Goal: Task Accomplishment & Management: Manage account settings

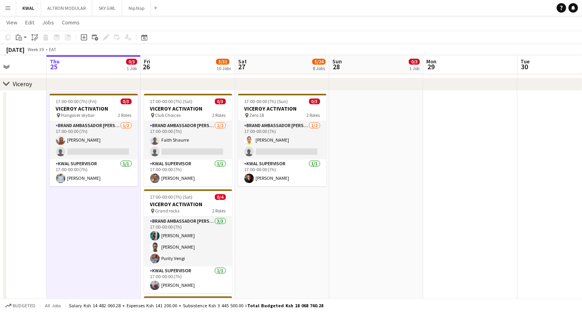
scroll to position [0, 212]
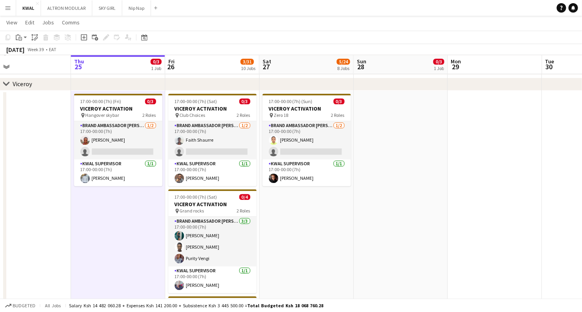
drag, startPoint x: 172, startPoint y: 239, endPoint x: 281, endPoint y: 223, distance: 109.9
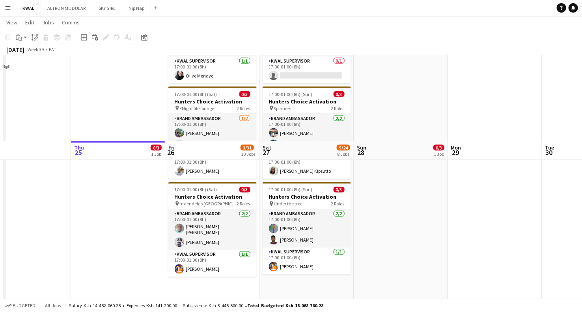
scroll to position [629, 0]
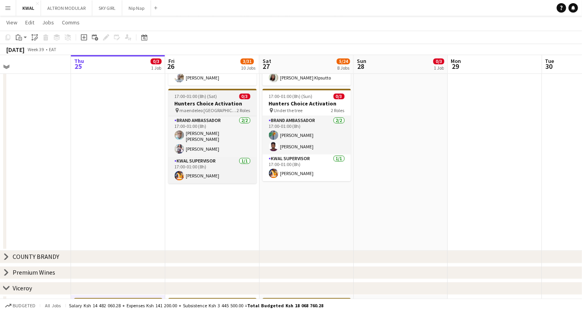
click at [193, 109] on span "maendeleo [GEOGRAPHIC_DATA]" at bounding box center [208, 111] width 57 height 6
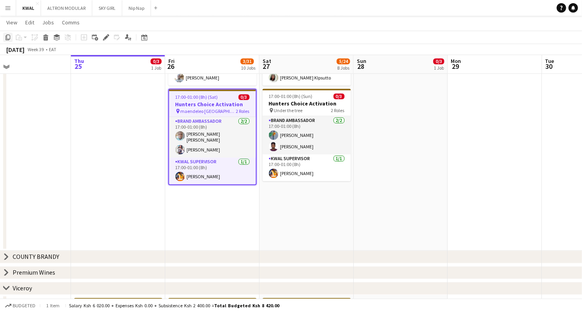
click at [8, 37] on icon "Copy" at bounding box center [8, 37] width 6 height 6
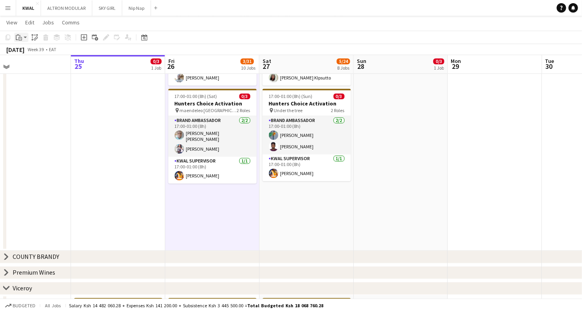
click at [25, 39] on app-action-btn "Paste" at bounding box center [21, 37] width 14 height 9
click at [23, 54] on link "Paste Ctrl+V" at bounding box center [58, 52] width 74 height 7
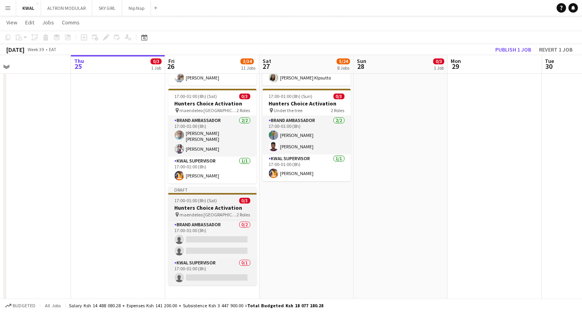
click at [210, 208] on h3 "Hunters Choice Activation" at bounding box center [212, 208] width 88 height 7
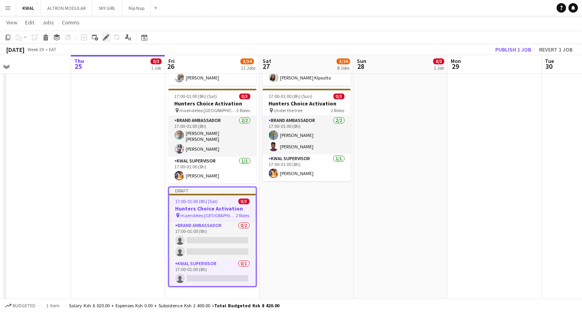
click at [103, 38] on icon "Edit" at bounding box center [106, 37] width 6 height 6
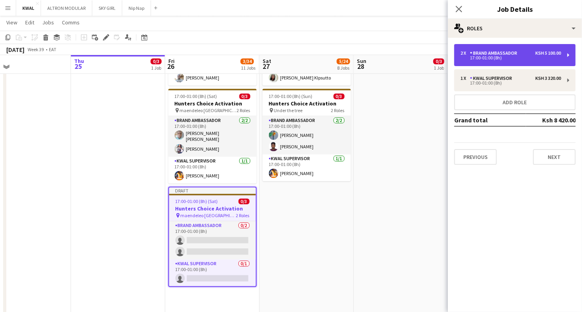
click at [418, 56] on div "17:00-01:00 (8h)" at bounding box center [510, 58] width 100 height 4
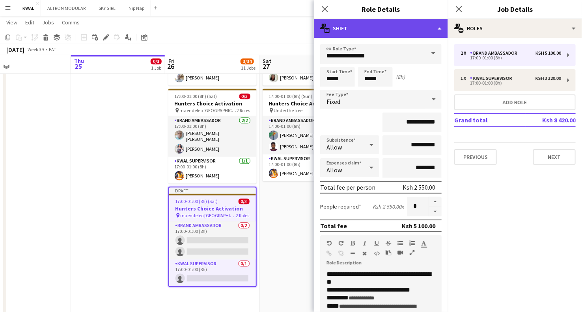
click at [371, 31] on div "multiple-actions-text Shift" at bounding box center [381, 28] width 134 height 19
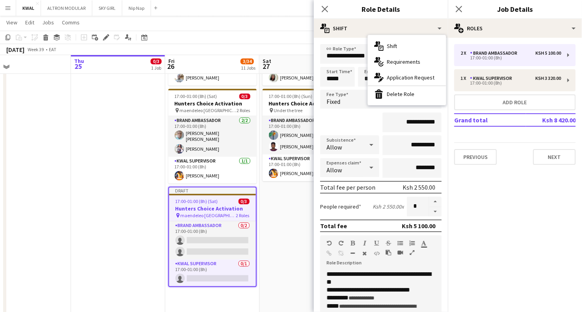
click at [387, 90] on div "bin-2 Delete Role" at bounding box center [407, 94] width 78 height 16
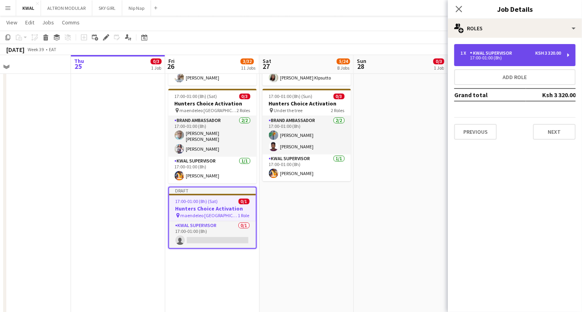
click at [418, 58] on div "17:00-01:00 (8h)" at bounding box center [510, 58] width 100 height 4
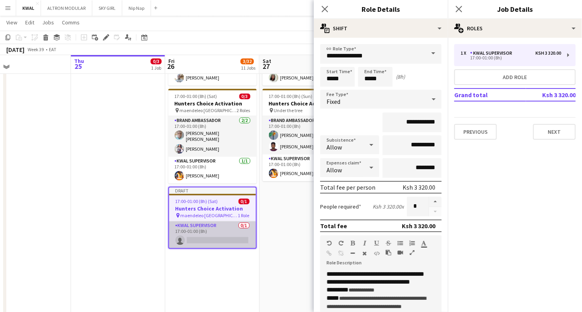
click at [217, 232] on app-card-role "KWAL SUPERVISOR 0/1 17:00-01:00 (8h) single-neutral-actions" at bounding box center [212, 235] width 87 height 27
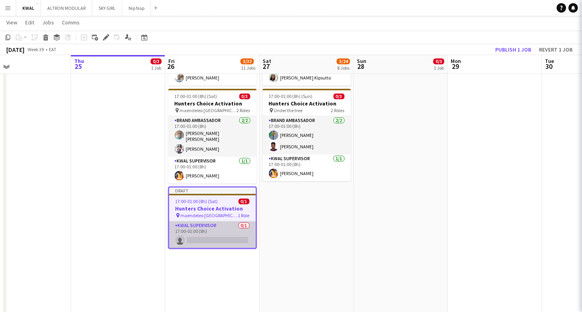
scroll to position [0, 212]
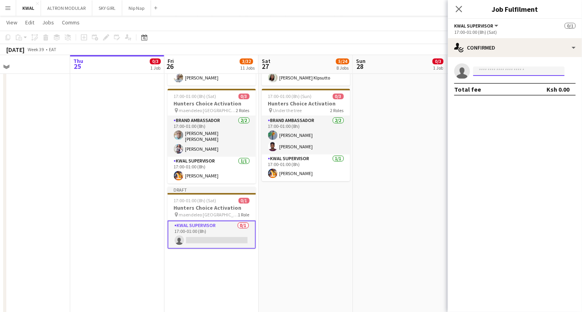
click at [418, 70] on input at bounding box center [518, 71] width 91 height 9
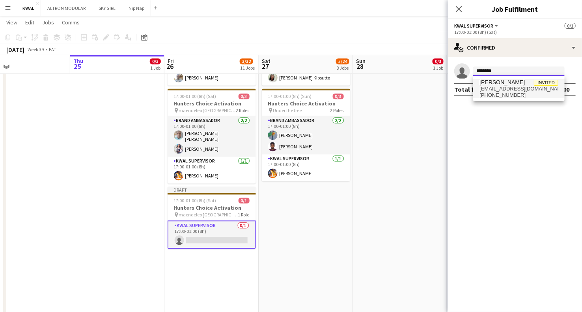
type input "********"
click at [418, 87] on span "[EMAIL_ADDRESS][DOMAIN_NAME]" at bounding box center [518, 89] width 79 height 6
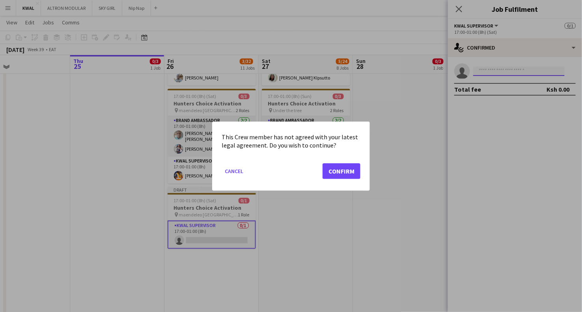
scroll to position [0, 0]
click at [339, 168] on button "Confirm" at bounding box center [341, 171] width 38 height 16
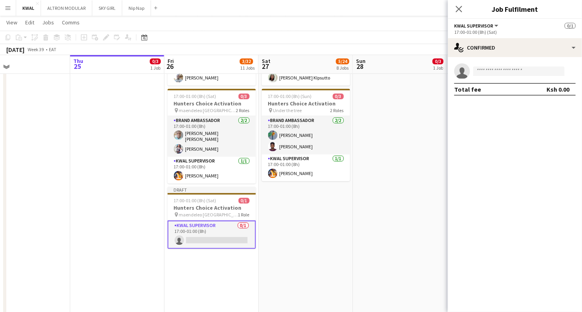
scroll to position [629, 0]
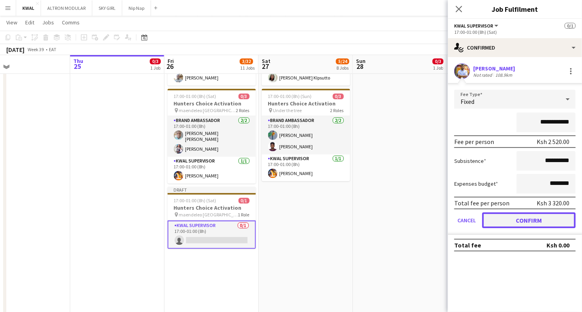
click at [418, 221] on button "Confirm" at bounding box center [528, 221] width 93 height 16
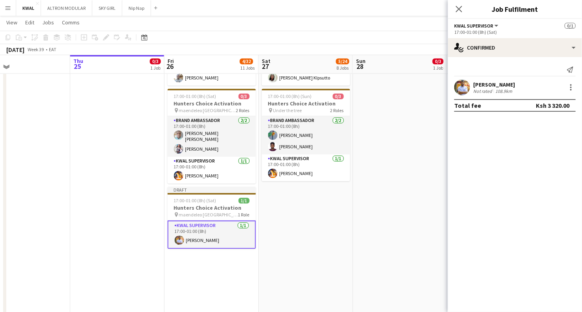
click at [418, 86] on app-user-avatar at bounding box center [462, 88] width 16 height 16
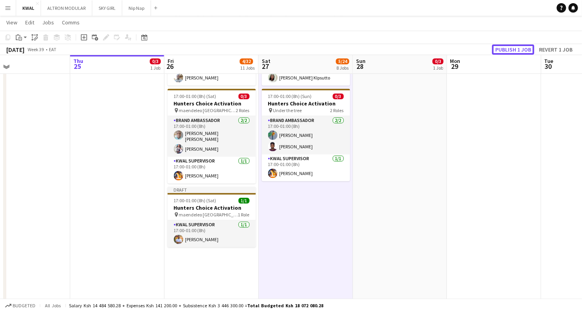
click at [418, 46] on button "Publish 1 job" at bounding box center [513, 50] width 42 height 10
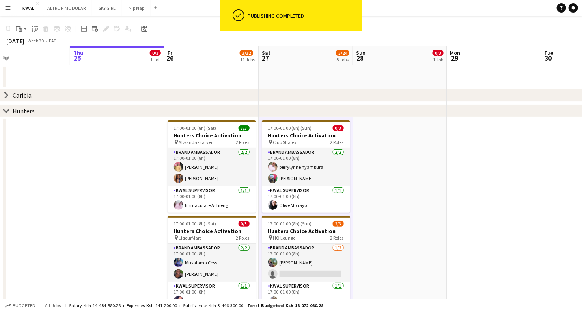
scroll to position [0, 0]
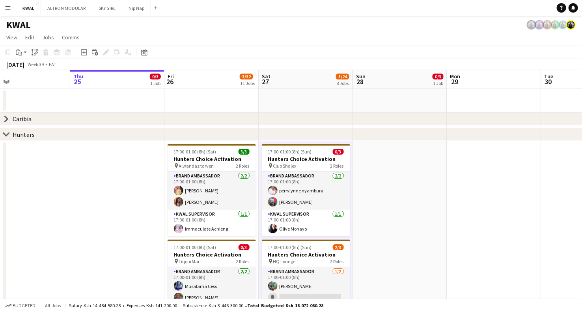
click at [6, 117] on icon at bounding box center [6, 119] width 3 height 6
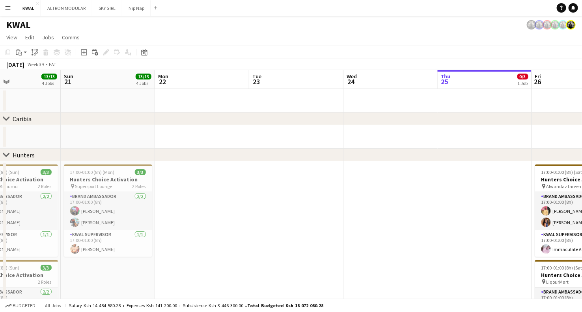
drag, startPoint x: 21, startPoint y: 138, endPoint x: 338, endPoint y: 139, distance: 316.8
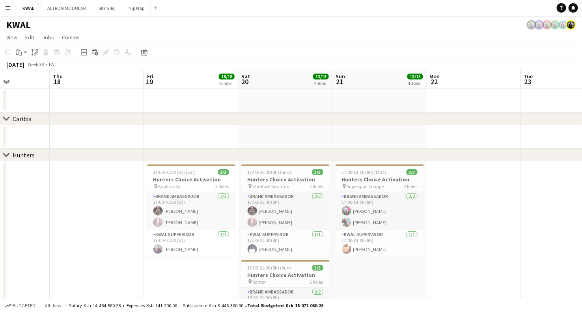
drag, startPoint x: 65, startPoint y: 134, endPoint x: 337, endPoint y: 135, distance: 271.9
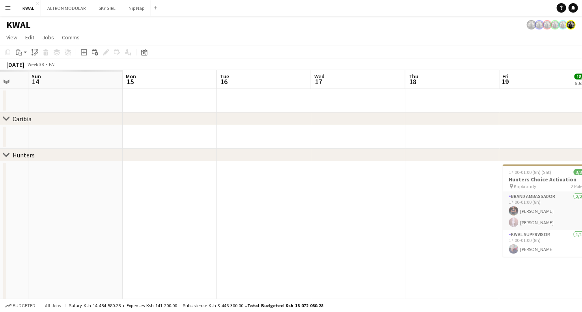
scroll to position [0, 198]
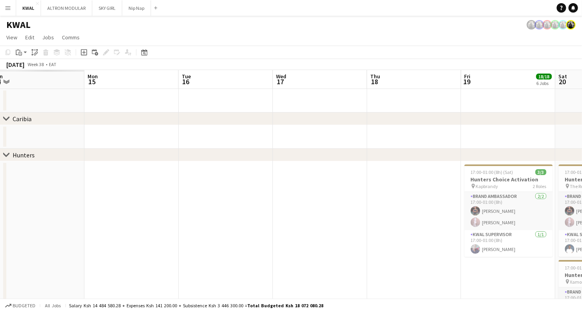
drag, startPoint x: 10, startPoint y: 137, endPoint x: 327, endPoint y: 136, distance: 317.2
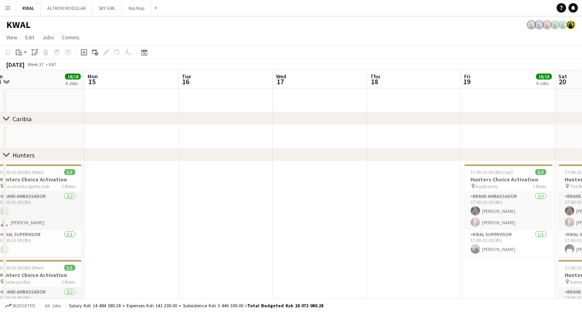
scroll to position [0, 0]
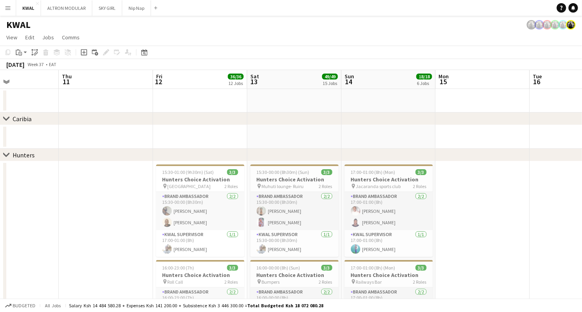
drag, startPoint x: 22, startPoint y: 138, endPoint x: 373, endPoint y: 138, distance: 351.0
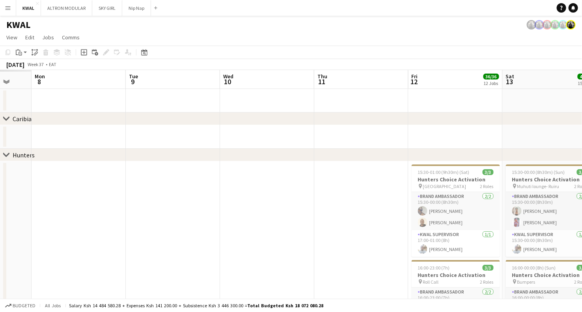
drag, startPoint x: 31, startPoint y: 136, endPoint x: 375, endPoint y: 136, distance: 344.7
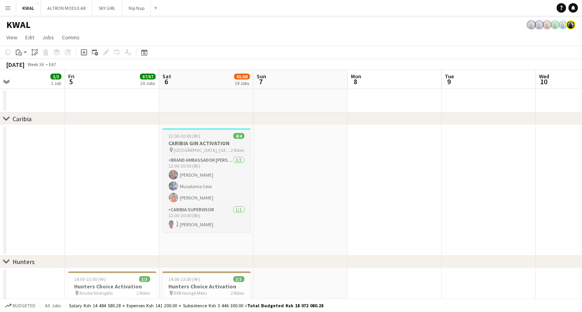
drag, startPoint x: 40, startPoint y: 138, endPoint x: 170, endPoint y: 141, distance: 130.0
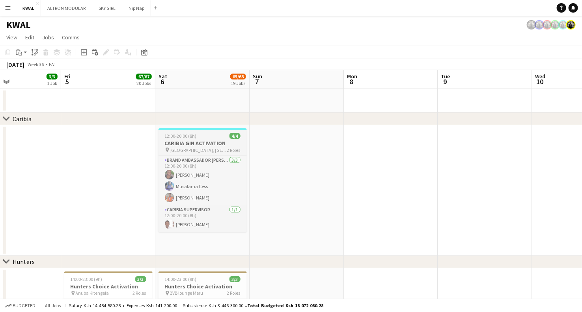
click at [186, 137] on span "12:00-20:00 (8h)" at bounding box center [181, 136] width 32 height 6
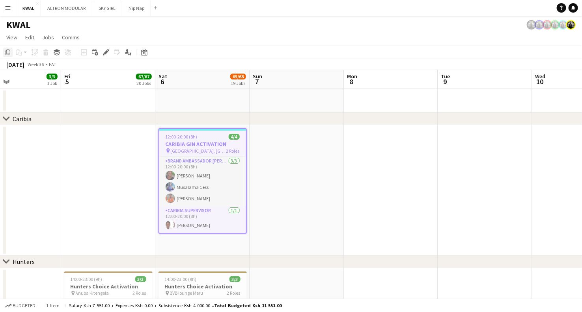
click at [9, 51] on icon "Copy" at bounding box center [8, 52] width 6 height 6
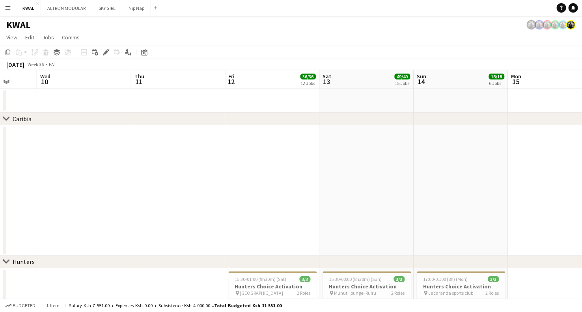
drag, startPoint x: 337, startPoint y: 190, endPoint x: 31, endPoint y: 172, distance: 307.0
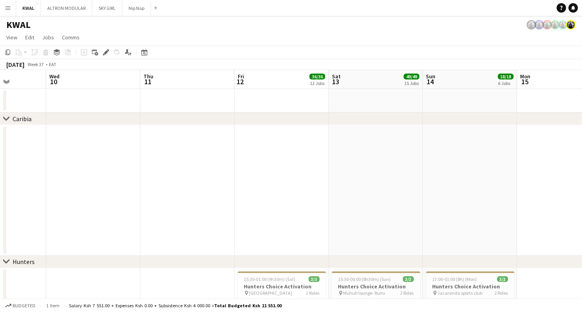
drag, startPoint x: 517, startPoint y: 199, endPoint x: 72, endPoint y: 178, distance: 444.9
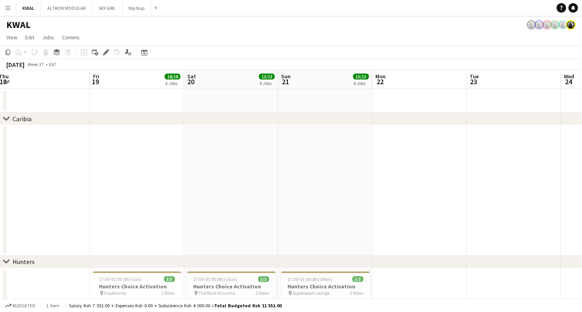
drag, startPoint x: 513, startPoint y: 195, endPoint x: 180, endPoint y: 170, distance: 334.2
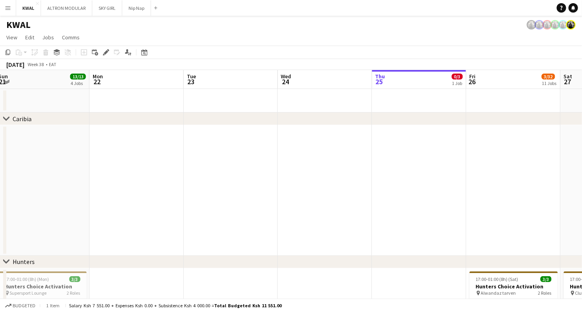
drag, startPoint x: 506, startPoint y: 182, endPoint x: 371, endPoint y: 182, distance: 135.1
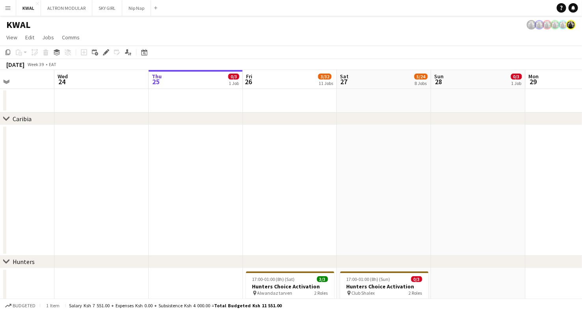
scroll to position [0, 323]
drag, startPoint x: 394, startPoint y: 196, endPoint x: 372, endPoint y: 196, distance: 22.1
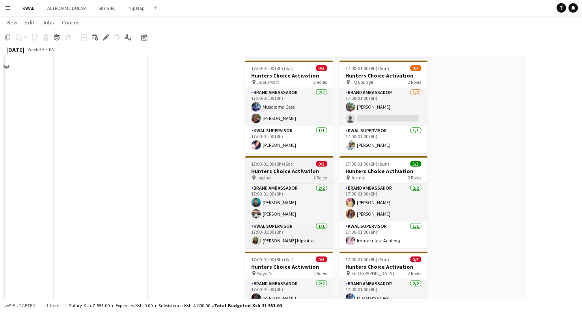
scroll to position [0, 0]
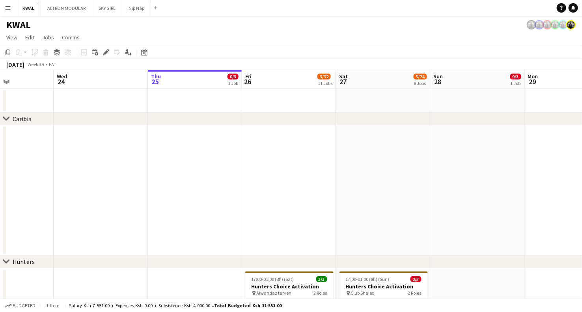
click at [292, 152] on app-date-cell at bounding box center [289, 190] width 94 height 131
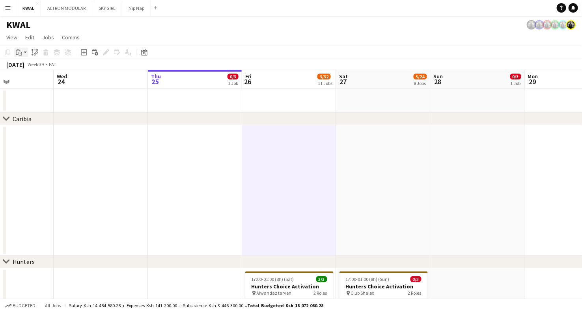
click at [24, 53] on app-action-btn "Paste" at bounding box center [21, 52] width 14 height 9
click at [26, 67] on link "Paste Ctrl+V" at bounding box center [58, 67] width 74 height 7
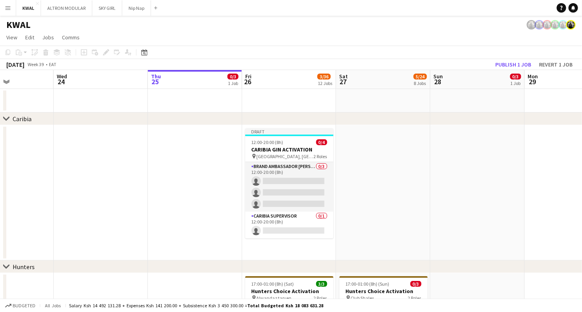
drag, startPoint x: 273, startPoint y: 147, endPoint x: 214, endPoint y: 134, distance: 60.5
click at [271, 148] on h3 "CARIBIA GIN ACTIVATION" at bounding box center [289, 149] width 88 height 7
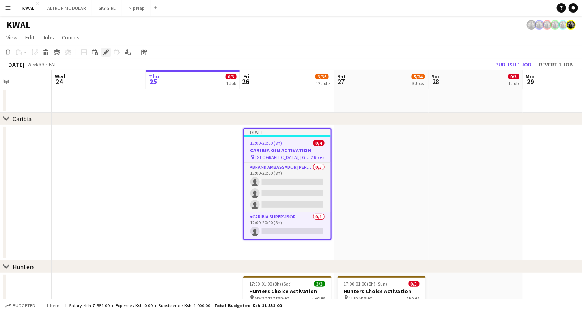
click at [105, 49] on icon "Edit" at bounding box center [106, 52] width 6 height 6
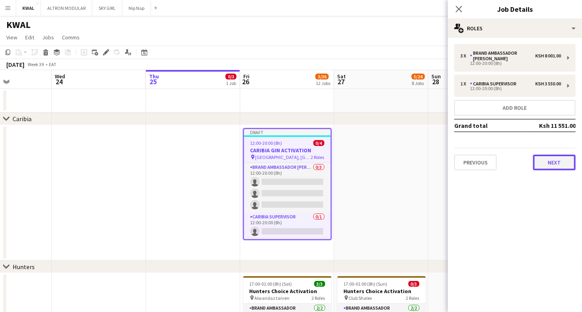
click at [418, 163] on button "Next" at bounding box center [554, 163] width 43 height 16
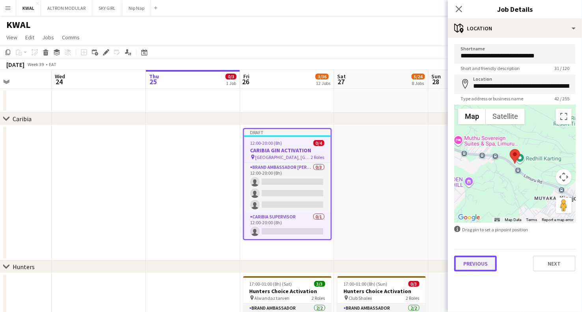
click at [418, 232] on button "Previous" at bounding box center [475, 264] width 43 height 16
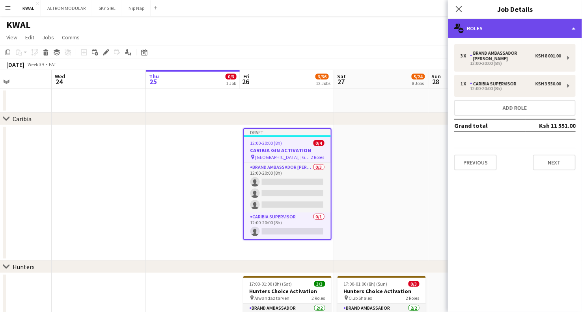
click at [418, 30] on div "multiple-users-add Roles" at bounding box center [515, 28] width 134 height 19
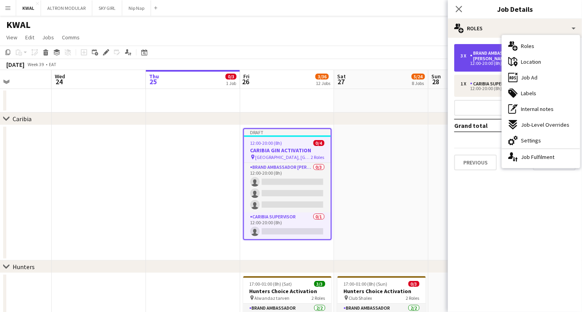
click at [418, 58] on div "Brand Ambassador [PERSON_NAME]" at bounding box center [502, 55] width 65 height 11
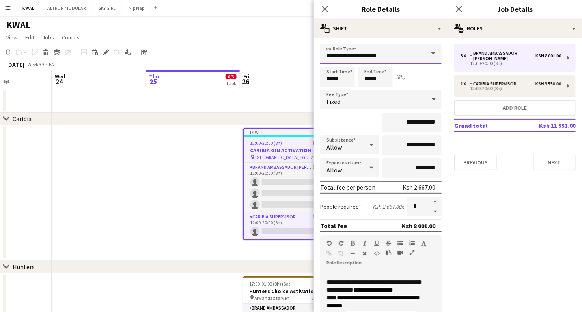
click at [415, 54] on input "**********" at bounding box center [380, 54] width 121 height 20
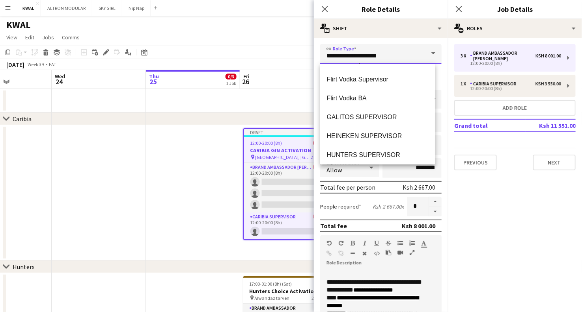
scroll to position [131, 0]
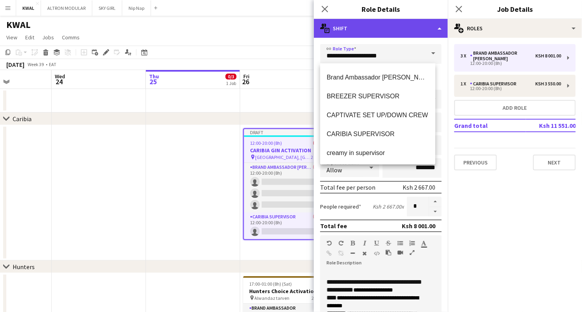
click at [383, 30] on div "multiple-actions-text Shift" at bounding box center [381, 28] width 134 height 19
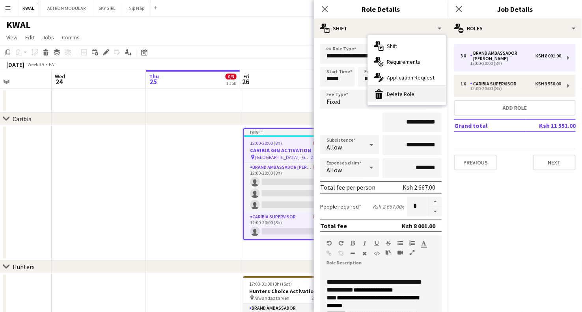
click at [390, 95] on div "bin-2 Delete Role" at bounding box center [407, 94] width 78 height 16
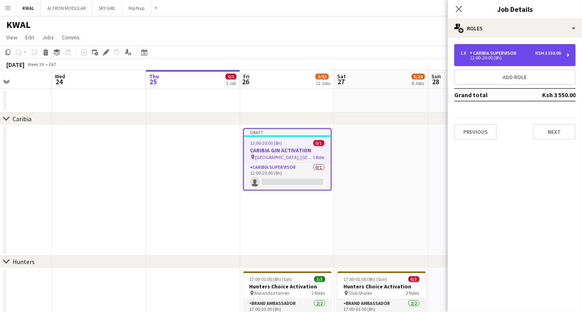
click at [418, 50] on div "CARIBIA SUPERVISOR" at bounding box center [495, 53] width 50 height 6
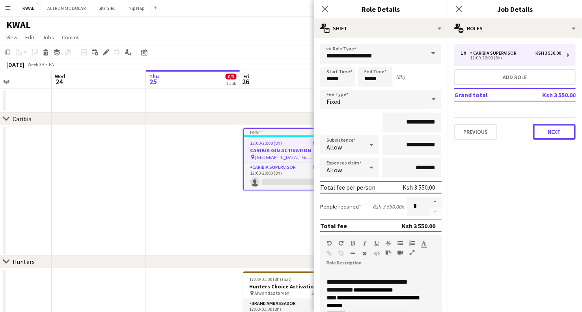
click at [418, 133] on button "Next" at bounding box center [554, 132] width 43 height 16
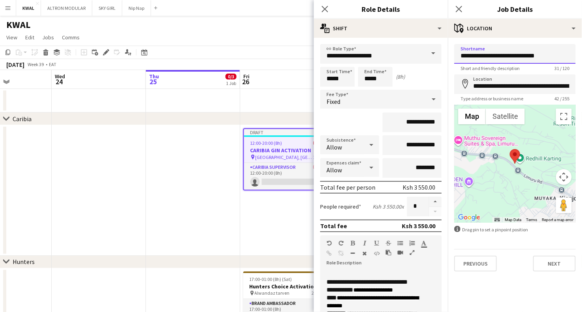
drag, startPoint x: 544, startPoint y: 55, endPoint x: 380, endPoint y: 59, distance: 164.0
click at [418, 55] on input "**********" at bounding box center [514, 54] width 121 height 20
drag, startPoint x: 552, startPoint y: 55, endPoint x: 437, endPoint y: 48, distance: 114.9
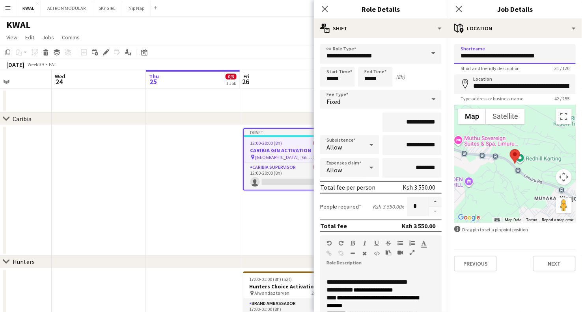
drag, startPoint x: 460, startPoint y: 57, endPoint x: 557, endPoint y: 63, distance: 96.7
click at [418, 63] on input "**********" at bounding box center [514, 54] width 121 height 20
drag, startPoint x: 482, startPoint y: 55, endPoint x: 476, endPoint y: 54, distance: 6.7
drag, startPoint x: 511, startPoint y: 57, endPoint x: 459, endPoint y: 56, distance: 52.0
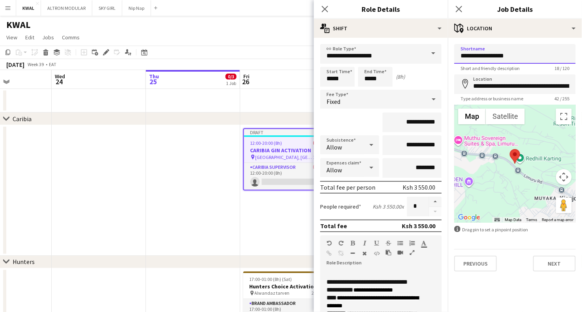
click at [418, 56] on input "**********" at bounding box center [514, 54] width 121 height 20
type input "**********"
drag, startPoint x: 473, startPoint y: 87, endPoint x: 588, endPoint y: 87, distance: 115.0
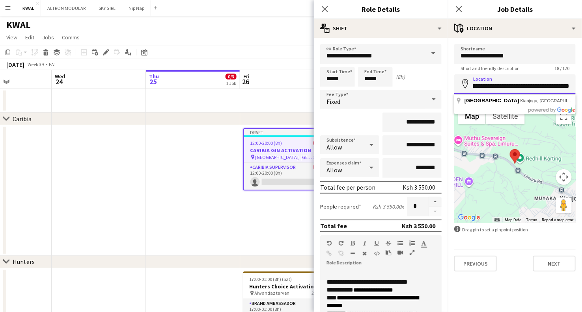
paste input
type input "**********"
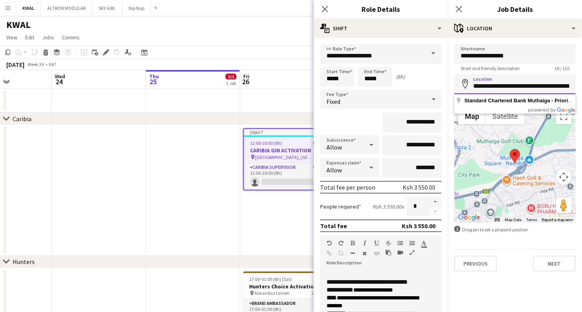
scroll to position [0, 153]
drag, startPoint x: 472, startPoint y: 86, endPoint x: 560, endPoint y: 83, distance: 88.7
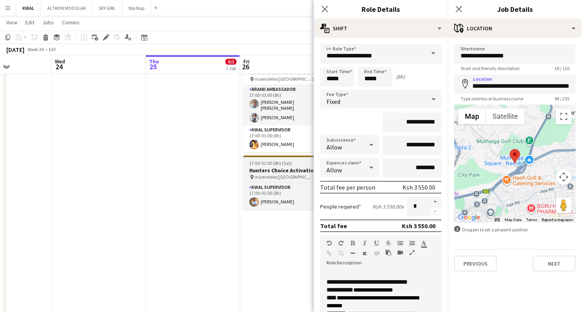
scroll to position [0, 0]
click at [275, 167] on h3 "Hunters Choice Activation" at bounding box center [287, 170] width 88 height 7
type input "**********"
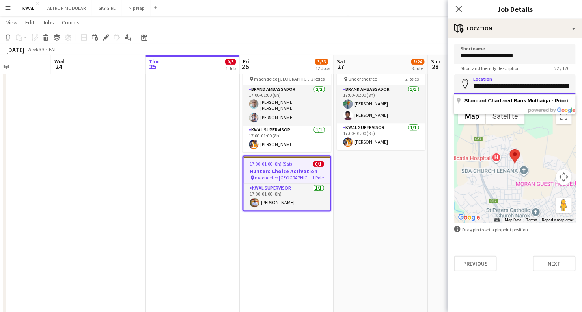
scroll to position [0, 42]
drag, startPoint x: 473, startPoint y: 85, endPoint x: 572, endPoint y: 78, distance: 99.1
paste input "**********"
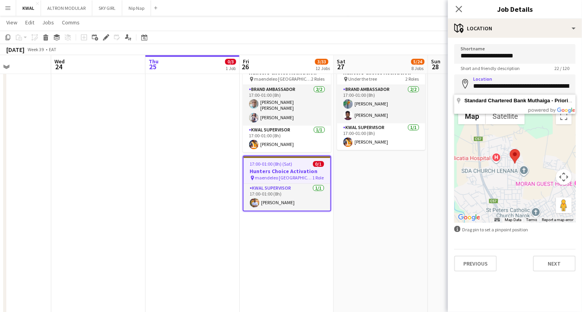
type input "**********"
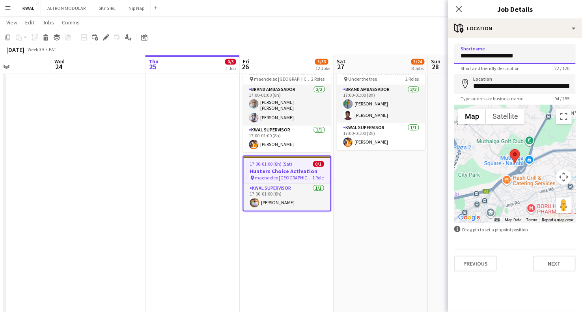
drag, startPoint x: 540, startPoint y: 53, endPoint x: 463, endPoint y: 56, distance: 76.9
paste input "**********"
type input "**********"
click at [418, 195] on app-date-cell "17:00-01:00 (8h) (Sun) 0/3 Hunters Choice Activation pin Club Shalex 2 Roles Br…" at bounding box center [381, 81] width 94 height 1202
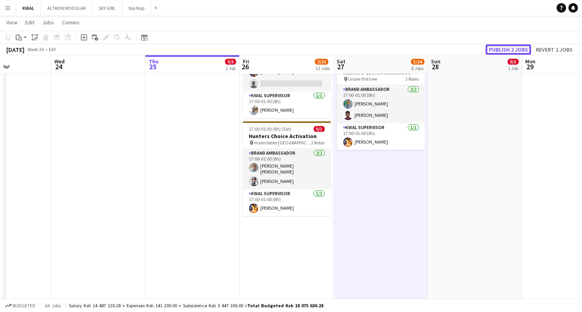
click at [418, 51] on button "Publish 2 jobs" at bounding box center [507, 50] width 45 height 10
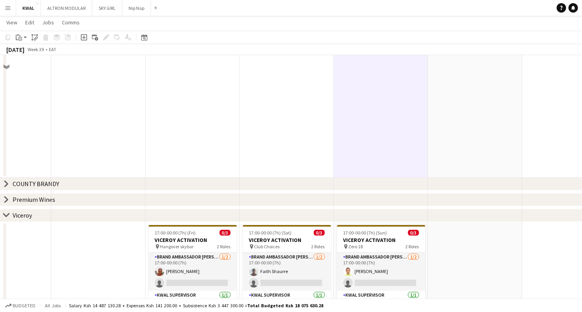
scroll to position [1313, 0]
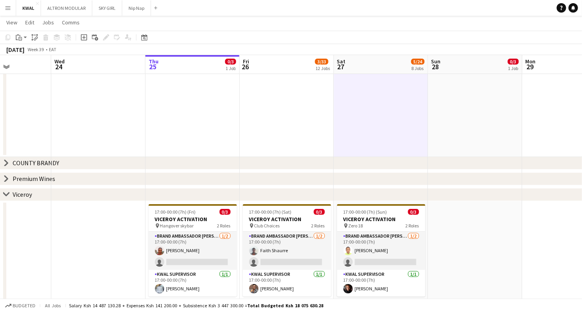
click at [5, 196] on icon "chevron-right" at bounding box center [6, 194] width 6 height 6
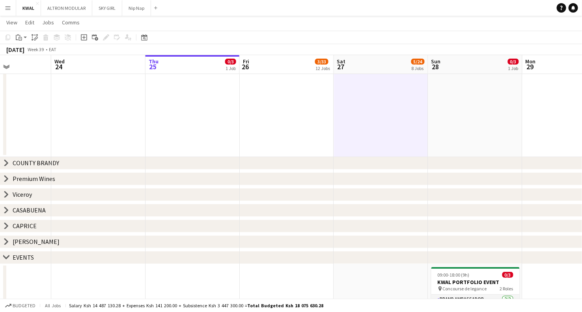
click at [6, 177] on icon at bounding box center [6, 179] width 3 height 6
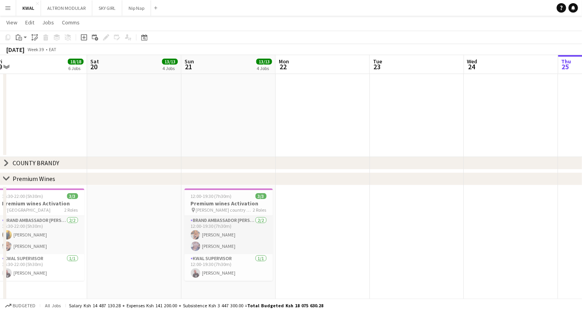
drag, startPoint x: 50, startPoint y: 234, endPoint x: 403, endPoint y: 216, distance: 354.2
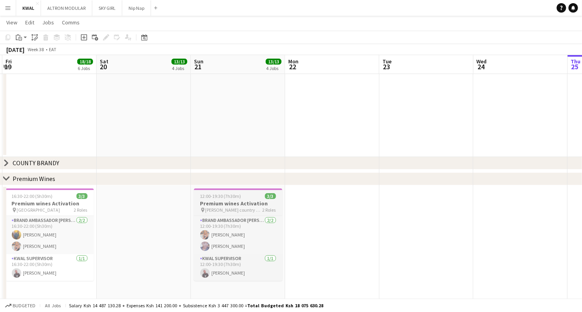
click at [216, 202] on h3 "Premium wines Activation" at bounding box center [238, 203] width 88 height 7
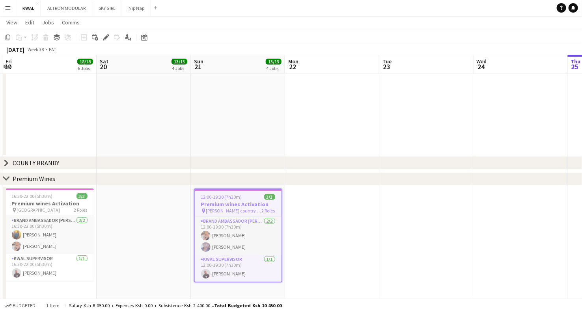
drag, startPoint x: 9, startPoint y: 38, endPoint x: 9, endPoint y: 43, distance: 4.3
click at [8, 38] on icon "Copy" at bounding box center [8, 37] width 6 height 6
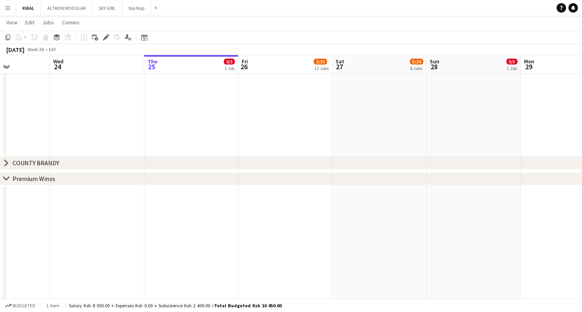
scroll to position [0, 327]
drag, startPoint x: 498, startPoint y: 221, endPoint x: 74, endPoint y: 225, distance: 424.0
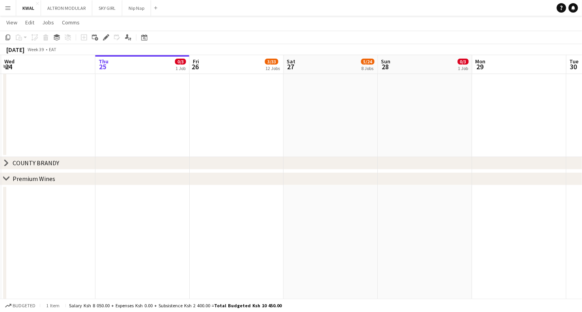
scroll to position [0, 384]
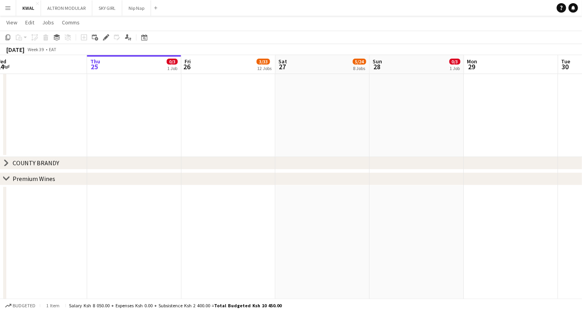
drag, startPoint x: 308, startPoint y: 230, endPoint x: 252, endPoint y: 231, distance: 56.0
click at [236, 204] on app-date-cell at bounding box center [228, 245] width 94 height 119
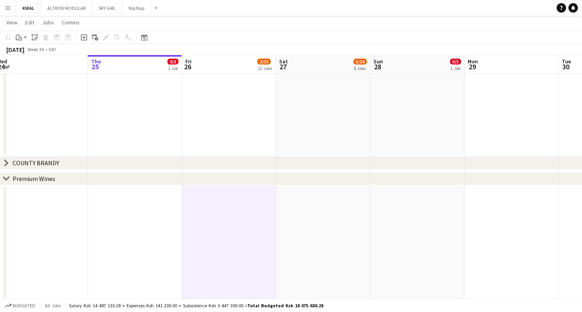
drag, startPoint x: 25, startPoint y: 36, endPoint x: 37, endPoint y: 52, distance: 20.0
click at [25, 36] on app-action-btn "Paste" at bounding box center [21, 37] width 14 height 9
click at [28, 52] on link "Paste Ctrl+V" at bounding box center [58, 52] width 74 height 7
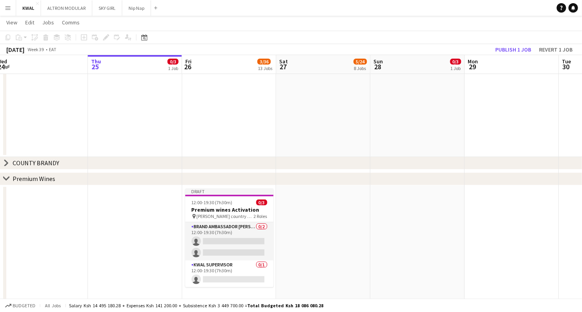
drag, startPoint x: 208, startPoint y: 202, endPoint x: 178, endPoint y: 180, distance: 37.1
click at [208, 201] on span "12:00-19:30 (7h30m)" at bounding box center [211, 203] width 41 height 6
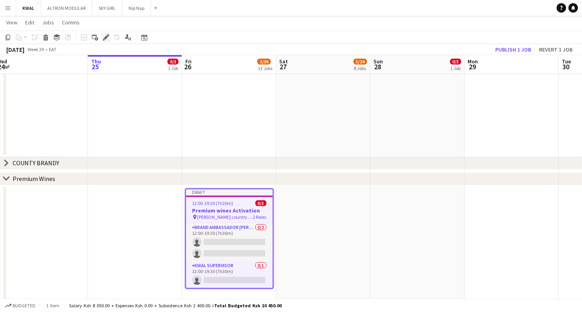
click at [104, 35] on icon "Edit" at bounding box center [106, 37] width 6 height 6
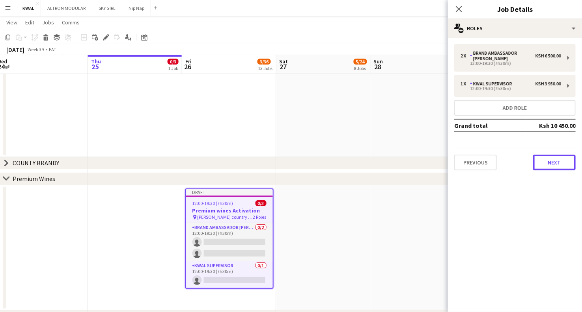
click at [418, 155] on button "Next" at bounding box center [554, 163] width 43 height 16
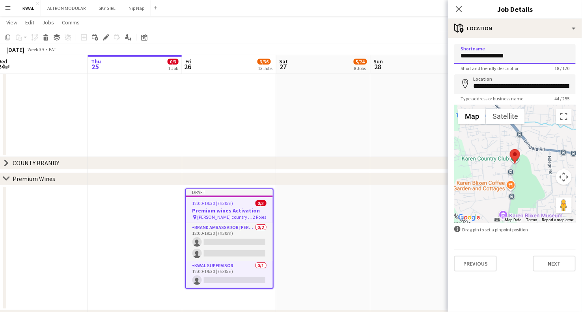
drag, startPoint x: 518, startPoint y: 59, endPoint x: 426, endPoint y: 58, distance: 91.8
type input "**********"
drag, startPoint x: 495, startPoint y: 56, endPoint x: 455, endPoint y: 57, distance: 39.8
click at [418, 57] on form "**********" at bounding box center [515, 158] width 134 height 228
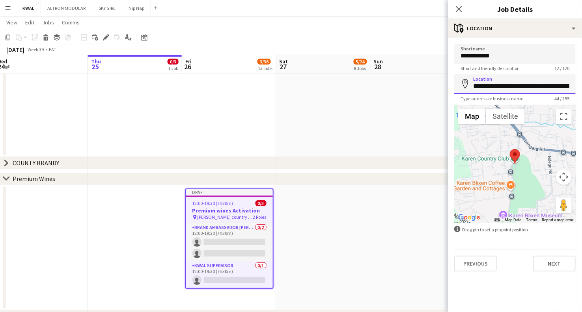
scroll to position [0, 23]
drag, startPoint x: 472, startPoint y: 85, endPoint x: 520, endPoint y: 76, distance: 48.1
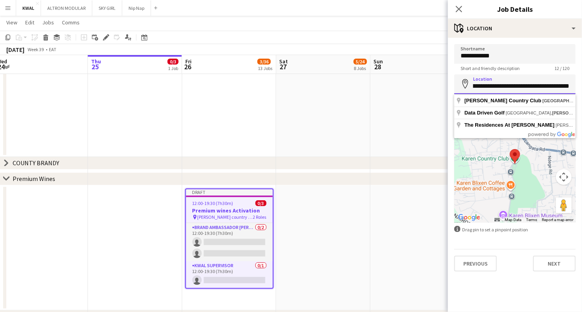
paste input
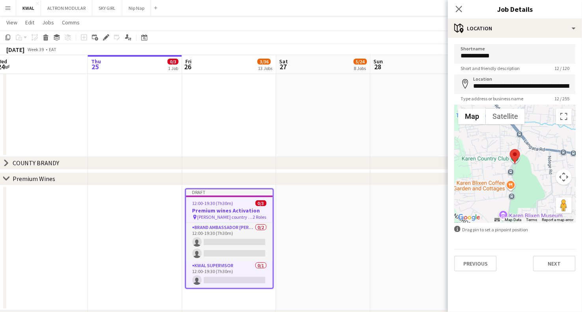
drag, startPoint x: 510, startPoint y: 102, endPoint x: 498, endPoint y: 118, distance: 19.6
type input "**********"
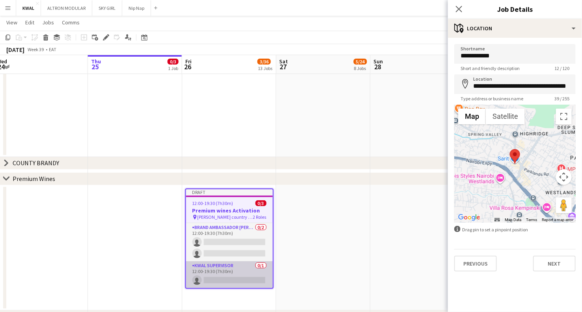
click at [224, 232] on app-card-role "KWAL SUPERVISOR 0/1 12:00-19:30 (7h30m) single-neutral-actions" at bounding box center [229, 275] width 87 height 27
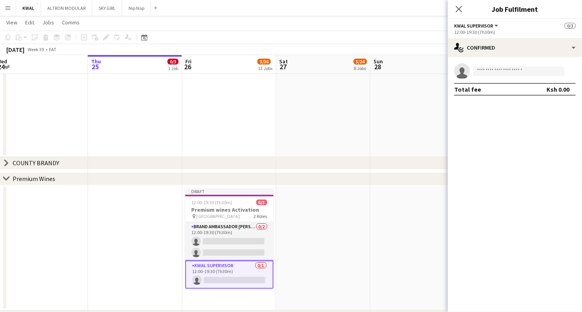
drag, startPoint x: 230, startPoint y: 247, endPoint x: 505, endPoint y: 120, distance: 303.4
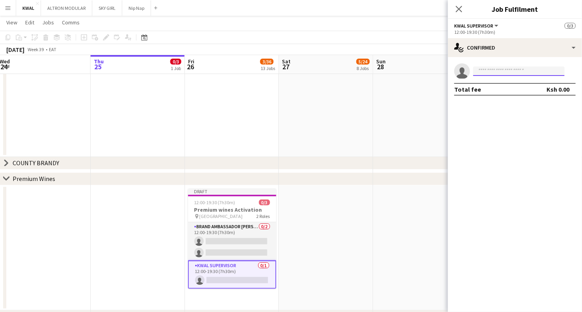
click at [418, 71] on input at bounding box center [518, 71] width 91 height 9
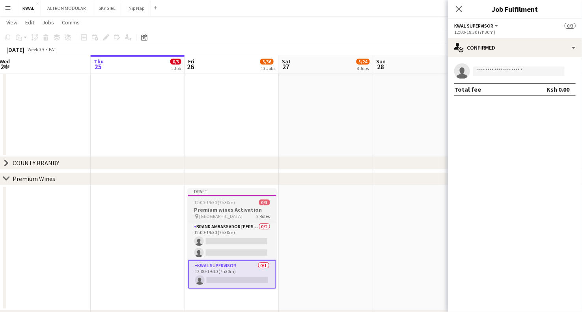
click at [233, 210] on h3 "Premium wines Activation" at bounding box center [232, 209] width 88 height 7
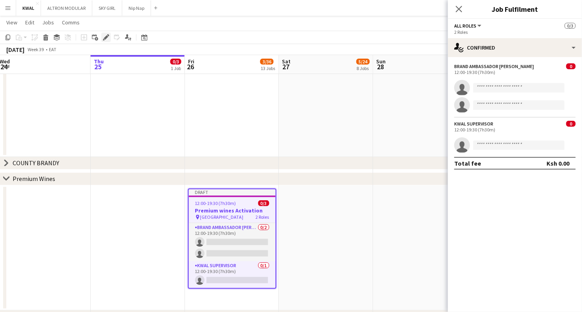
drag, startPoint x: 106, startPoint y: 39, endPoint x: 143, endPoint y: 42, distance: 36.8
click at [107, 39] on icon "Edit" at bounding box center [106, 37] width 6 height 6
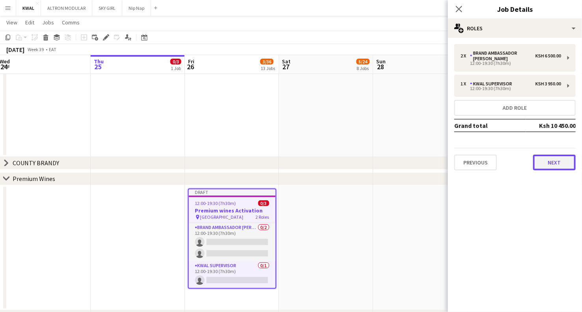
click at [418, 159] on button "Next" at bounding box center [554, 163] width 43 height 16
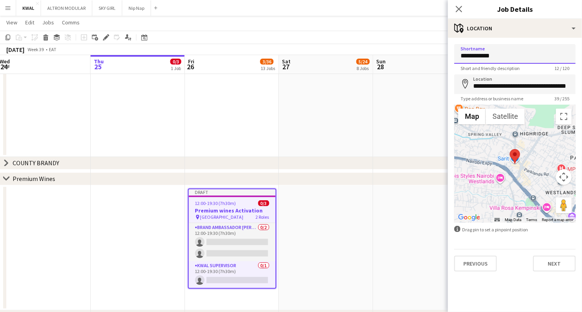
drag, startPoint x: 504, startPoint y: 58, endPoint x: 400, endPoint y: 61, distance: 103.7
type input "*"
drag, startPoint x: 474, startPoint y: 55, endPoint x: 470, endPoint y: 57, distance: 4.4
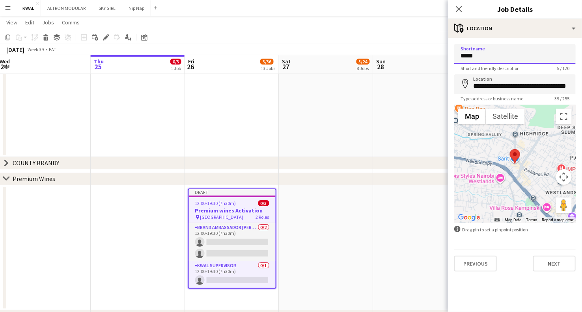
type input "****"
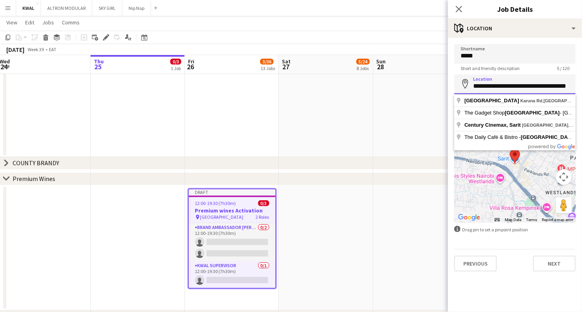
scroll to position [0, 6]
drag, startPoint x: 471, startPoint y: 84, endPoint x: 562, endPoint y: 87, distance: 91.5
paste input
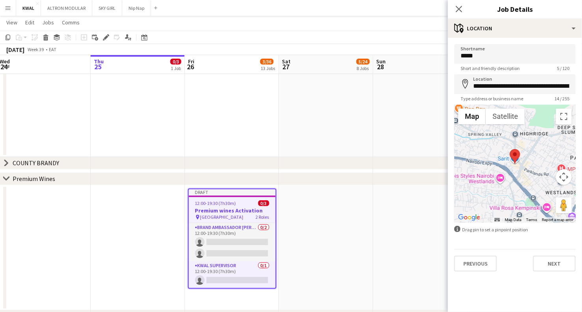
type input "**********"
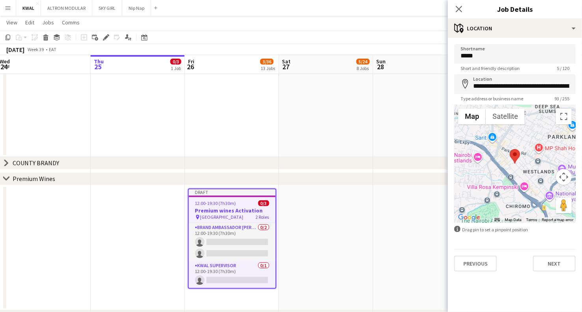
drag, startPoint x: 221, startPoint y: 206, endPoint x: 214, endPoint y: 205, distance: 7.2
click at [222, 206] on app-job-card "Draft 12:00-19:30 (7h30m) 0/3 Premium wines Activation pin Sarit Centre 2 Roles…" at bounding box center [232, 239] width 88 height 100
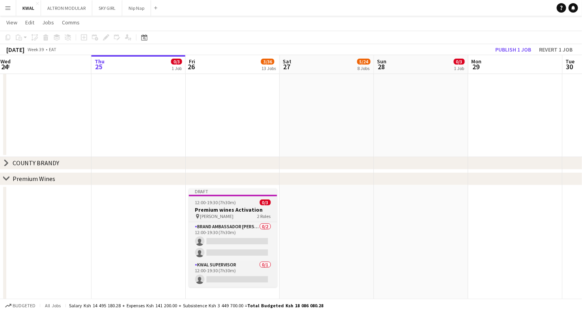
drag, startPoint x: 223, startPoint y: 211, endPoint x: 195, endPoint y: 193, distance: 32.5
click at [222, 210] on h3 "Premium wines Activation" at bounding box center [233, 209] width 88 height 7
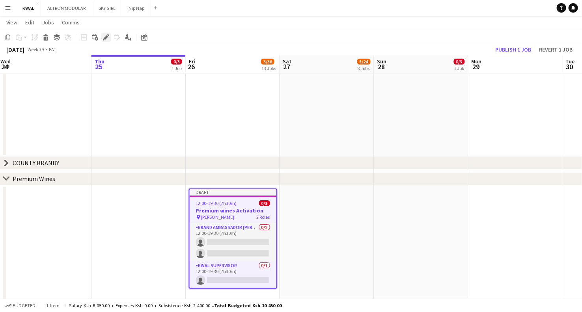
drag, startPoint x: 106, startPoint y: 38, endPoint x: 126, endPoint y: 39, distance: 20.1
click at [106, 38] on icon "Edit" at bounding box center [106, 37] width 6 height 6
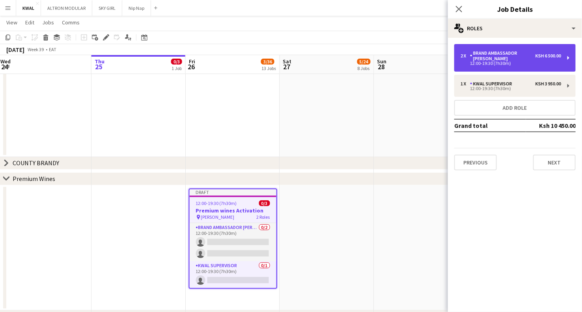
click at [418, 51] on div "Brand Ambassador [PERSON_NAME]" at bounding box center [502, 55] width 65 height 11
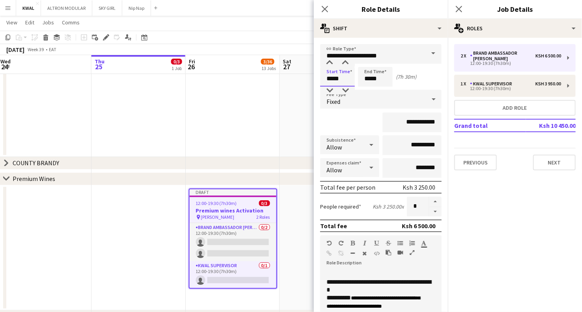
click at [330, 80] on input "*****" at bounding box center [337, 77] width 35 height 20
type input "*****"
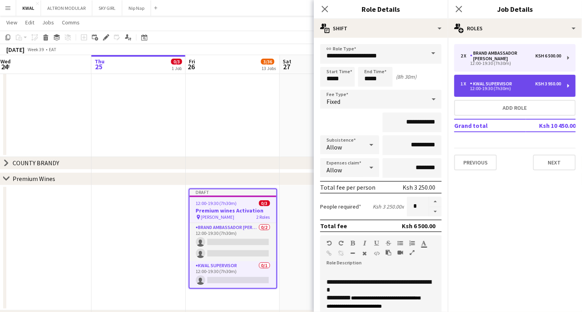
click at [418, 81] on div "KWAL SUPERVISOR" at bounding box center [492, 84] width 45 height 6
type input "**********"
type input "*****"
type input "**********"
type input "*"
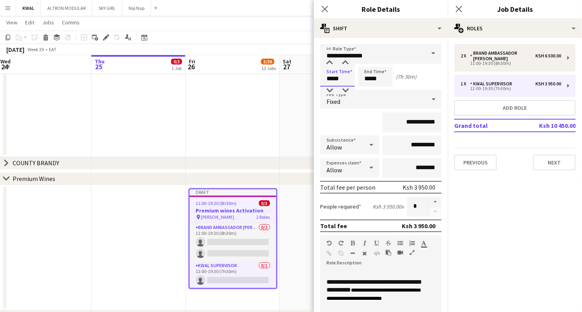
click at [331, 82] on input "*****" at bounding box center [337, 77] width 35 height 20
type input "*****"
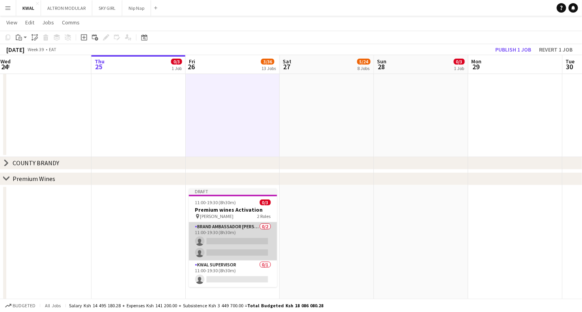
click at [236, 232] on app-card-role "Brand Ambassador [PERSON_NAME] 0/2 11:00-19:30 (8h30m) single-neutral-actions s…" at bounding box center [233, 242] width 88 height 38
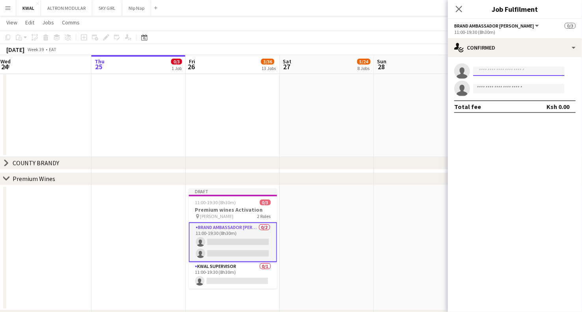
click at [418, 72] on input at bounding box center [518, 71] width 91 height 9
type input "*"
drag, startPoint x: 233, startPoint y: 280, endPoint x: 325, endPoint y: 246, distance: 97.5
click at [233, 232] on app-card-role "KWAL SUPERVISOR 0/1 11:00-19:30 (8h30m) single-neutral-actions" at bounding box center [233, 275] width 88 height 27
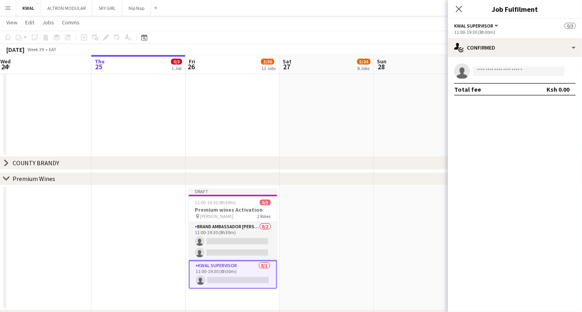
scroll to position [0, 380]
click at [418, 71] on input at bounding box center [518, 71] width 91 height 9
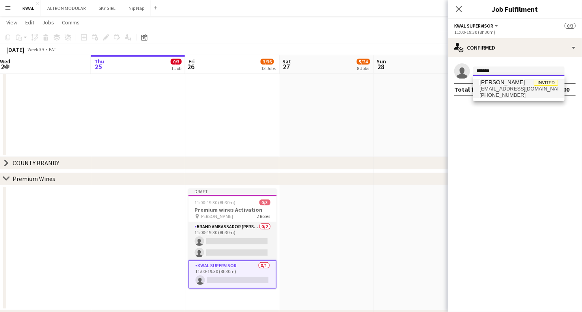
type input "*******"
click at [418, 87] on span "[EMAIL_ADDRESS][DOMAIN_NAME]" at bounding box center [518, 89] width 79 height 6
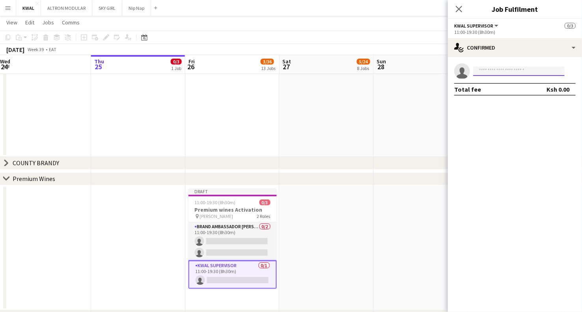
scroll to position [0, 0]
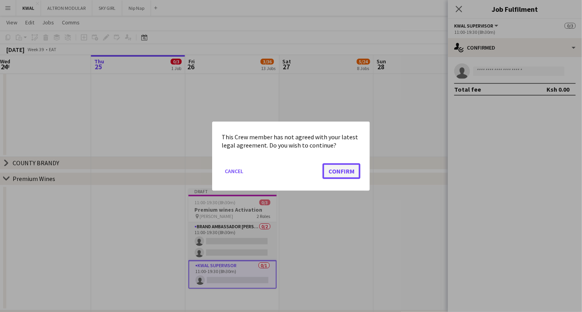
drag, startPoint x: 342, startPoint y: 167, endPoint x: 360, endPoint y: 165, distance: 18.3
click at [342, 166] on button "Confirm" at bounding box center [341, 171] width 38 height 16
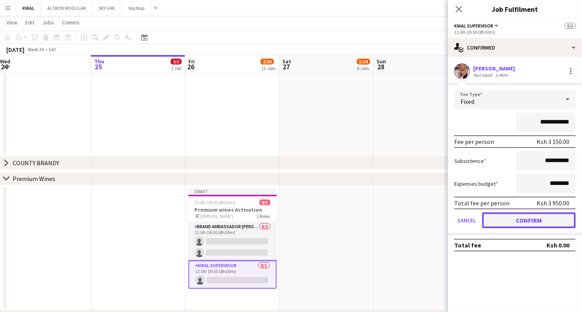
click at [418, 221] on button "Confirm" at bounding box center [528, 221] width 93 height 16
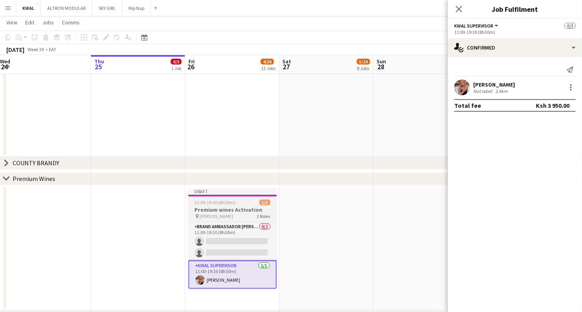
click at [221, 207] on h3 "Premium wines Activation" at bounding box center [232, 209] width 88 height 7
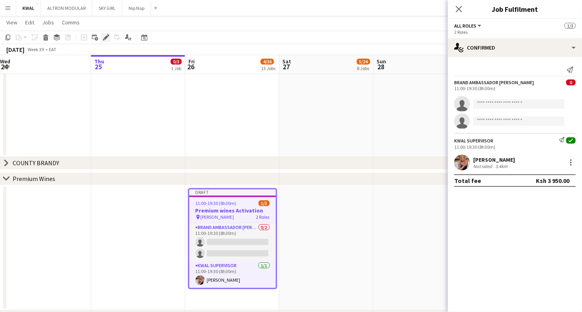
click at [106, 36] on icon at bounding box center [106, 37] width 4 height 4
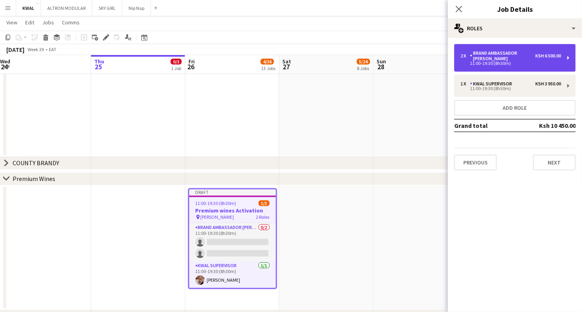
click at [418, 61] on div "11:00-19:30 (8h30m)" at bounding box center [510, 63] width 100 height 4
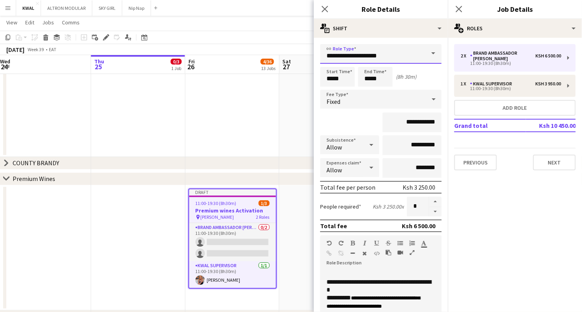
click at [362, 54] on input "**********" at bounding box center [380, 54] width 121 height 20
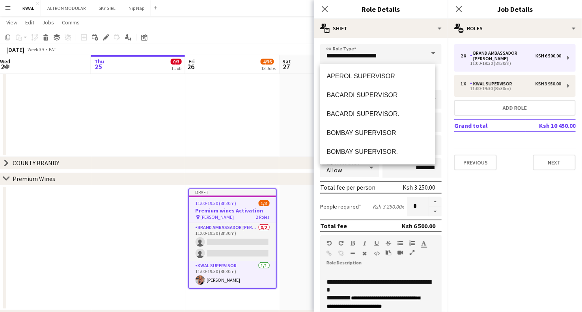
drag, startPoint x: 10, startPoint y: 35, endPoint x: 15, endPoint y: 38, distance: 6.0
click at [9, 36] on icon "Copy" at bounding box center [8, 37] width 6 height 6
click at [296, 198] on app-date-cell at bounding box center [326, 249] width 94 height 126
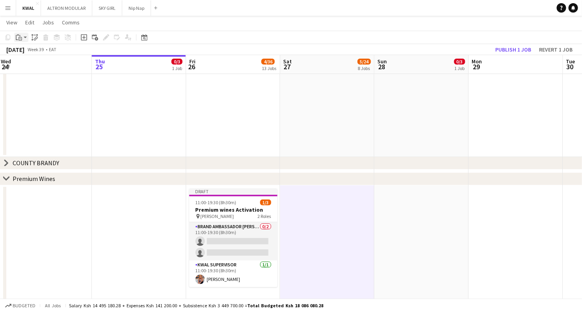
click at [25, 37] on app-action-btn "Paste" at bounding box center [21, 37] width 14 height 9
click at [26, 52] on link "Paste Ctrl+V" at bounding box center [58, 52] width 74 height 7
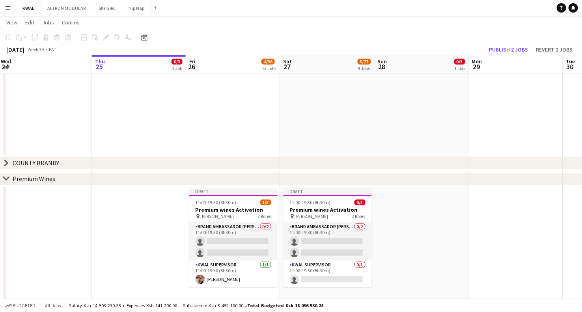
click at [399, 214] on app-date-cell at bounding box center [421, 249] width 94 height 126
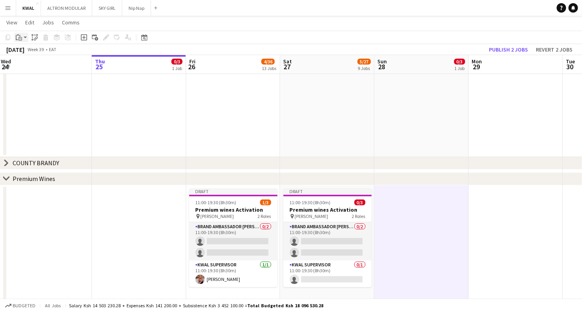
click at [24, 37] on app-action-btn "Paste" at bounding box center [21, 37] width 14 height 9
click at [28, 53] on link "Paste Ctrl+V" at bounding box center [58, 52] width 74 height 7
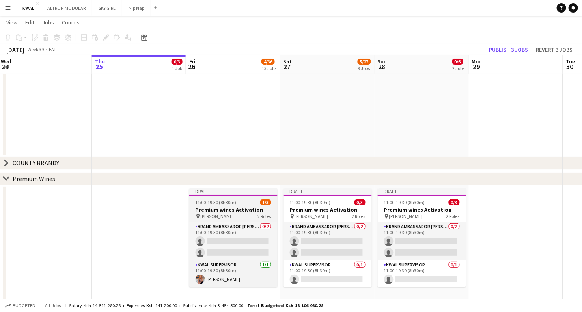
click at [220, 212] on h3 "Premium wines Activation" at bounding box center [233, 209] width 88 height 7
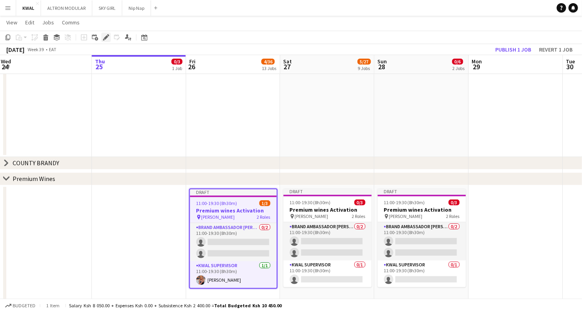
click at [104, 37] on icon "Edit" at bounding box center [106, 37] width 6 height 6
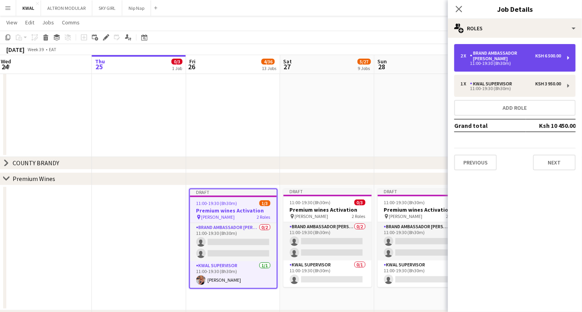
click at [418, 56] on div "Brand Ambassador [PERSON_NAME]" at bounding box center [502, 55] width 65 height 11
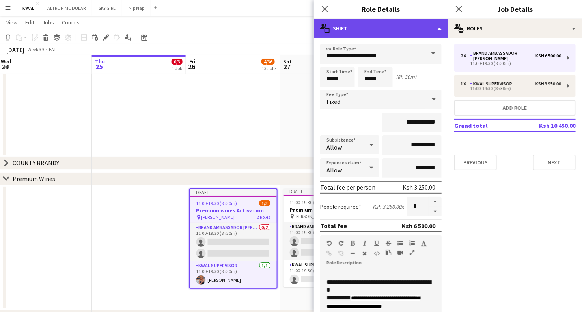
click at [373, 28] on div "multiple-actions-text Shift" at bounding box center [381, 28] width 134 height 19
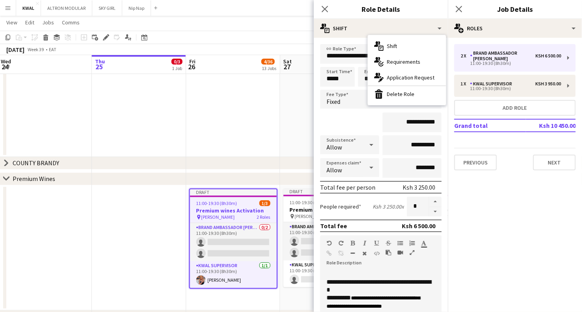
click at [385, 91] on div "bin-2 Delete Role" at bounding box center [407, 94] width 78 height 16
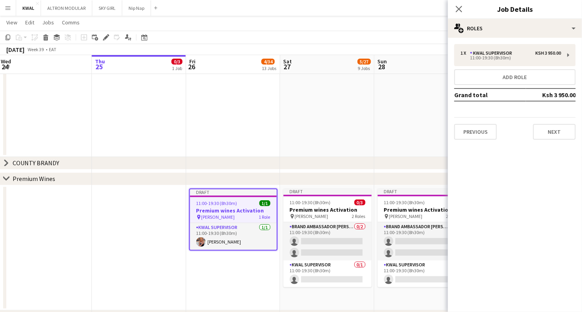
click at [217, 232] on app-date-cell "Draft 11:00-19:30 (8h30m) 1/1 Premium wines Activation pin [PERSON_NAME] 1 Role…" at bounding box center [233, 249] width 94 height 126
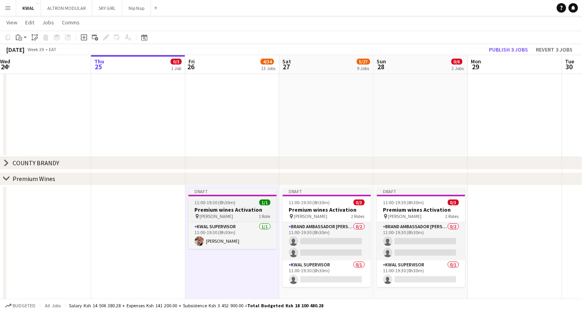
click at [223, 207] on h3 "Premium wines Activation" at bounding box center [232, 209] width 88 height 7
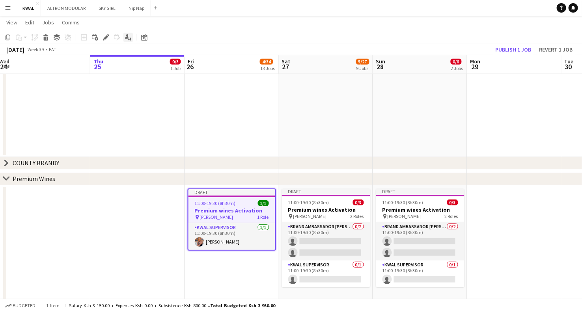
drag, startPoint x: 105, startPoint y: 37, endPoint x: 127, endPoint y: 38, distance: 21.7
click at [105, 37] on icon at bounding box center [106, 37] width 4 height 4
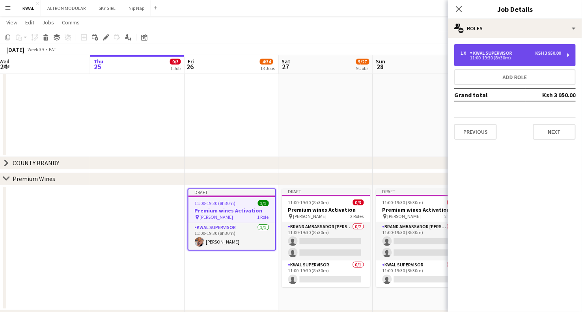
click at [418, 58] on div "11:00-19:30 (8h30m)" at bounding box center [510, 58] width 100 height 4
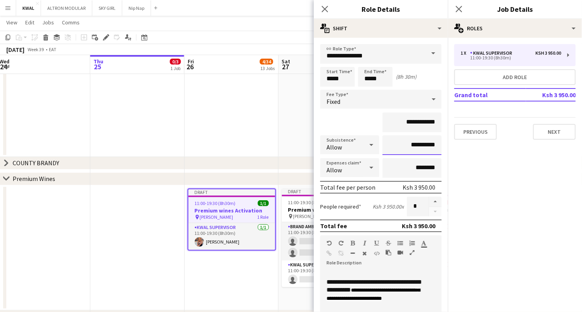
drag, startPoint x: 420, startPoint y: 145, endPoint x: 412, endPoint y: 144, distance: 7.9
click at [412, 144] on input "**********" at bounding box center [411, 146] width 59 height 20
type input "**********"
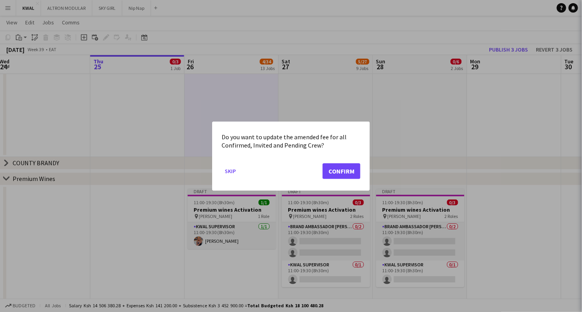
scroll to position [0, 380]
click at [340, 168] on button "Confirm" at bounding box center [341, 171] width 38 height 16
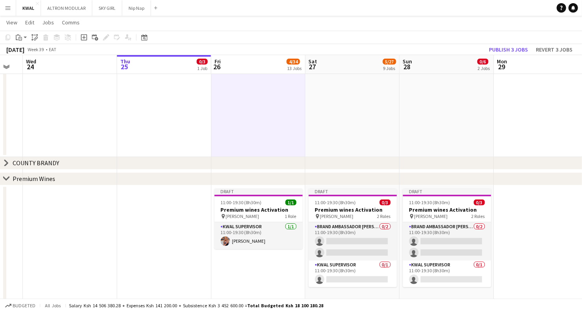
scroll to position [0, 359]
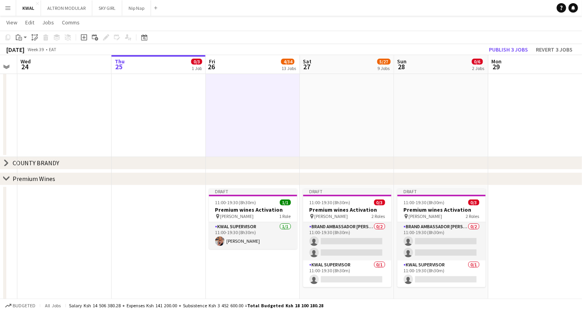
drag, startPoint x: 217, startPoint y: 208, endPoint x: 238, endPoint y: 212, distance: 21.2
click at [239, 210] on h3 "Premium wines Activation" at bounding box center [253, 209] width 88 height 7
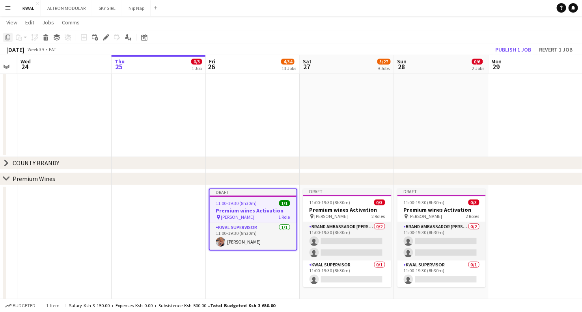
click at [9, 37] on icon "Copy" at bounding box center [8, 37] width 6 height 6
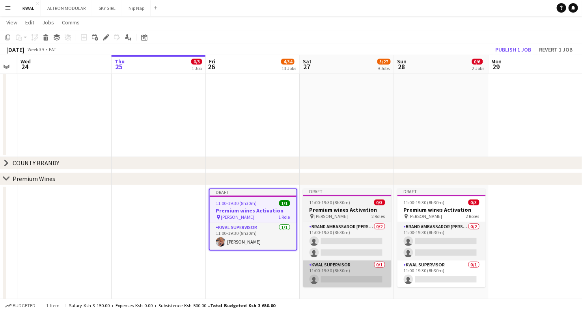
drag, startPoint x: 359, startPoint y: 292, endPoint x: 351, endPoint y: 282, distance: 12.5
click at [358, 232] on app-date-cell "Draft 11:00-19:30 (8h30m) 0/3 Premium wines Activation pin [PERSON_NAME] 2 Role…" at bounding box center [347, 249] width 94 height 126
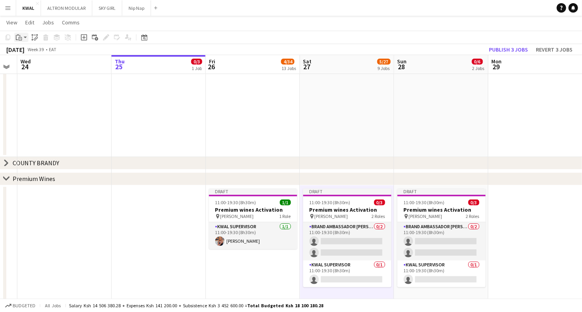
click at [22, 39] on div "Paste" at bounding box center [18, 37] width 9 height 9
click at [28, 66] on link "Paste with crew Ctrl+Shift+V" at bounding box center [58, 65] width 74 height 7
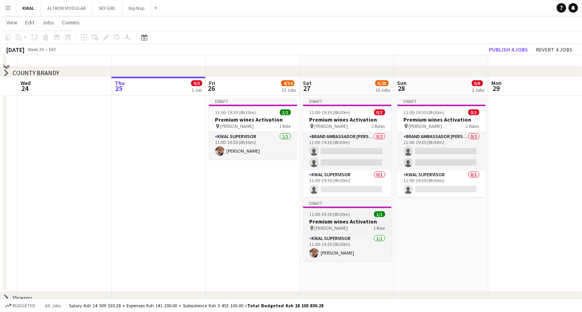
scroll to position [1357, 0]
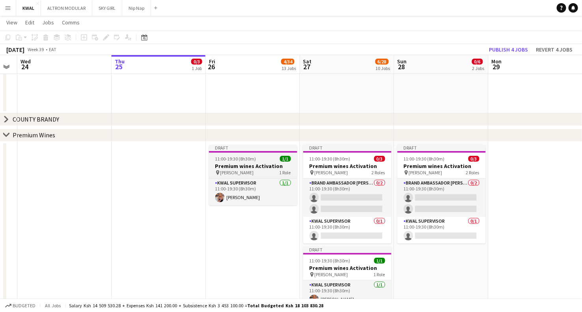
drag, startPoint x: 248, startPoint y: 168, endPoint x: 229, endPoint y: 163, distance: 19.6
click at [248, 168] on h3 "Premium wines Activation" at bounding box center [253, 166] width 88 height 7
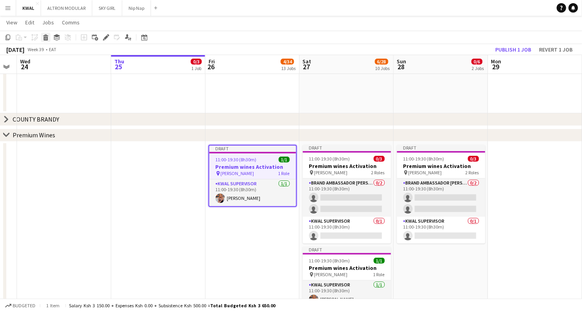
click at [46, 39] on icon "Delete" at bounding box center [46, 37] width 6 height 6
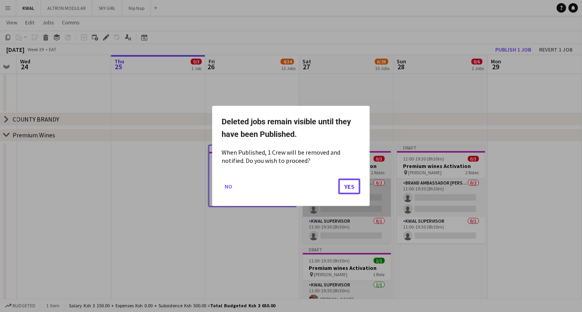
drag, startPoint x: 346, startPoint y: 188, endPoint x: 359, endPoint y: 183, distance: 14.9
click at [346, 188] on button "Yes" at bounding box center [349, 187] width 22 height 16
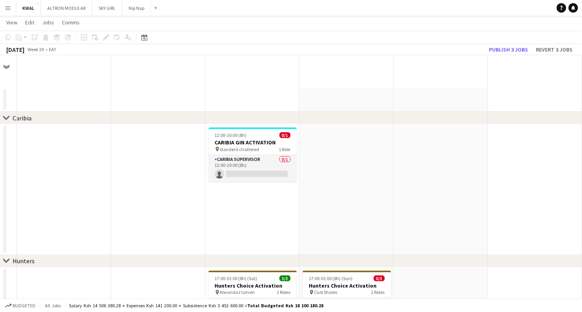
scroll to position [1357, 0]
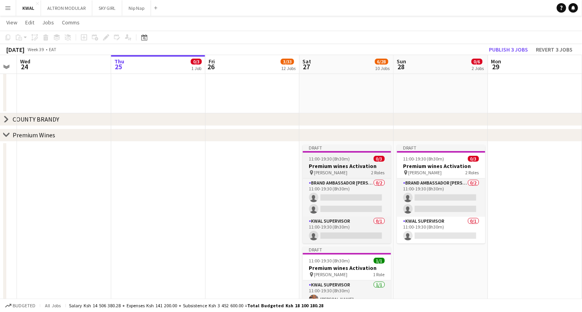
click at [341, 167] on h3 "Premium wines Activation" at bounding box center [347, 166] width 88 height 7
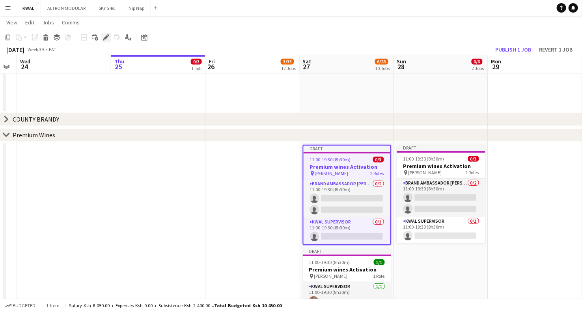
click at [106, 41] on div "Edit" at bounding box center [105, 37] width 9 height 9
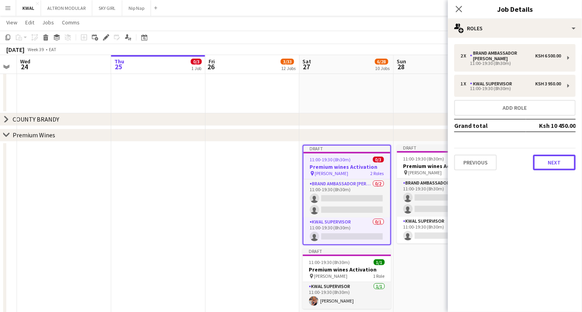
drag, startPoint x: 554, startPoint y: 160, endPoint x: 547, endPoint y: 150, distance: 12.4
click at [418, 160] on button "Next" at bounding box center [554, 163] width 43 height 16
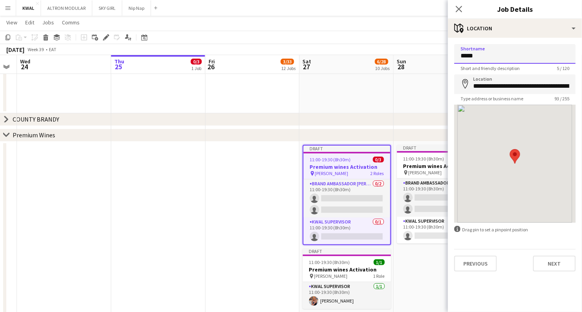
drag, startPoint x: 494, startPoint y: 58, endPoint x: 429, endPoint y: 57, distance: 64.6
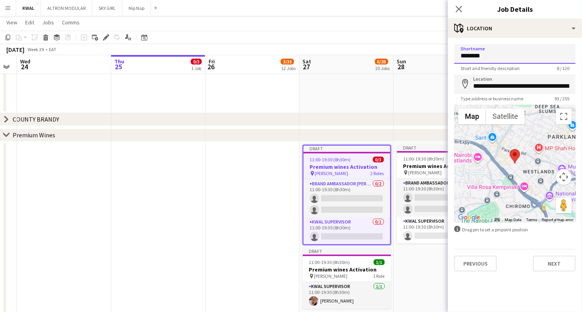
drag, startPoint x: 488, startPoint y: 55, endPoint x: 454, endPoint y: 54, distance: 33.5
click at [418, 54] on input "********" at bounding box center [514, 54] width 121 height 20
type input "********"
drag, startPoint x: 473, startPoint y: 84, endPoint x: 588, endPoint y: 76, distance: 115.3
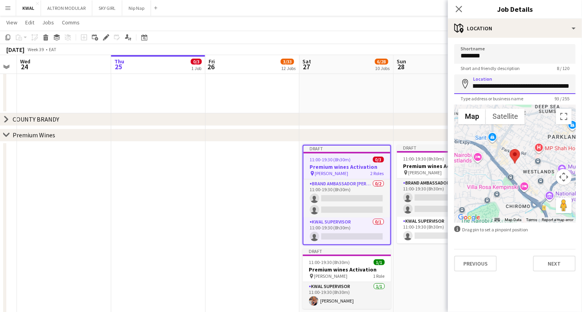
paste input
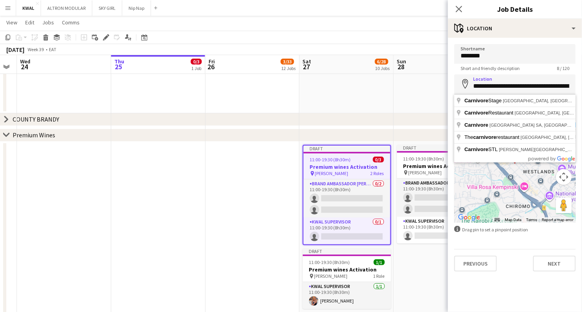
type input "**********"
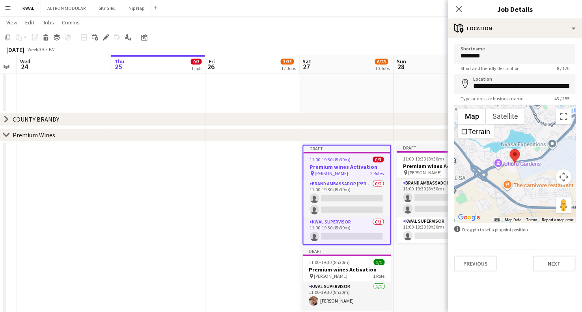
click at [209, 212] on app-date-cell at bounding box center [252, 240] width 94 height 197
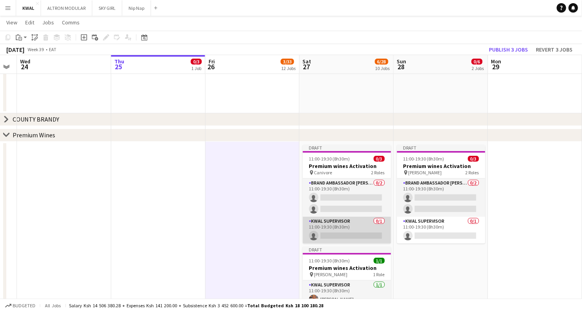
click at [344, 232] on app-card-role "KWAL SUPERVISOR 0/1 11:00-19:30 (8h30m) single-neutral-actions" at bounding box center [347, 230] width 88 height 27
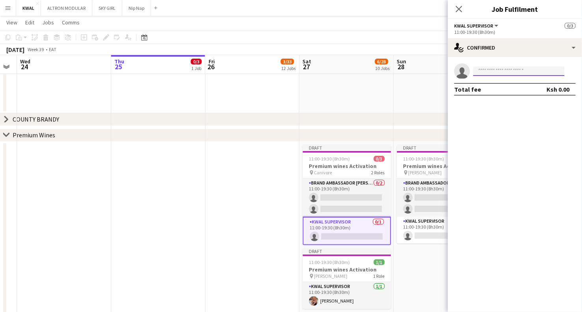
click at [418, 72] on input at bounding box center [518, 71] width 91 height 9
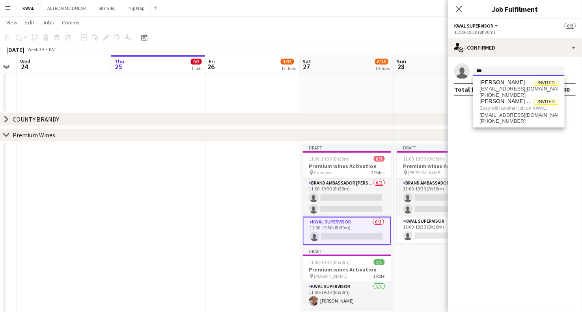
type input "***"
click at [418, 90] on span "[EMAIL_ADDRESS][DOMAIN_NAME]" at bounding box center [518, 89] width 79 height 6
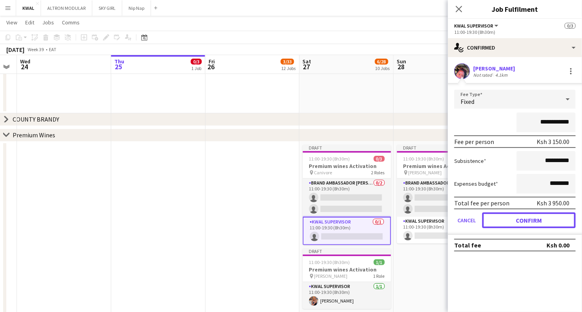
drag, startPoint x: 518, startPoint y: 215, endPoint x: 509, endPoint y: 217, distance: 9.0
click at [418, 216] on button "Confirm" at bounding box center [528, 221] width 93 height 16
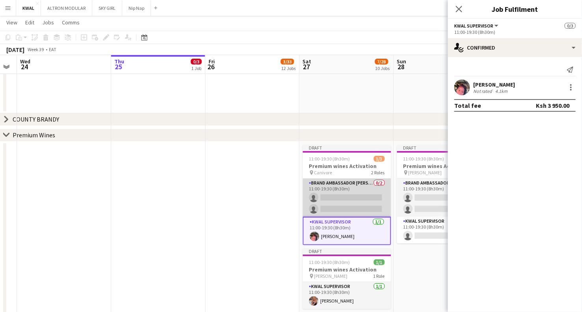
drag, startPoint x: 360, startPoint y: 202, endPoint x: 365, endPoint y: 198, distance: 6.6
click at [360, 201] on app-card-role "Brand Ambassador [PERSON_NAME] 0/2 11:00-19:30 (8h30m) single-neutral-actions s…" at bounding box center [347, 198] width 88 height 38
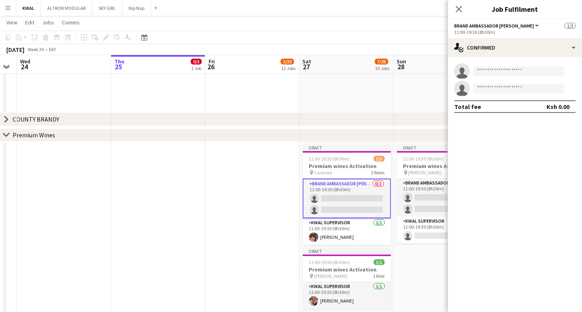
drag, startPoint x: 495, startPoint y: 65, endPoint x: 495, endPoint y: 70, distance: 4.7
click at [418, 70] on app-invite-slot "single-neutral-actions" at bounding box center [515, 71] width 134 height 16
click at [418, 72] on input at bounding box center [518, 71] width 91 height 9
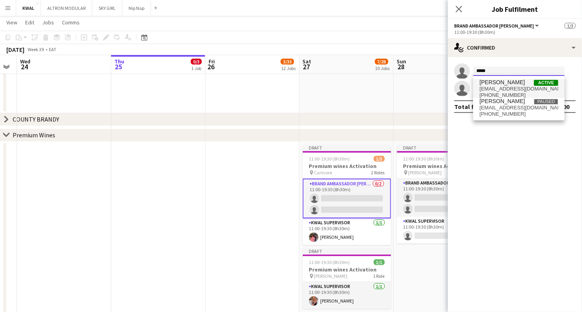
type input "*****"
click at [418, 81] on span "[PERSON_NAME]" at bounding box center [501, 82] width 45 height 7
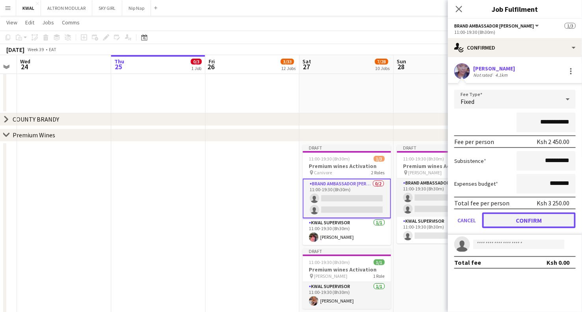
click at [418, 220] on button "Confirm" at bounding box center [528, 221] width 93 height 16
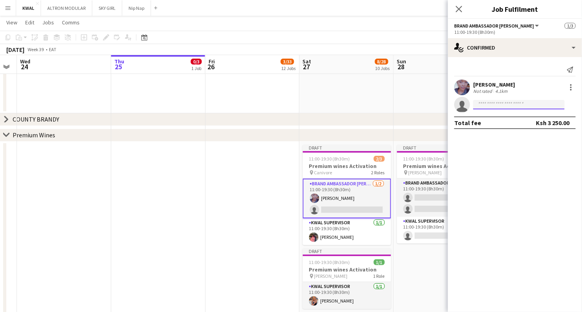
click at [418, 106] on input at bounding box center [518, 104] width 91 height 9
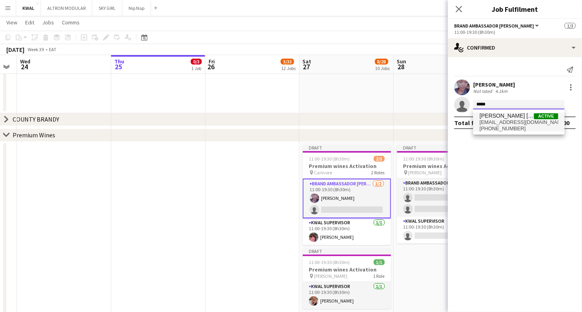
type input "*****"
click at [418, 121] on span "[EMAIL_ADDRESS][DOMAIN_NAME]" at bounding box center [518, 122] width 79 height 6
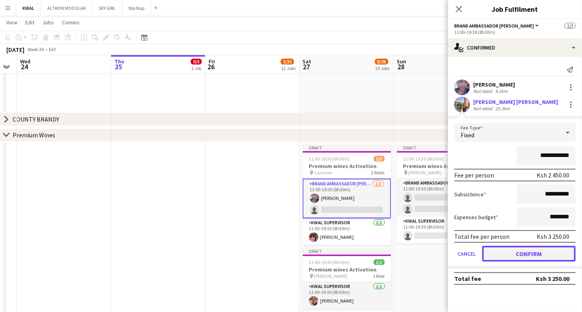
drag, startPoint x: 533, startPoint y: 258, endPoint x: 452, endPoint y: 255, distance: 81.6
click at [418, 232] on button "Confirm" at bounding box center [528, 254] width 93 height 16
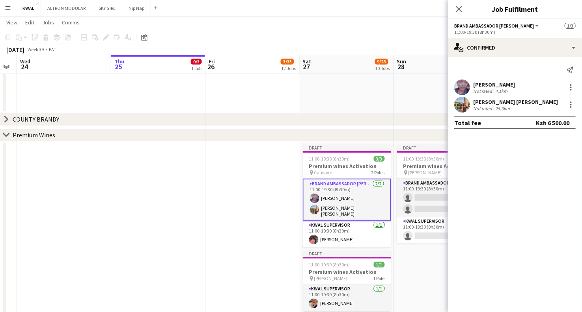
click at [246, 231] on app-date-cell at bounding box center [252, 240] width 94 height 197
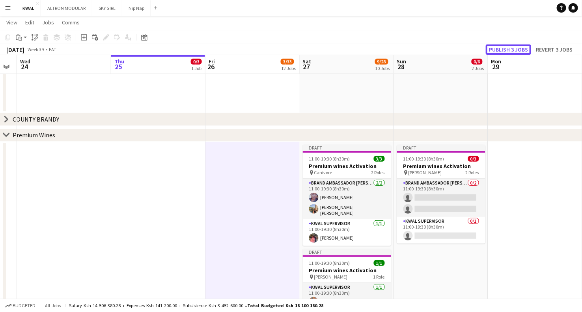
click at [418, 50] on button "Publish 3 jobs" at bounding box center [507, 50] width 45 height 10
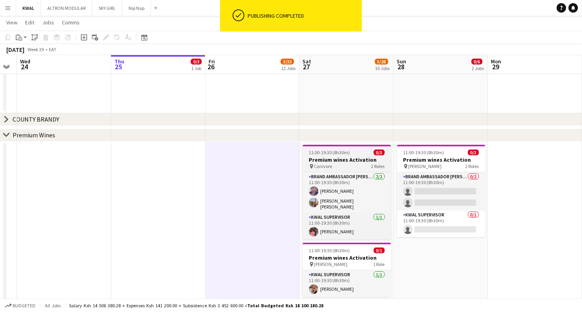
click at [340, 158] on h3 "Premium wines Activation" at bounding box center [347, 159] width 88 height 7
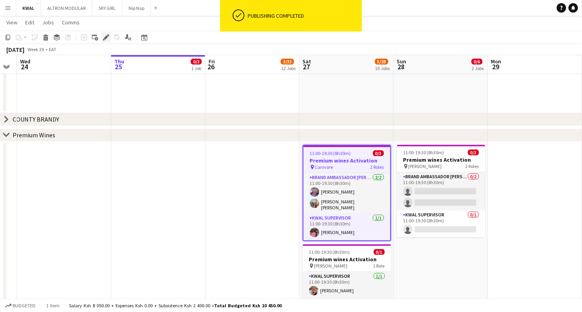
click at [105, 39] on icon at bounding box center [106, 37] width 4 height 4
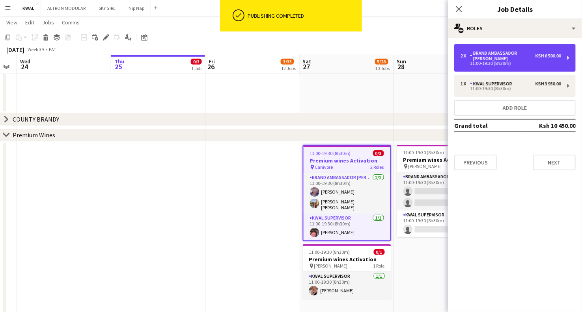
drag, startPoint x: 515, startPoint y: 59, endPoint x: 514, endPoint y: 68, distance: 9.2
click at [418, 61] on div "11:00-19:30 (8h30m)" at bounding box center [510, 63] width 100 height 4
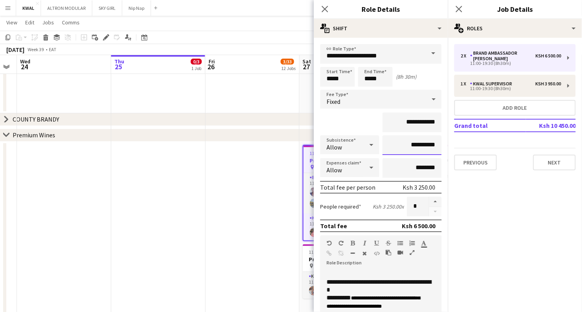
drag, startPoint x: 421, startPoint y: 145, endPoint x: 414, endPoint y: 146, distance: 6.5
click at [414, 146] on input "**********" at bounding box center [411, 146] width 59 height 20
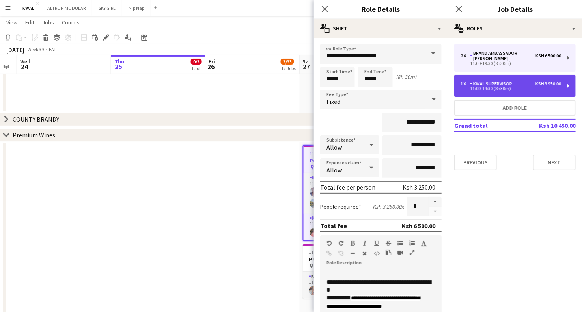
click at [418, 88] on div "1 x KWAL SUPERVISOR Ksh 3 950.00 11:00-19:30 (8h30m)" at bounding box center [514, 86] width 121 height 22
type input "**********"
type input "*"
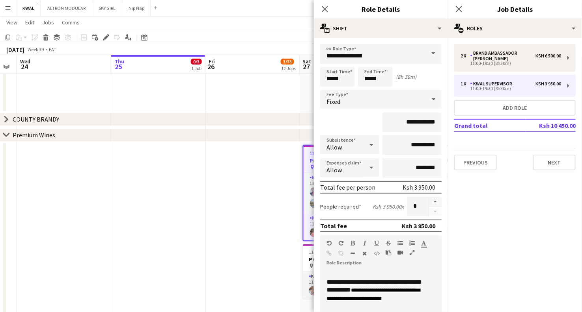
click at [250, 199] on app-date-cell at bounding box center [252, 240] width 94 height 197
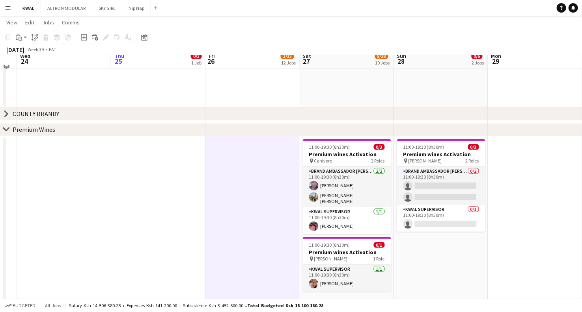
scroll to position [1357, 0]
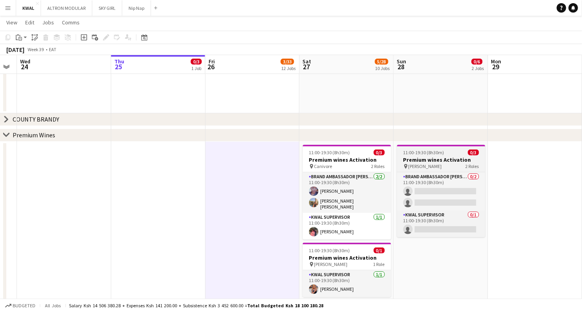
click at [418, 158] on h3 "Premium wines Activation" at bounding box center [441, 159] width 88 height 7
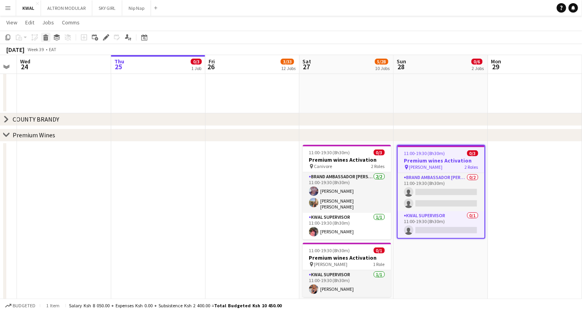
click at [44, 39] on icon at bounding box center [46, 39] width 4 height 4
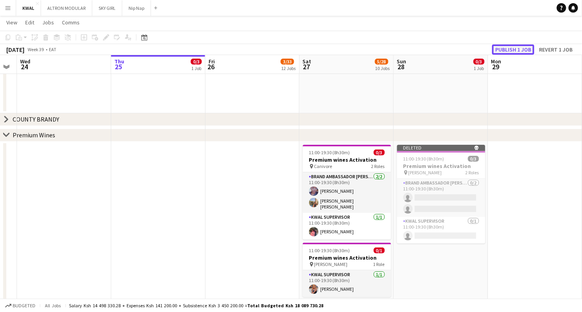
click at [418, 48] on button "Publish 1 job" at bounding box center [513, 50] width 42 height 10
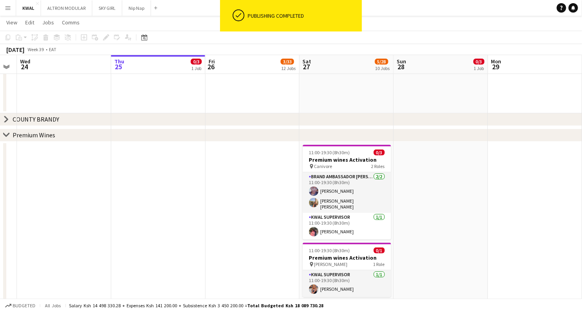
click at [7, 135] on icon at bounding box center [6, 135] width 6 height 3
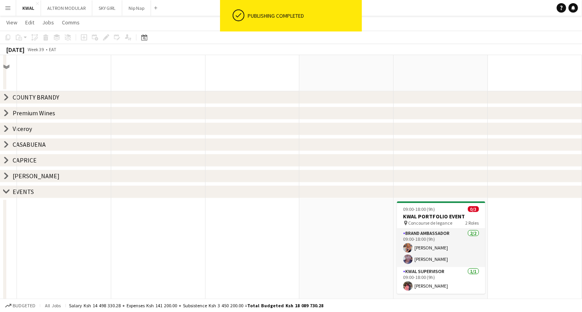
scroll to position [1390, 0]
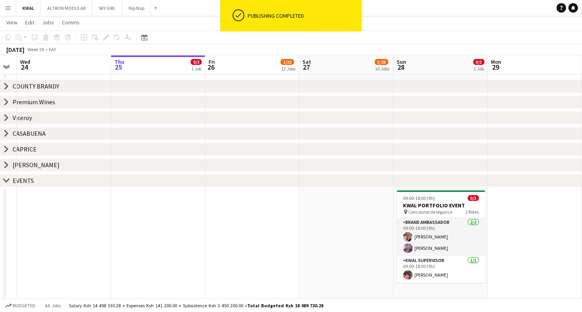
click at [7, 181] on icon "chevron-right" at bounding box center [6, 181] width 6 height 6
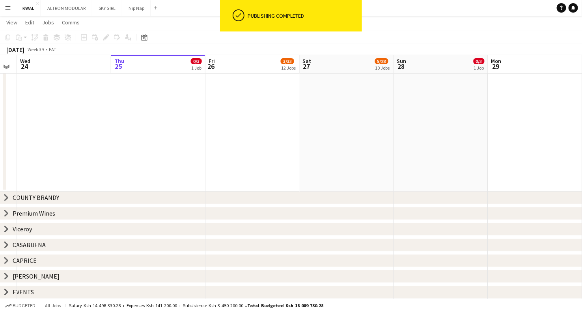
scroll to position [1278, 0]
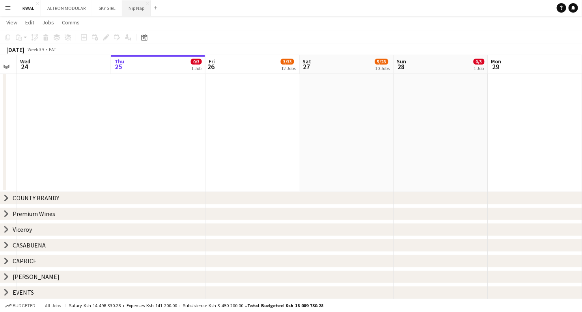
click at [129, 11] on button "Nip Nap Close" at bounding box center [136, 7] width 29 height 15
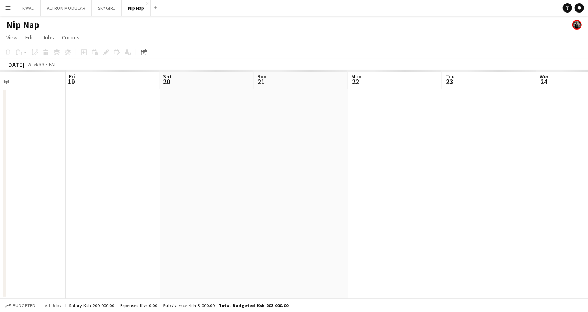
drag, startPoint x: 129, startPoint y: 191, endPoint x: 575, endPoint y: 148, distance: 448.5
click at [418, 149] on app-calendar-viewport "Tue 16 Wed 17 Thu 18 Fri 19 Sat 20 Sun 21 Mon 22 Tue 23 Wed 24 Thu 25 Fri 26 Sa…" at bounding box center [294, 184] width 588 height 229
drag, startPoint x: 76, startPoint y: 178, endPoint x: 374, endPoint y: 165, distance: 298.1
click at [418, 146] on app-calendar-viewport "Thu 11 Fri 12 Sat 13 Sun 14 Mon 15 Tue 16 Wed 17 Thu 18 Fri 19 Sat 20 Sun 21 Mo…" at bounding box center [294, 184] width 588 height 229
drag, startPoint x: 26, startPoint y: 199, endPoint x: 440, endPoint y: 184, distance: 415.1
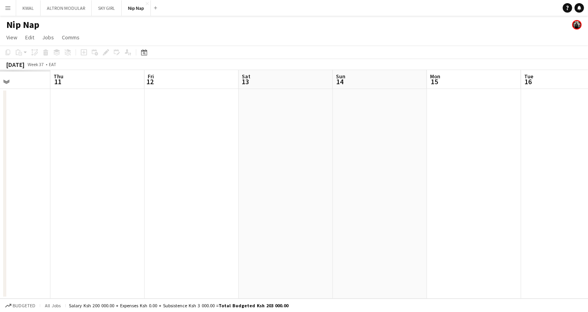
click at [418, 187] on app-calendar-viewport "Mon 8 Tue 9 Wed 10 Thu 11 Fri 12 Sat 13 Sun 14 Mon 15 Tue 16 Wed 17 Thu 18 Fri …" at bounding box center [294, 184] width 588 height 229
drag, startPoint x: 42, startPoint y: 200, endPoint x: 483, endPoint y: 173, distance: 442.1
click at [418, 173] on app-calendar-viewport "Tue 2 Wed 3 Thu 4 Fri 5 Sat 6 Sun 7 Mon 8 Tue 9 Wed 10 Thu 11 Fri 12 Sat 13" at bounding box center [294, 184] width 588 height 229
drag, startPoint x: 33, startPoint y: 199, endPoint x: 427, endPoint y: 162, distance: 395.7
click at [418, 162] on app-calendar-viewport "Fri 29 Sat 30 Sun 31 Mon 1 Tue 2 Wed 3 Thu 4 Fri 5 Sat 6 Sun 7 Mon 8 Tue 9" at bounding box center [294, 184] width 588 height 229
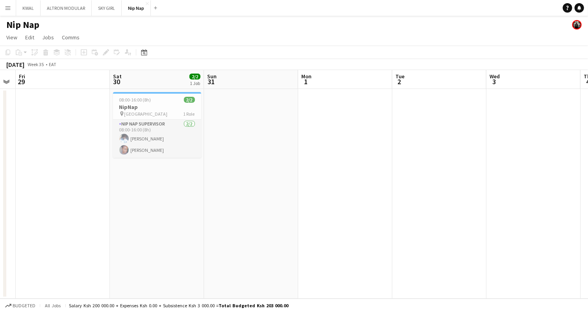
drag, startPoint x: 32, startPoint y: 201, endPoint x: 182, endPoint y: 159, distance: 156.4
click at [197, 192] on app-calendar-viewport "Wed 27 Thu 28 Fri 29 Sat 30 2/2 1 Job Sun 31 Mon 1 Tue 2 Wed 3 Thu 4 Fri 5 Sat …" at bounding box center [294, 184] width 588 height 229
click at [147, 108] on h3 "NipNap" at bounding box center [156, 107] width 88 height 7
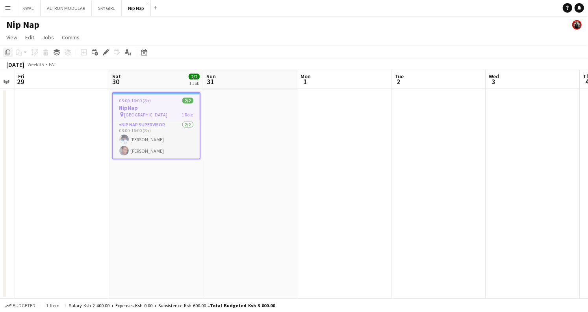
drag, startPoint x: 9, startPoint y: 50, endPoint x: 190, endPoint y: 108, distance: 189.1
click at [10, 50] on icon "Copy" at bounding box center [8, 52] width 6 height 6
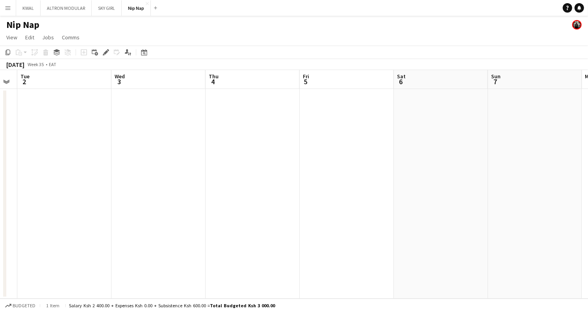
drag, startPoint x: 536, startPoint y: 189, endPoint x: 24, endPoint y: 175, distance: 512.0
click at [0, 177] on app-calendar-viewport "Fri 29 Sat 30 2/2 1 Job Sun 31 Mon 1 Tue 2 Wed 3 Thu 4 Fri 5 Sat 6 Sun 7 Mon 8 …" at bounding box center [294, 184] width 588 height 229
drag, startPoint x: 525, startPoint y: 184, endPoint x: 48, endPoint y: 180, distance: 476.3
click at [48, 180] on app-calendar-viewport "Mon 1 Tue 2 Wed 3 Thu 4 Fri 5 Sat 6 Sun 7 Mon 8 Tue 9 Wed 10 Thu 11 Fri 12" at bounding box center [294, 184] width 588 height 229
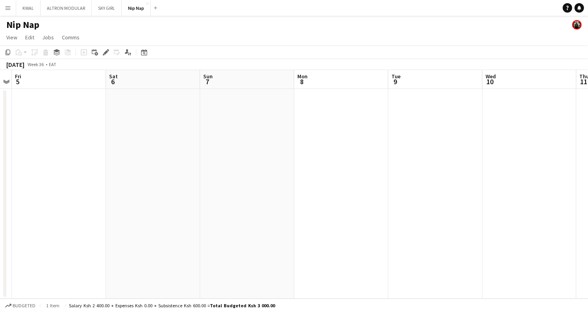
scroll to position [0, 244]
drag, startPoint x: 535, startPoint y: 177, endPoint x: 0, endPoint y: 150, distance: 535.4
click at [0, 150] on app-calendar-viewport "Sat 6 Sun 7 Mon 8 Tue 9 Wed 10 Thu 11 Fri 12 Sat 13 Sun 14 Mon 15 Tue 16 Wed 17" at bounding box center [294, 184] width 588 height 229
drag, startPoint x: 551, startPoint y: 188, endPoint x: 2, endPoint y: 160, distance: 550.0
click at [0, 160] on app-calendar-viewport "Sat 13 Sun 14 Mon 15 Tue 16 Wed 17 Thu 18 Fri 19 Sat 20 Sun 21 Mon 22 Tue 23 We…" at bounding box center [294, 184] width 588 height 229
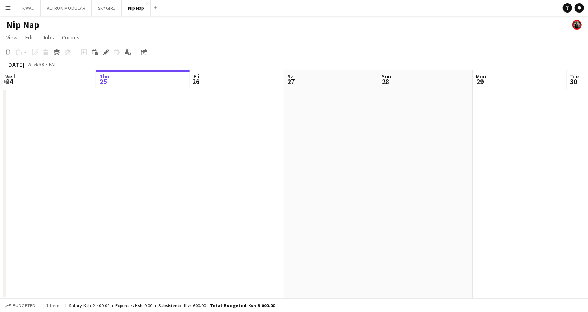
scroll to position [0, 383]
drag, startPoint x: 421, startPoint y: 180, endPoint x: 49, endPoint y: 174, distance: 372.4
click at [49, 174] on app-calendar-viewport "Sat 20 Sun 21 Mon 22 Tue 23 Wed 24 Thu 25 Fri 26 Sat 27 Sun 28 Mon 29 Tue 30 We…" at bounding box center [294, 184] width 588 height 229
click at [223, 106] on app-date-cell at bounding box center [229, 194] width 94 height 210
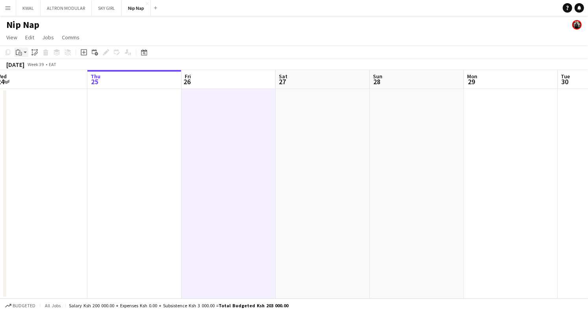
click at [27, 51] on app-action-btn "Paste" at bounding box center [21, 52] width 14 height 9
click at [26, 67] on link "Paste Ctrl+V" at bounding box center [58, 67] width 74 height 7
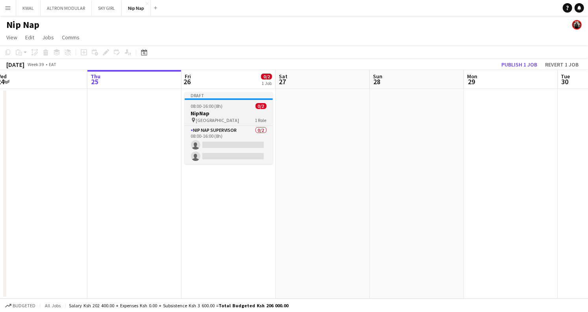
click at [212, 112] on h3 "NipNap" at bounding box center [229, 113] width 88 height 7
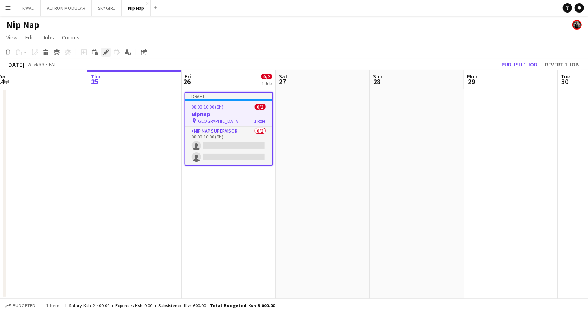
click at [106, 51] on icon at bounding box center [106, 52] width 4 height 4
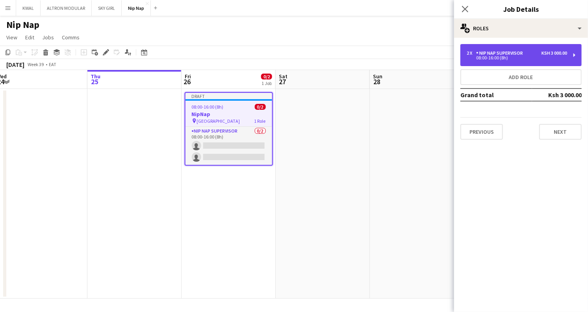
click at [418, 56] on div "Nip Nap Supervisor" at bounding box center [501, 53] width 50 height 6
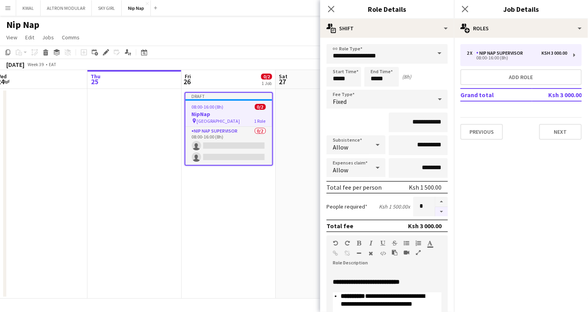
drag, startPoint x: 432, startPoint y: 211, endPoint x: 440, endPoint y: 200, distance: 14.0
click at [418, 210] on button "button" at bounding box center [441, 212] width 13 height 10
type input "*"
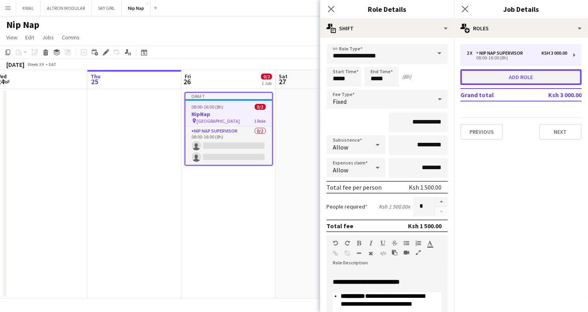
click at [418, 80] on button "Add role" at bounding box center [521, 77] width 121 height 16
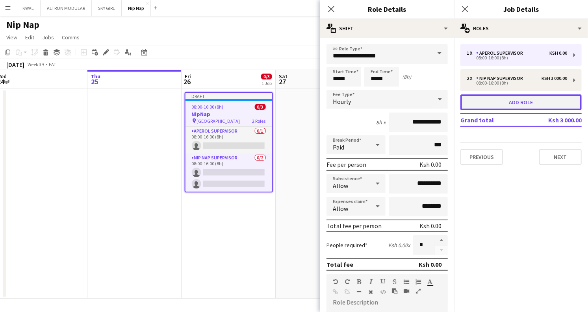
type input "**********"
type input "********"
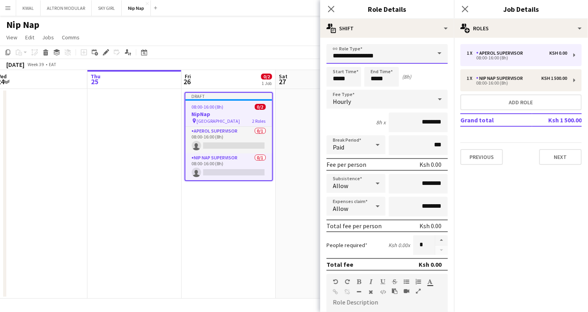
click at [392, 55] on input "**********" at bounding box center [387, 54] width 121 height 20
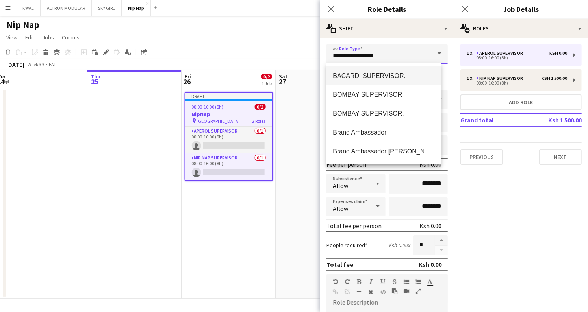
scroll to position [87, 0]
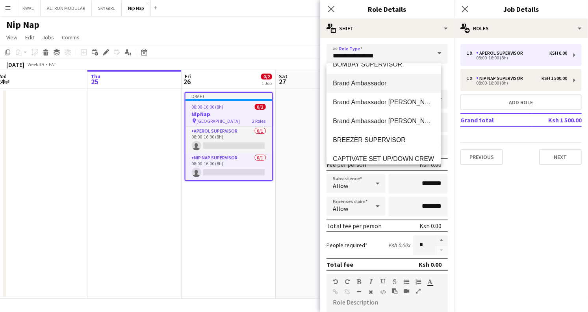
click at [362, 88] on mat-option "Brand Ambassador" at bounding box center [384, 83] width 115 height 19
type input "**********"
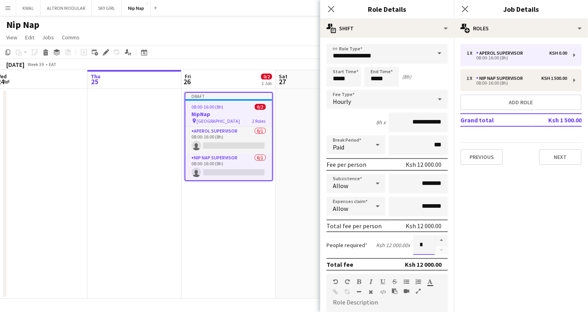
drag, startPoint x: 419, startPoint y: 247, endPoint x: 413, endPoint y: 247, distance: 5.5
click at [413, 232] on input "*" at bounding box center [424, 246] width 22 height 20
type input "*"
click at [240, 232] on app-date-cell "Draft 08:00-16:00 (8h) 0/2 NipNap pin Nairobi Hospital 2 Roles APEROL SUPERVISO…" at bounding box center [229, 194] width 94 height 210
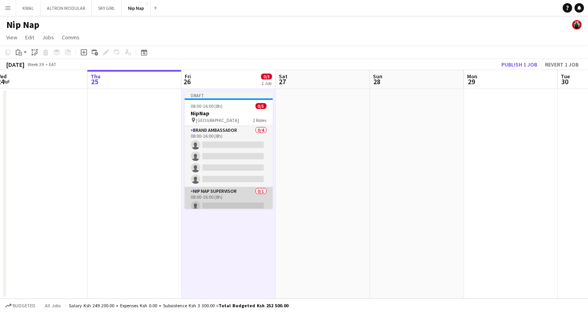
click at [235, 200] on app-card-role "Nip Nap Supervisor 0/1 08:00-16:00 (8h) single-neutral-actions" at bounding box center [229, 200] width 88 height 27
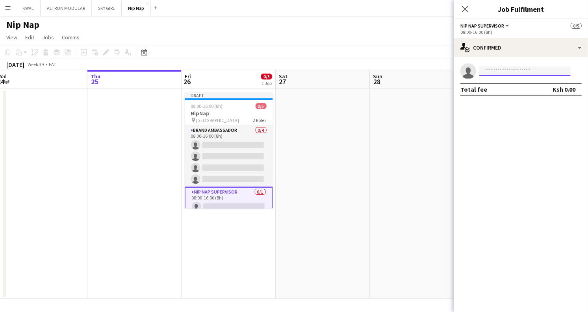
click at [418, 67] on input at bounding box center [524, 71] width 91 height 9
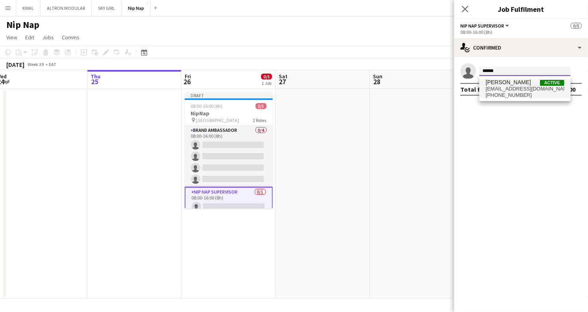
type input "******"
click at [418, 85] on span "[PERSON_NAME]" at bounding box center [508, 82] width 45 height 7
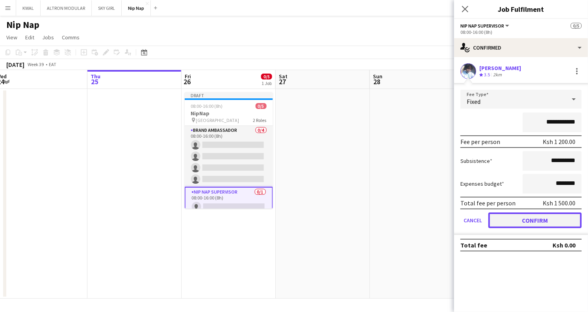
drag, startPoint x: 533, startPoint y: 219, endPoint x: 359, endPoint y: 204, distance: 174.1
click at [418, 220] on button "Confirm" at bounding box center [535, 221] width 93 height 16
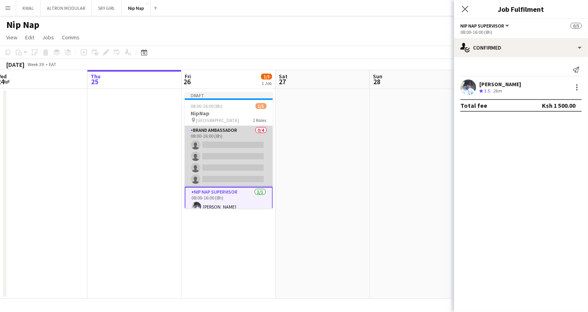
click at [227, 165] on app-card-role "Brand Ambassador 0/4 08:00-16:00 (8h) single-neutral-actions single-neutral-act…" at bounding box center [229, 156] width 88 height 61
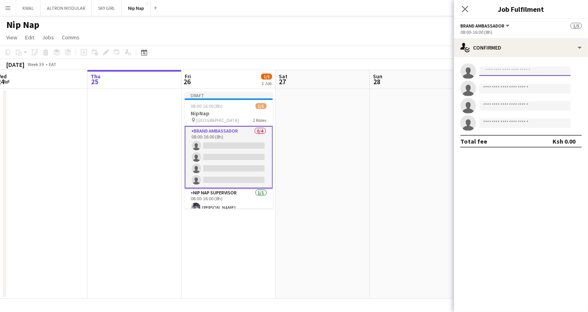
click at [418, 69] on input at bounding box center [524, 71] width 91 height 9
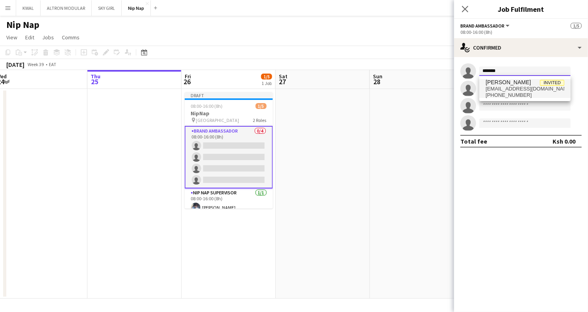
type input "*******"
click at [418, 91] on span "[EMAIL_ADDRESS][DOMAIN_NAME]" at bounding box center [525, 89] width 79 height 6
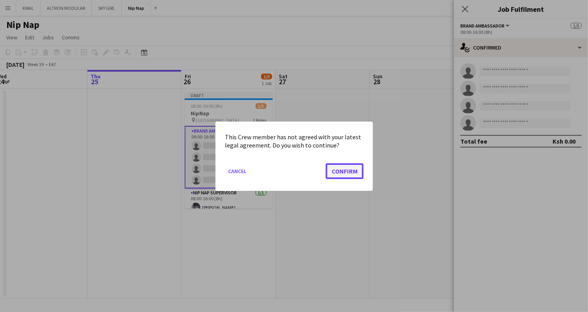
click at [345, 172] on button "Confirm" at bounding box center [345, 171] width 38 height 16
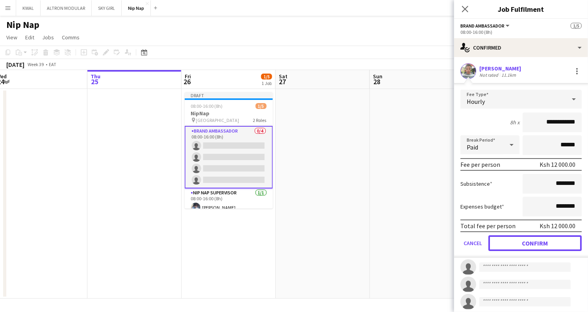
drag, startPoint x: 545, startPoint y: 237, endPoint x: 533, endPoint y: 209, distance: 30.6
click at [418, 232] on button "Confirm" at bounding box center [535, 244] width 93 height 16
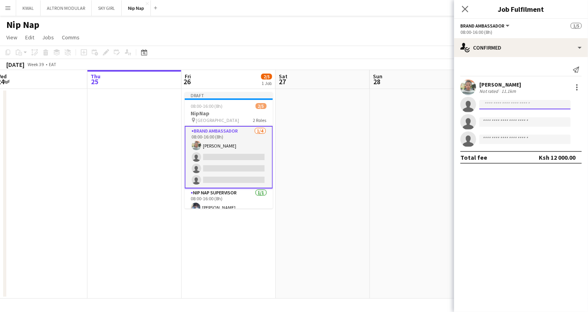
click at [418, 102] on input at bounding box center [524, 104] width 91 height 9
type input "*"
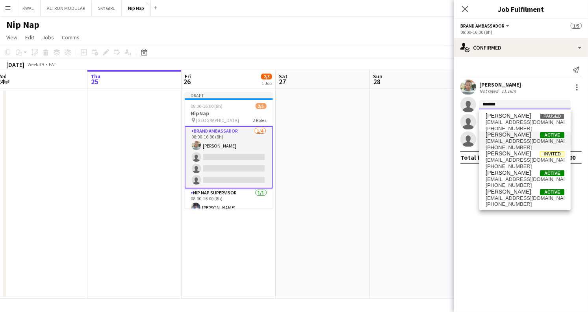
type input "*******"
click at [418, 140] on span "[EMAIL_ADDRESS][DOMAIN_NAME]" at bounding box center [525, 141] width 79 height 6
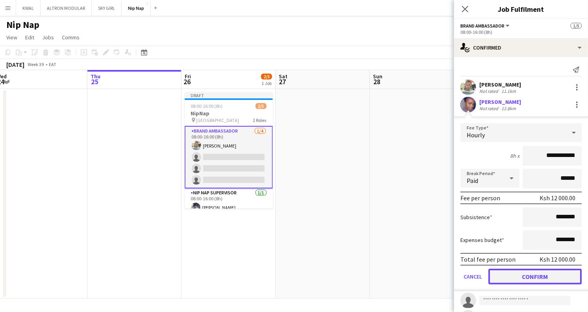
drag, startPoint x: 514, startPoint y: 275, endPoint x: 501, endPoint y: 237, distance: 39.9
click at [418, 232] on button "Confirm" at bounding box center [535, 277] width 93 height 16
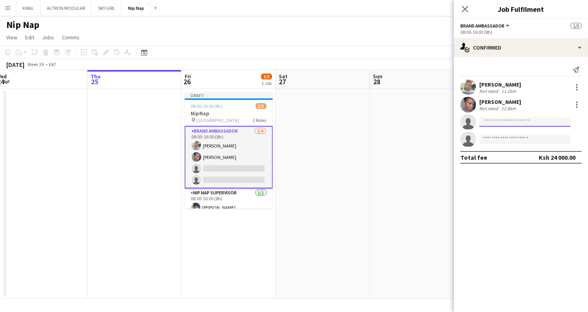
click at [418, 121] on input at bounding box center [524, 121] width 91 height 9
type input "*"
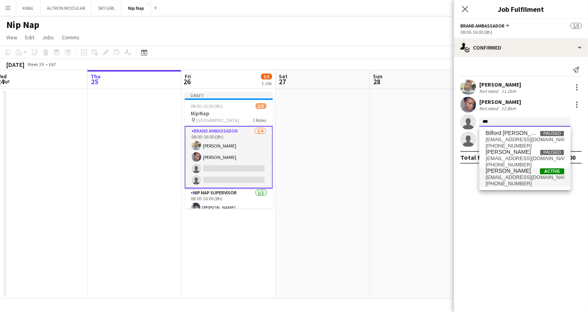
type input "***"
click at [418, 182] on span "[PHONE_NUMBER]" at bounding box center [525, 184] width 79 height 6
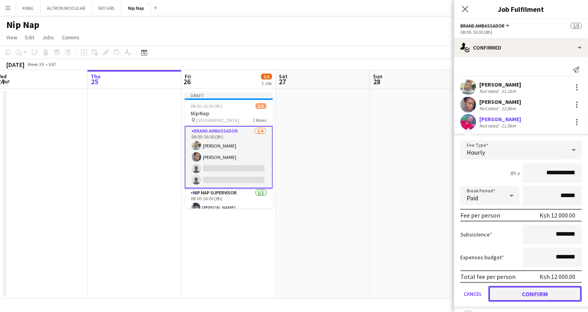
click at [418, 232] on button "Confirm" at bounding box center [535, 294] width 93 height 16
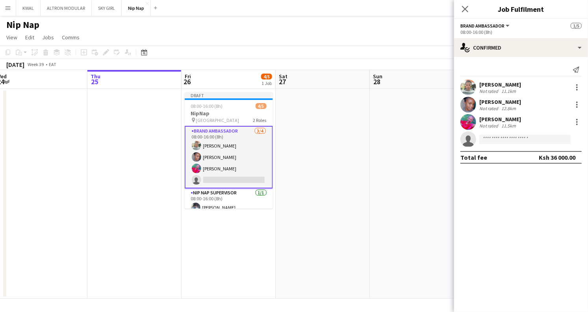
click at [418, 121] on app-user-avatar at bounding box center [469, 122] width 16 height 16
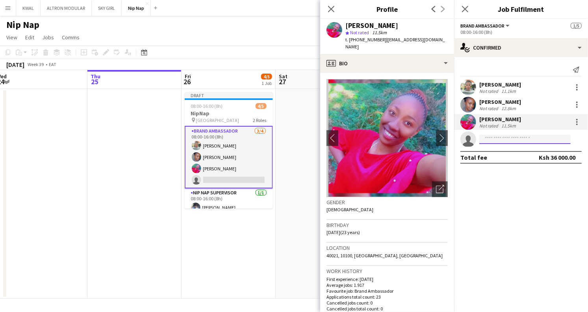
click at [418, 140] on input at bounding box center [524, 139] width 91 height 9
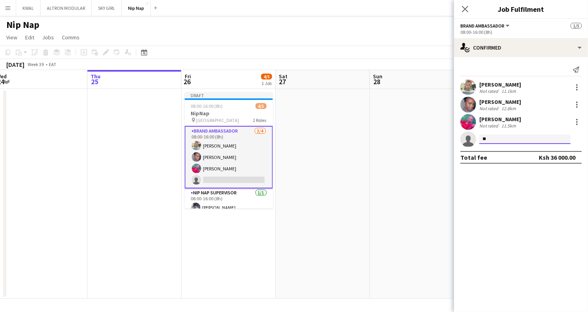
type input "*"
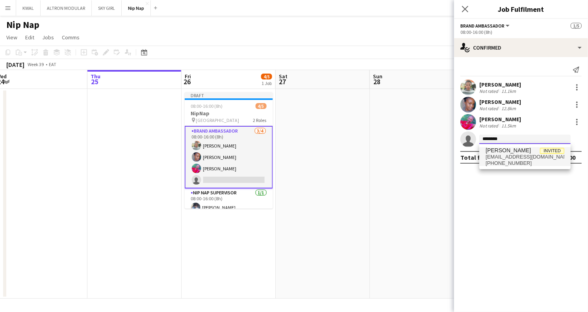
type input "********"
click at [418, 152] on span "[PERSON_NAME]" at bounding box center [508, 150] width 45 height 7
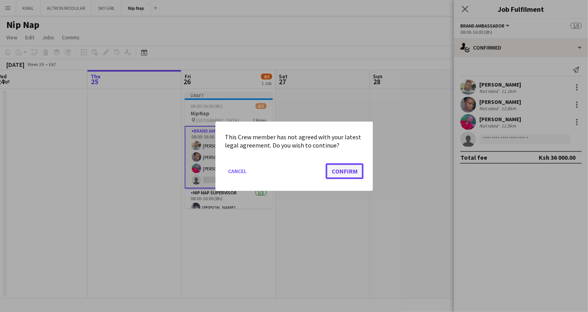
click at [344, 170] on button "Confirm" at bounding box center [345, 171] width 38 height 16
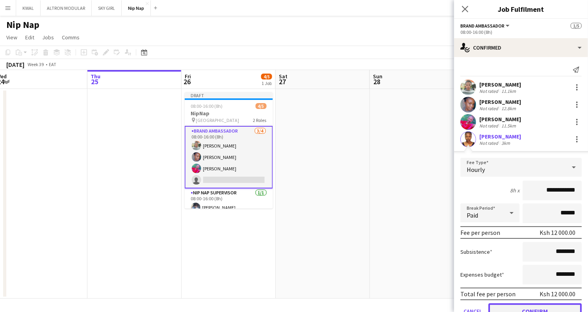
click at [418, 232] on button "Confirm" at bounding box center [535, 312] width 93 height 16
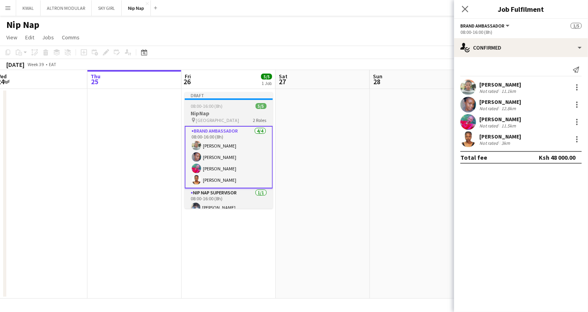
click at [208, 121] on span "[GEOGRAPHIC_DATA]" at bounding box center [217, 120] width 43 height 6
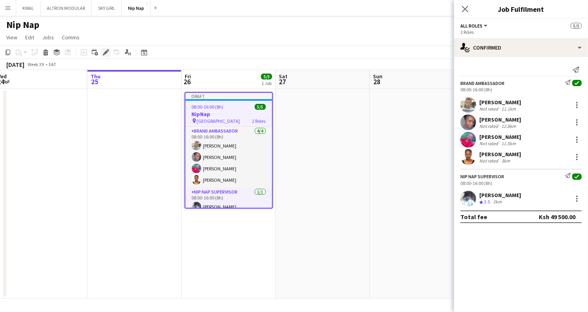
click at [108, 48] on div "Edit" at bounding box center [105, 52] width 9 height 9
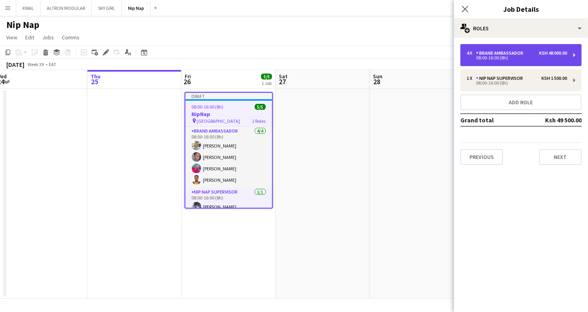
click at [418, 58] on div "08:00-16:00 (8h)" at bounding box center [517, 58] width 100 height 4
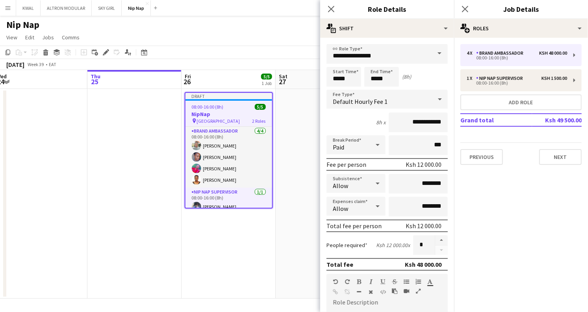
click at [384, 101] on span "Default Hourly Fee 1" at bounding box center [360, 102] width 55 height 8
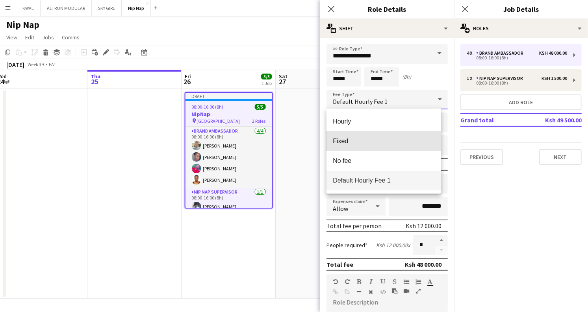
drag, startPoint x: 356, startPoint y: 142, endPoint x: 362, endPoint y: 141, distance: 5.6
click at [357, 141] on span "Fixed" at bounding box center [384, 141] width 102 height 7
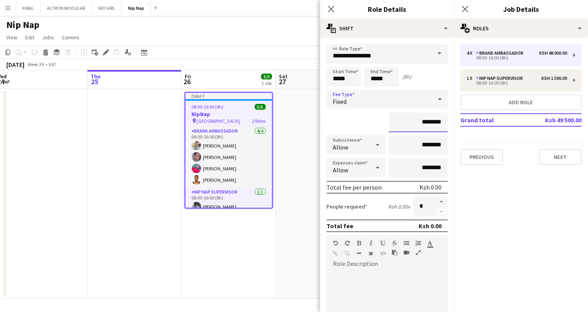
click at [418, 123] on input "********" at bounding box center [418, 123] width 59 height 20
type input "**********"
click at [418, 143] on input "********" at bounding box center [418, 146] width 59 height 20
click at [418, 146] on input "********" at bounding box center [418, 146] width 59 height 20
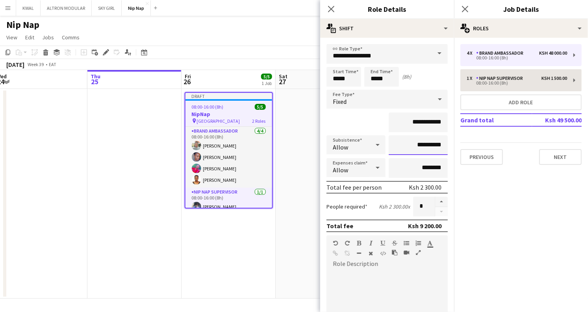
type input "**********"
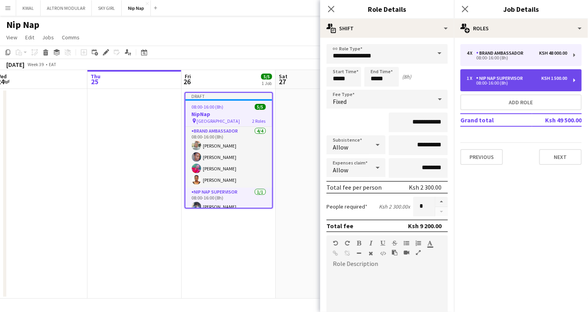
click at [418, 83] on div "08:00-16:00 (8h)" at bounding box center [517, 83] width 100 height 4
type input "**********"
type input "*"
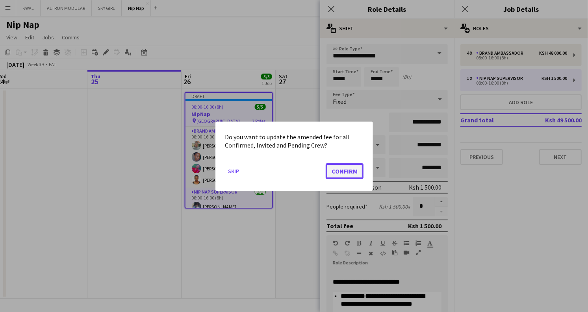
click at [349, 171] on button "Confirm" at bounding box center [345, 171] width 38 height 16
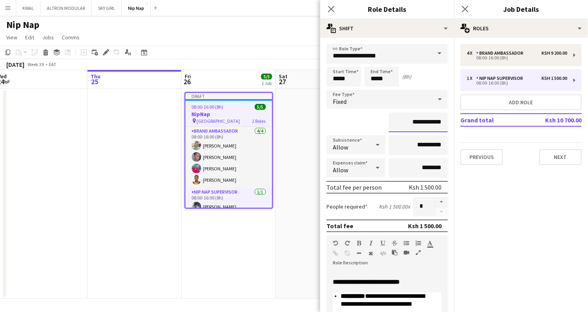
drag, startPoint x: 421, startPoint y: 124, endPoint x: 414, endPoint y: 125, distance: 6.4
click at [414, 125] on input "**********" at bounding box center [418, 123] width 59 height 20
drag, startPoint x: 427, startPoint y: 145, endPoint x: 419, endPoint y: 146, distance: 8.3
click at [418, 146] on input "**********" at bounding box center [418, 146] width 59 height 20
drag, startPoint x: 421, startPoint y: 124, endPoint x: 414, endPoint y: 124, distance: 6.7
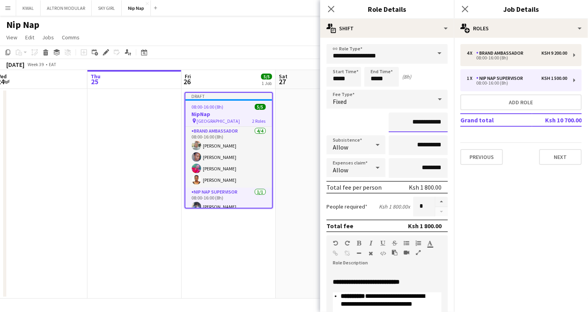
click at [414, 124] on input "**********" at bounding box center [418, 123] width 59 height 20
type input "**********"
click at [297, 232] on app-date-cell at bounding box center [323, 194] width 94 height 210
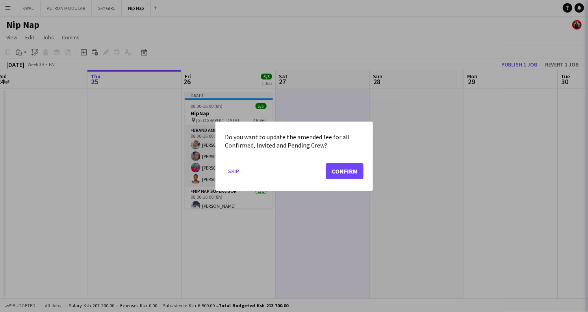
scroll to position [0, 383]
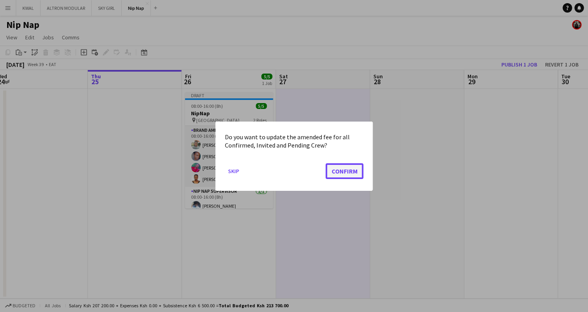
click at [344, 176] on button "Confirm" at bounding box center [345, 171] width 38 height 16
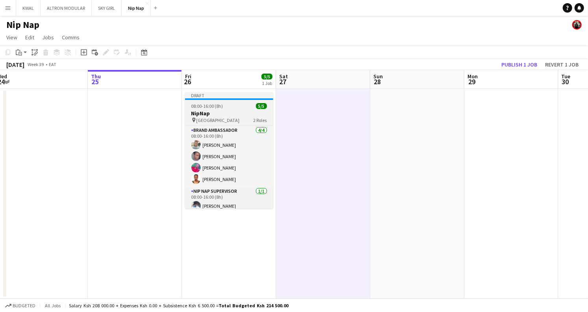
click at [229, 116] on h3 "NipNap" at bounding box center [229, 113] width 88 height 7
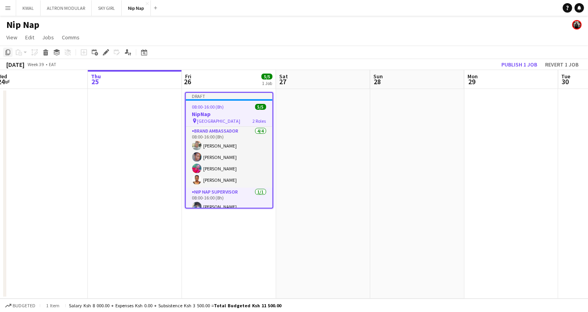
click at [7, 50] on icon at bounding box center [8, 53] width 5 height 6
click at [104, 49] on icon "Edit" at bounding box center [106, 52] width 6 height 6
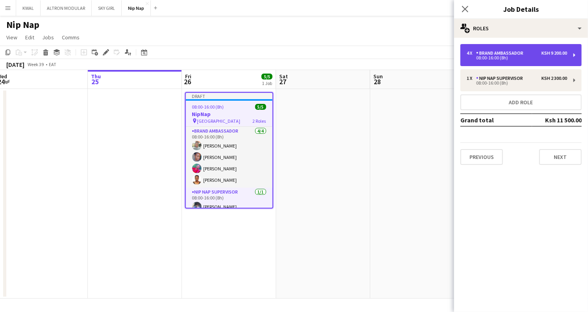
click at [418, 52] on div "Brand Ambassador" at bounding box center [501, 53] width 50 height 6
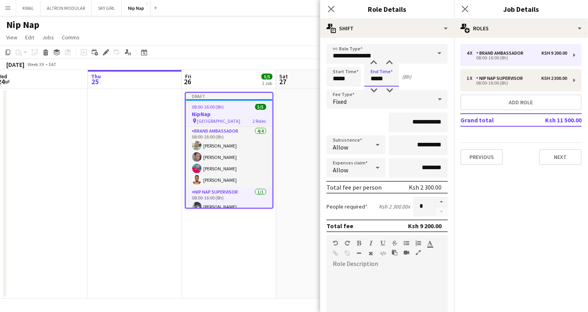
drag, startPoint x: 376, startPoint y: 79, endPoint x: 372, endPoint y: 80, distance: 4.4
click at [372, 80] on input "*****" at bounding box center [381, 77] width 35 height 20
type input "*****"
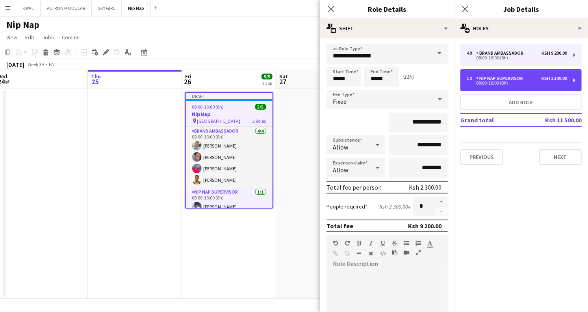
drag, startPoint x: 486, startPoint y: 78, endPoint x: 458, endPoint y: 83, distance: 28.4
click at [418, 78] on div "Nip Nap Supervisor" at bounding box center [501, 79] width 50 height 6
type input "**********"
type input "*****"
type input "**********"
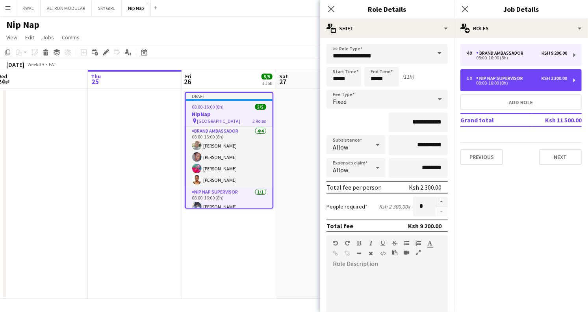
type input "**********"
type input "*"
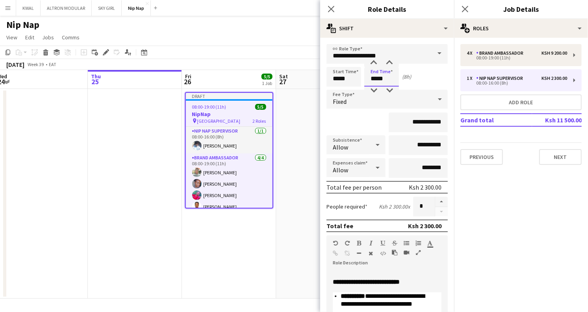
drag, startPoint x: 376, startPoint y: 80, endPoint x: 372, endPoint y: 80, distance: 4.4
click at [372, 80] on input "*****" at bounding box center [381, 77] width 35 height 20
type input "*****"
click at [291, 231] on app-date-cell at bounding box center [323, 194] width 94 height 210
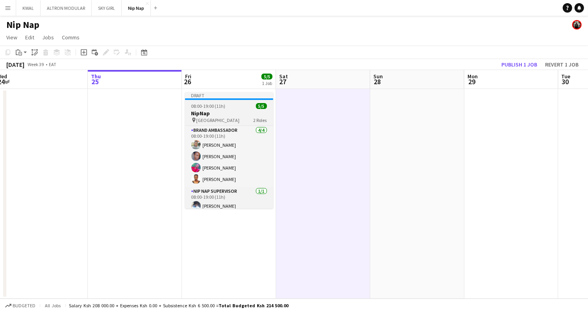
click at [221, 117] on span "[GEOGRAPHIC_DATA]" at bounding box center [218, 120] width 43 height 6
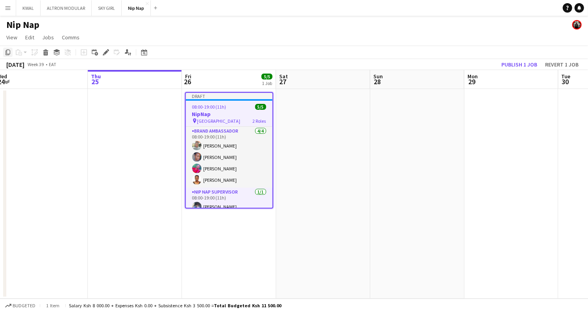
click at [6, 54] on icon "Copy" at bounding box center [8, 52] width 6 height 6
click at [307, 123] on app-date-cell at bounding box center [323, 194] width 94 height 210
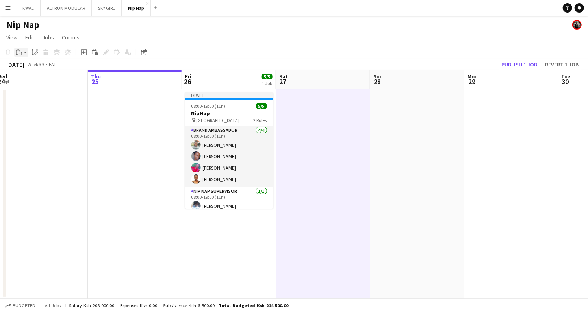
click at [25, 54] on app-action-btn "Paste" at bounding box center [21, 52] width 14 height 9
click at [29, 67] on link "Paste Ctrl+V" at bounding box center [58, 67] width 74 height 7
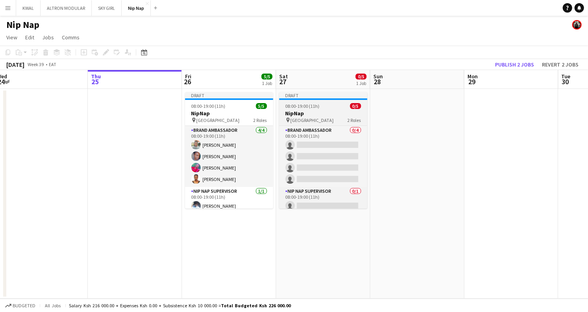
click at [316, 113] on h3 "NipNap" at bounding box center [323, 113] width 88 height 7
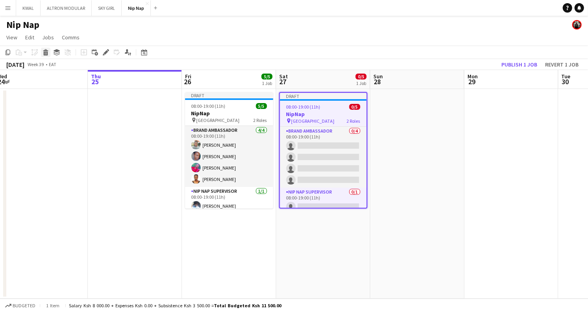
click at [44, 54] on icon at bounding box center [46, 54] width 4 height 4
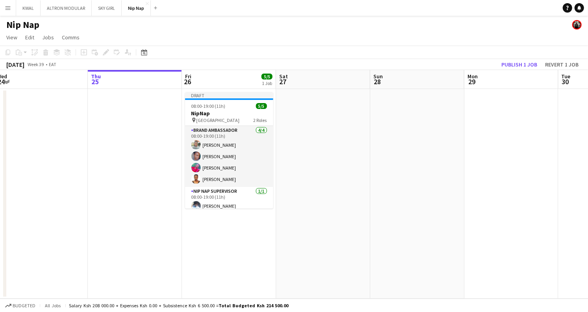
click at [311, 105] on app-date-cell at bounding box center [323, 194] width 94 height 210
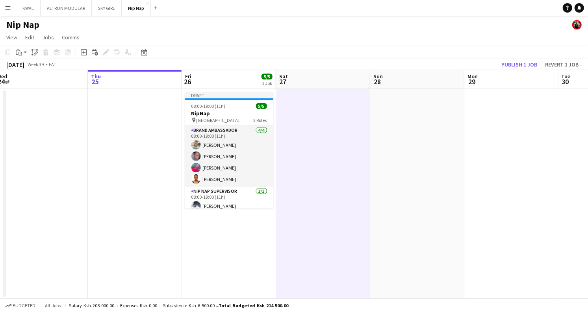
scroll to position [0, 383]
click at [25, 52] on app-action-btn "Paste" at bounding box center [21, 52] width 14 height 9
click at [30, 82] on link "Paste with crew Ctrl+Shift+V" at bounding box center [58, 80] width 74 height 7
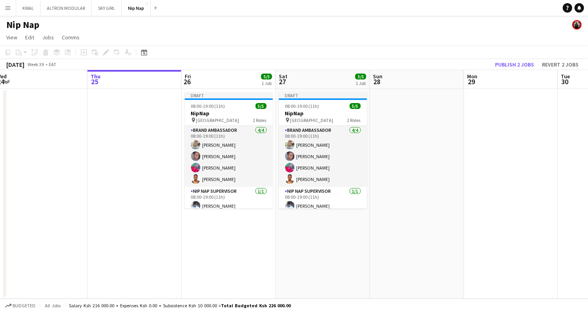
drag, startPoint x: 403, startPoint y: 123, endPoint x: 374, endPoint y: 126, distance: 29.0
click at [401, 123] on app-date-cell at bounding box center [417, 194] width 94 height 210
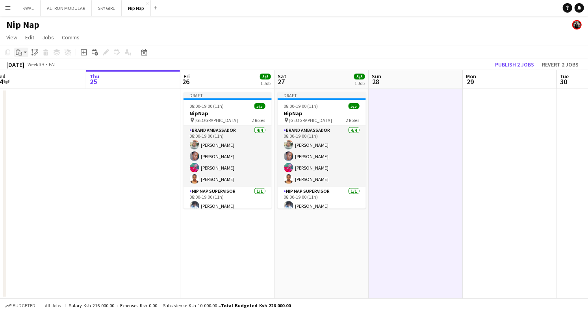
click at [23, 52] on div "Paste" at bounding box center [18, 52] width 9 height 9
click at [37, 89] on div "Paste Ctrl+V Paste with crew Ctrl+Shift+V" at bounding box center [58, 74] width 87 height 33
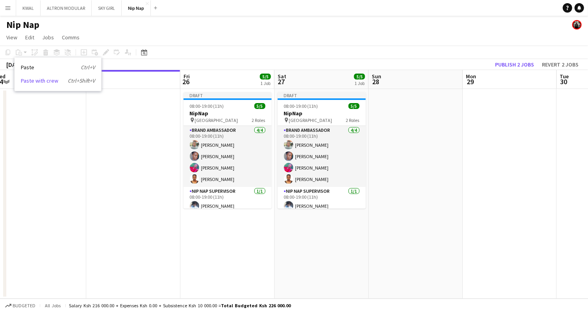
click at [39, 81] on link "Paste with crew Ctrl+Shift+V" at bounding box center [58, 80] width 74 height 7
click at [389, 114] on app-date-cell at bounding box center [416, 194] width 94 height 210
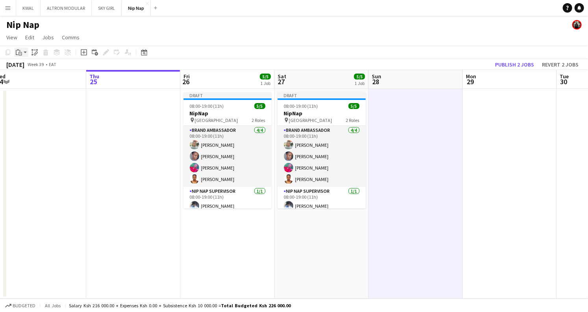
click at [24, 54] on app-action-btn "Paste" at bounding box center [21, 52] width 14 height 9
click at [30, 83] on link "Paste with crew Ctrl+Shift+V" at bounding box center [58, 80] width 74 height 7
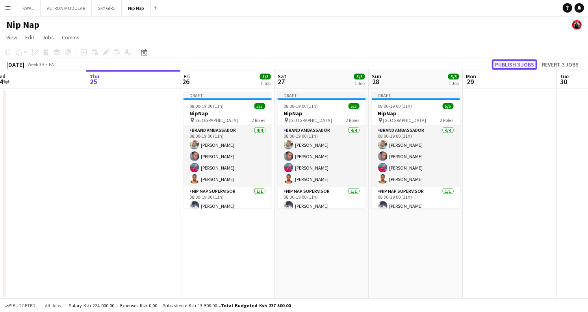
click at [418, 64] on button "Publish 3 jobs" at bounding box center [514, 64] width 45 height 10
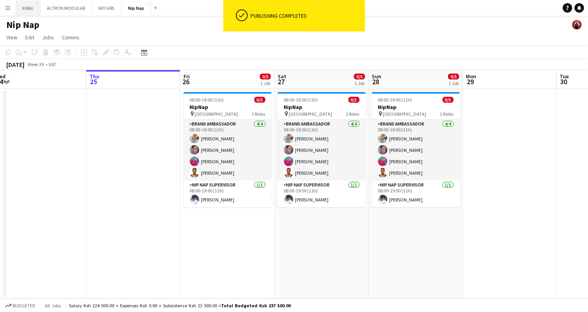
click at [24, 6] on button "KWAL Close" at bounding box center [28, 7] width 24 height 15
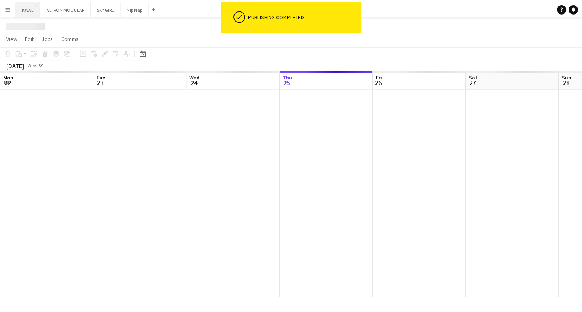
scroll to position [0, 188]
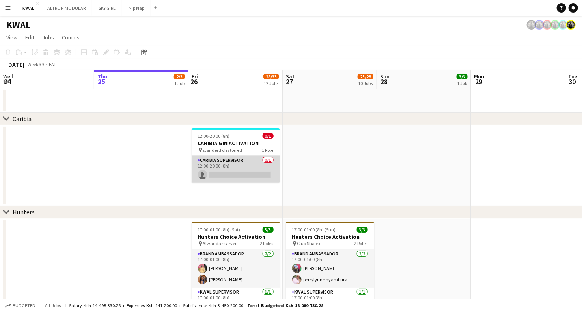
click at [234, 178] on app-card-role "CARIBIA SUPERVISOR 0/1 12:00-20:00 (8h) single-neutral-actions" at bounding box center [235, 169] width 88 height 27
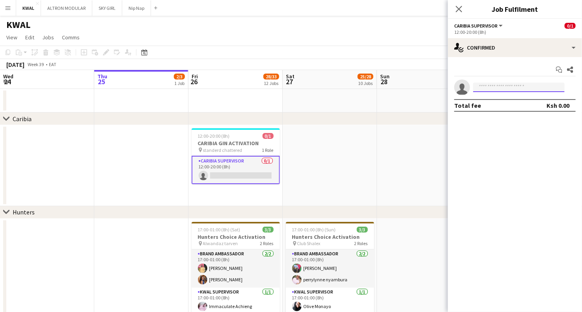
click at [418, 84] on input at bounding box center [518, 87] width 91 height 9
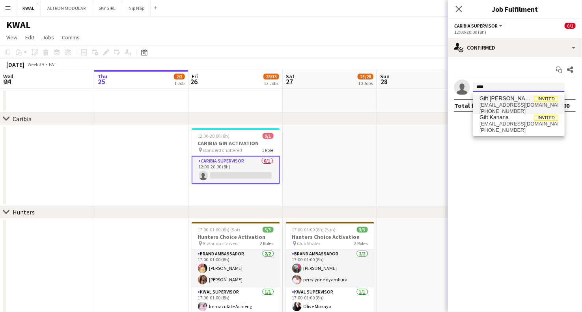
type input "****"
click at [418, 102] on span "[EMAIL_ADDRESS][DOMAIN_NAME]" at bounding box center [518, 105] width 79 height 6
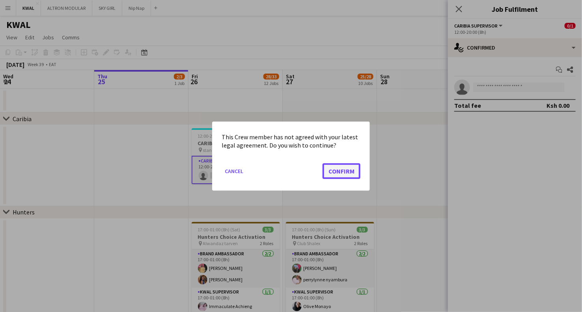
click at [354, 165] on button "Confirm" at bounding box center [341, 171] width 38 height 16
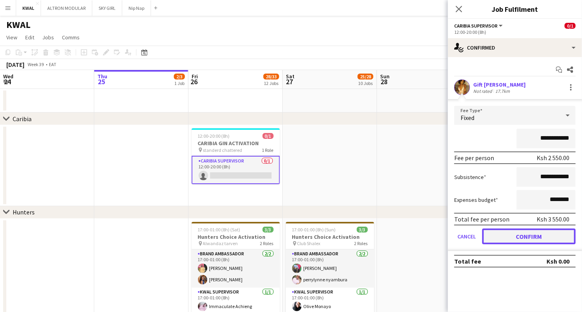
drag, startPoint x: 531, startPoint y: 235, endPoint x: 511, endPoint y: 213, distance: 30.1
click at [418, 232] on button "Confirm" at bounding box center [528, 237] width 93 height 16
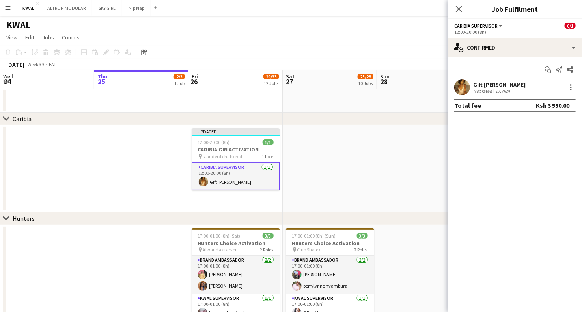
click at [418, 87] on app-user-avatar at bounding box center [462, 88] width 16 height 16
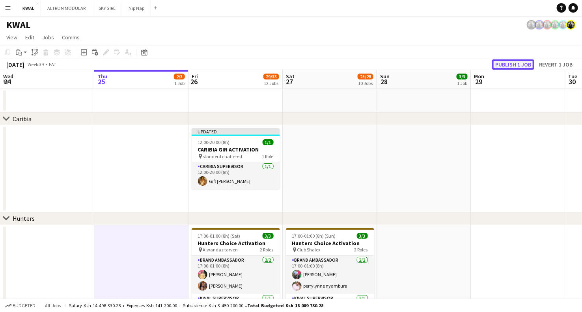
click at [418, 61] on button "Publish 1 job" at bounding box center [513, 64] width 42 height 10
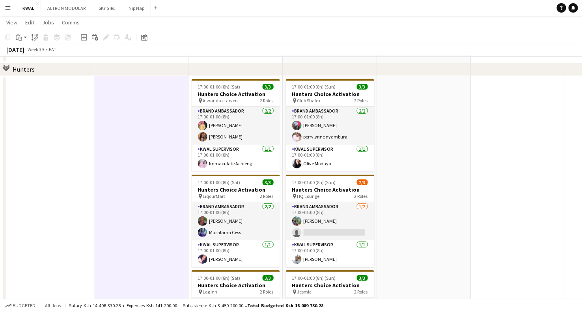
scroll to position [175, 0]
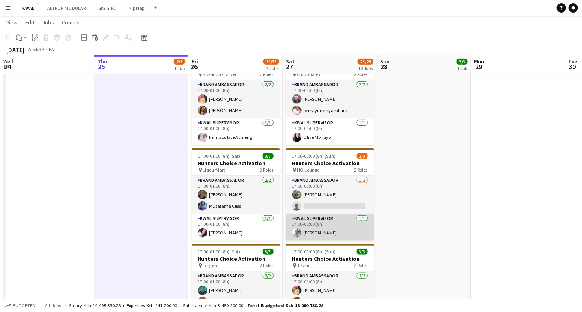
click at [327, 229] on app-card-role "KWAL SUPERVISOR [DATE] 17:00-01:00 (8h) [PERSON_NAME]" at bounding box center [330, 227] width 88 height 27
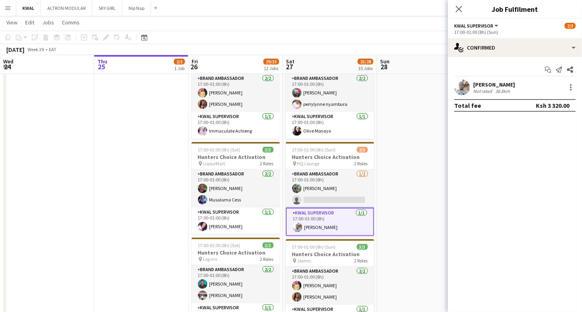
click at [418, 87] on app-user-avatar at bounding box center [462, 88] width 16 height 16
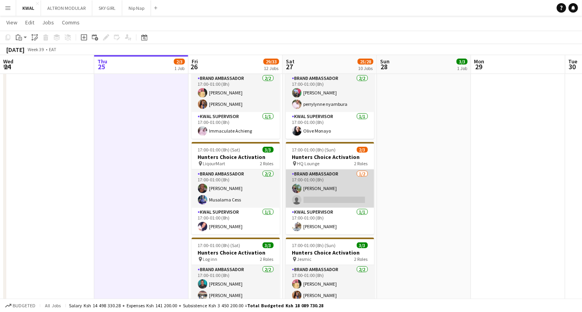
click at [324, 197] on app-card-role "Brand Ambassador [DATE] 17:00-01:00 (8h) [PERSON_NAME] single-neutral-actions" at bounding box center [330, 189] width 88 height 38
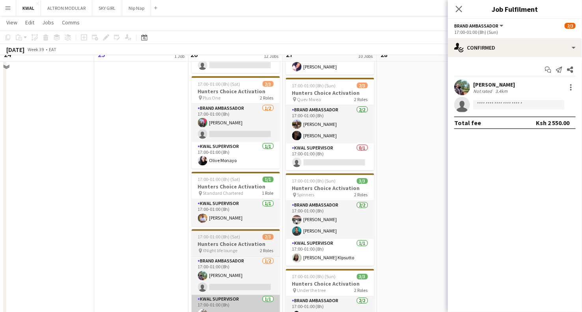
scroll to position [481, 0]
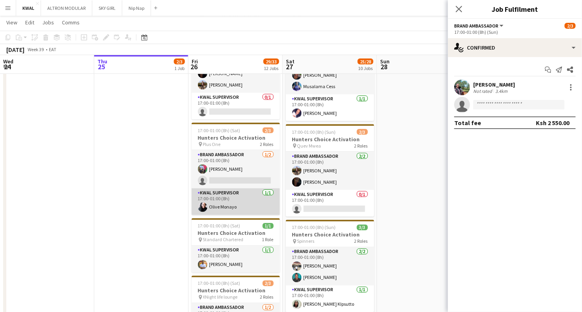
click at [229, 206] on app-card-role "KWAL SUPERVISOR [DATE] 17:00-01:00 (8h) [PERSON_NAME]" at bounding box center [235, 202] width 88 height 27
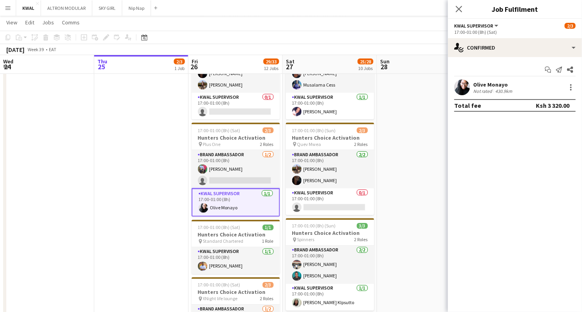
click at [418, 86] on app-user-avatar at bounding box center [462, 88] width 16 height 16
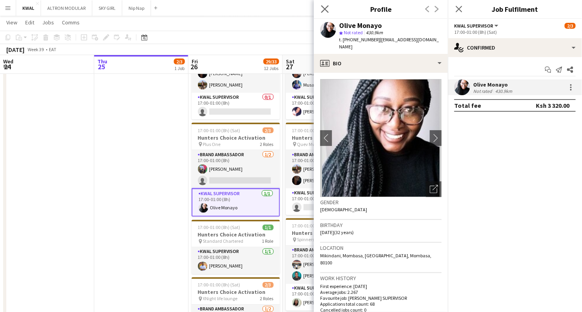
click at [329, 9] on app-icon "Close pop-in" at bounding box center [324, 9] width 11 height 11
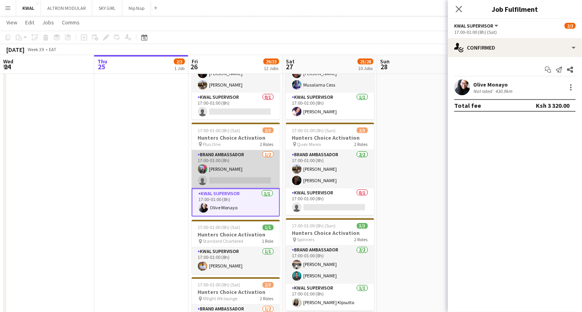
click at [247, 178] on app-card-role "Brand Ambassador [DATE] 17:00-01:00 (8h) [PERSON_NAME] single-neutral-actions" at bounding box center [235, 170] width 88 height 38
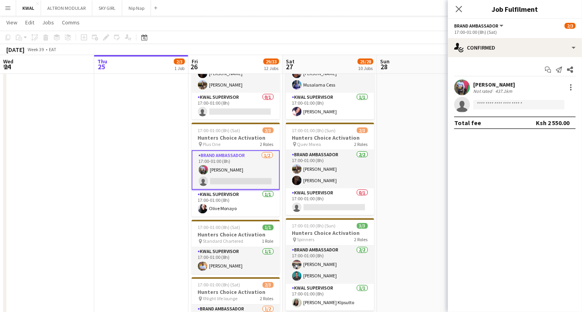
click at [221, 171] on app-card-role "Brand Ambassador [DATE] 17:00-01:00 (8h) [PERSON_NAME] single-neutral-actions" at bounding box center [235, 171] width 88 height 40
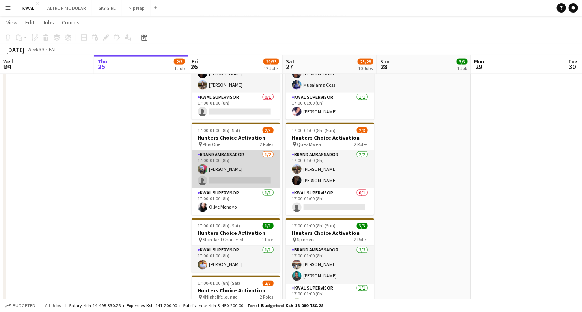
click at [234, 180] on app-card-role "Brand Ambassador [DATE] 17:00-01:00 (8h) [PERSON_NAME] single-neutral-actions" at bounding box center [235, 170] width 88 height 38
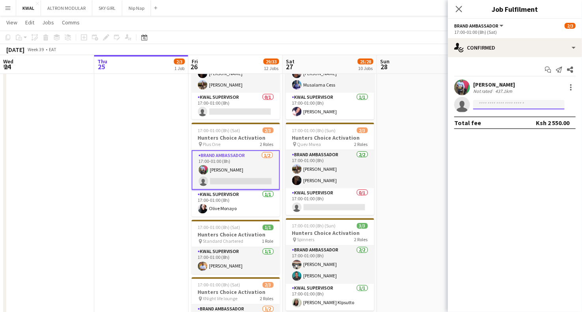
click at [418, 106] on input at bounding box center [518, 104] width 91 height 9
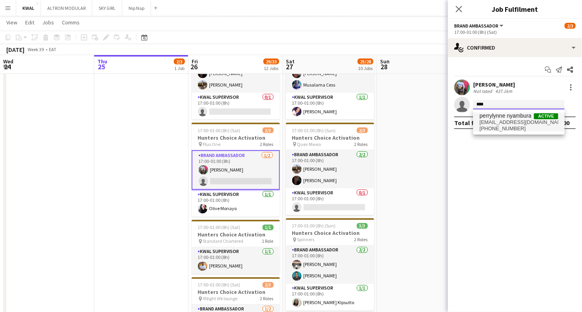
type input "****"
click at [418, 113] on span "perrylynne nyambura" at bounding box center [505, 116] width 52 height 7
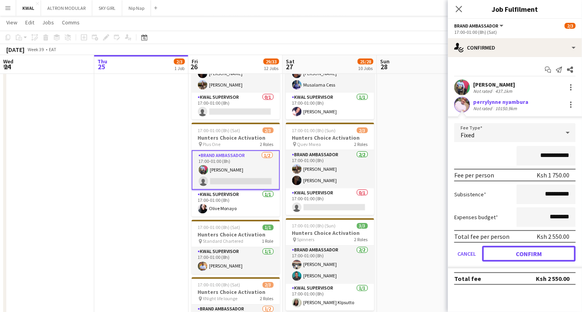
drag, startPoint x: 515, startPoint y: 255, endPoint x: 504, endPoint y: 253, distance: 10.8
click at [418, 232] on button "Confirm" at bounding box center [528, 254] width 93 height 16
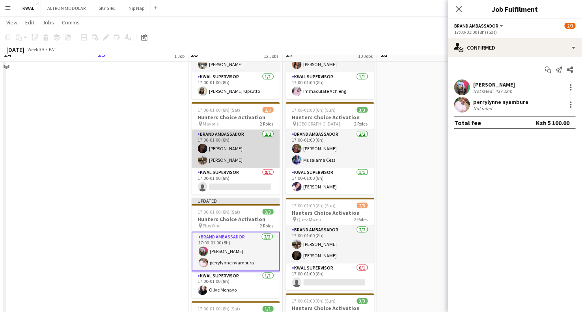
scroll to position [394, 0]
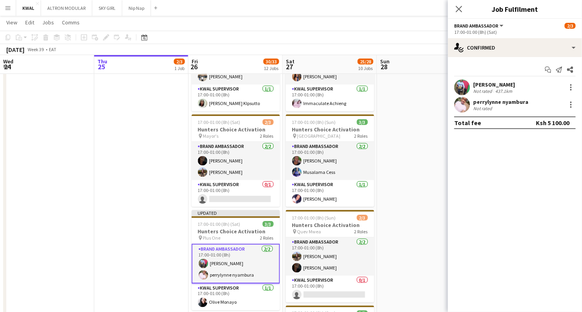
click at [402, 165] on app-date-cell at bounding box center [424, 229] width 94 height 811
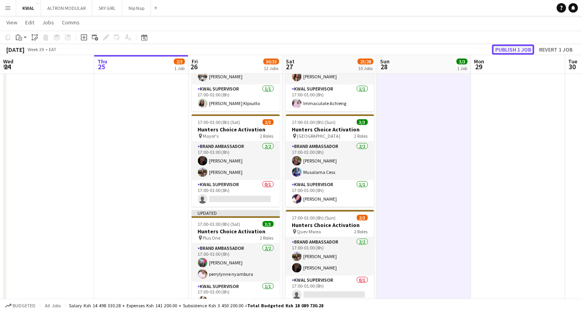
click at [418, 50] on button "Publish 1 job" at bounding box center [513, 50] width 42 height 10
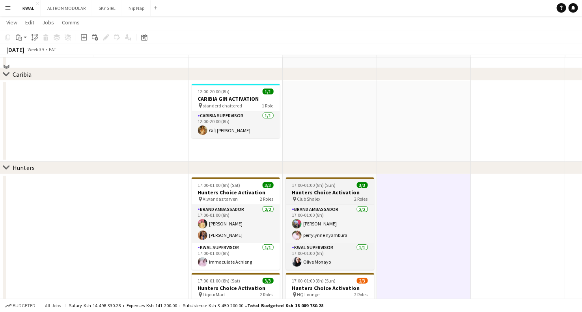
scroll to position [0, 0]
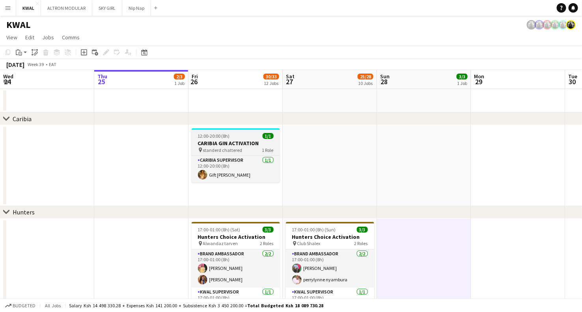
click at [233, 145] on h3 "CARIBIA GIN ACTIVATION" at bounding box center [235, 143] width 88 height 7
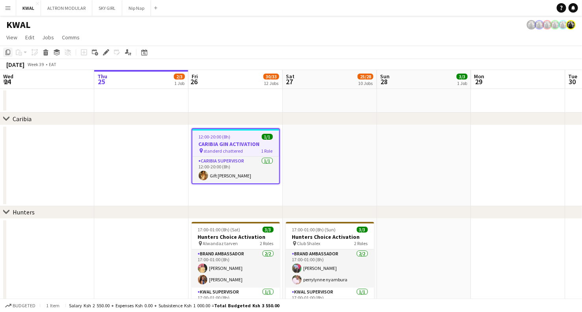
click at [7, 54] on icon "Copy" at bounding box center [8, 52] width 6 height 6
drag, startPoint x: 130, startPoint y: 143, endPoint x: 72, endPoint y: 123, distance: 60.4
click at [129, 143] on app-date-cell at bounding box center [141, 165] width 94 height 81
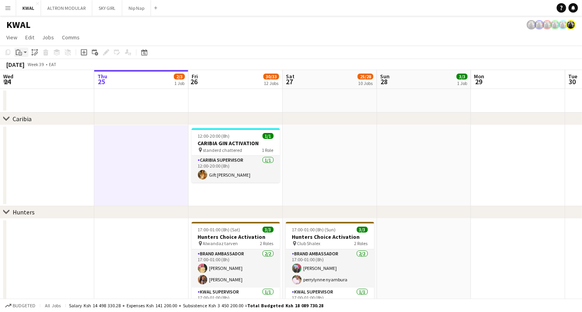
click at [23, 54] on app-action-btn "Paste" at bounding box center [21, 52] width 14 height 9
click at [36, 82] on link "Paste with crew Ctrl+Shift+V" at bounding box center [58, 80] width 74 height 7
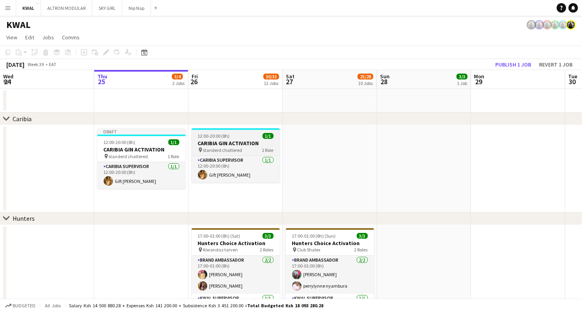
click at [231, 137] on div "12:00-20:00 (8h) 1/1" at bounding box center [235, 136] width 88 height 6
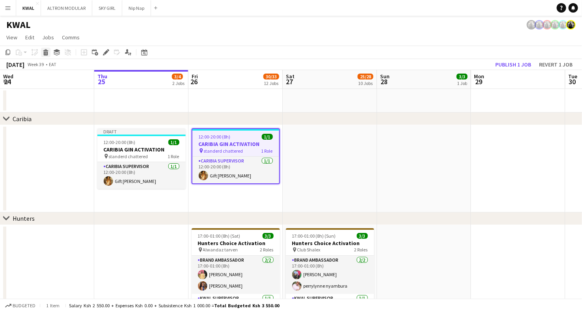
click at [46, 53] on icon at bounding box center [46, 54] width 4 height 4
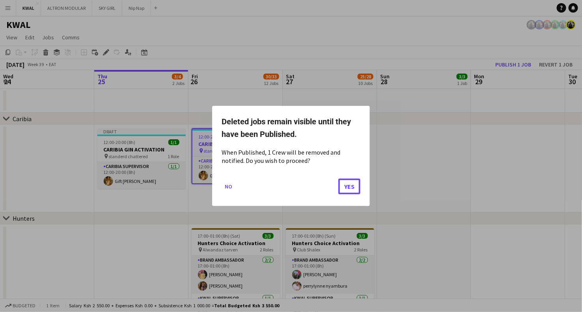
drag, startPoint x: 345, startPoint y: 187, endPoint x: 327, endPoint y: 191, distance: 18.3
click at [343, 187] on button "Yes" at bounding box center [349, 187] width 22 height 16
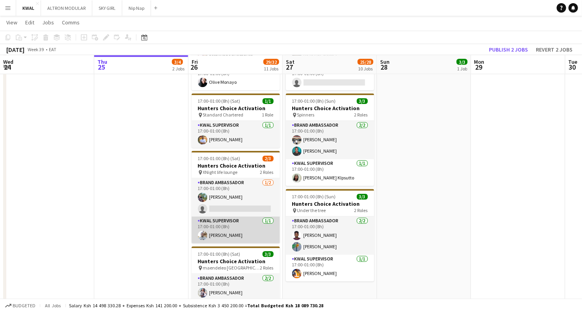
scroll to position [569, 0]
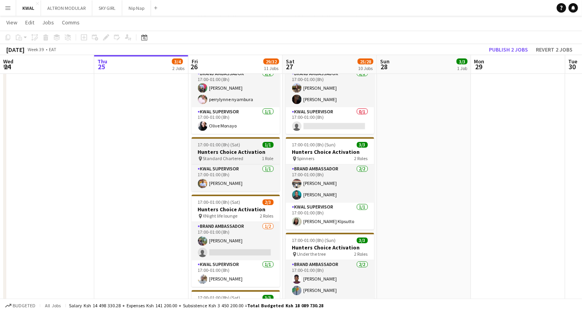
click at [224, 153] on h3 "Hunters Choice Activation" at bounding box center [235, 152] width 88 height 7
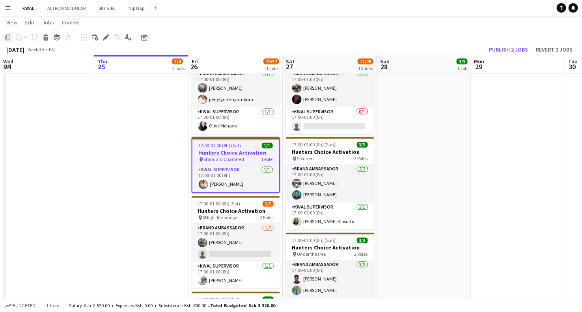
click at [7, 40] on icon "Copy" at bounding box center [8, 37] width 6 height 6
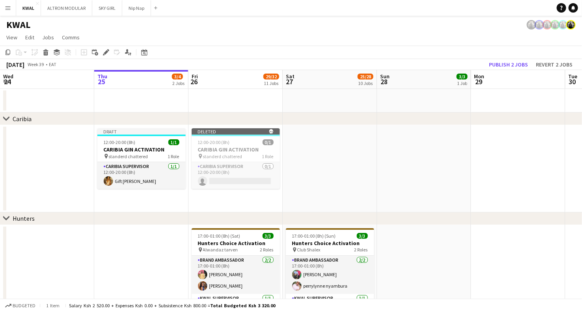
scroll to position [0, 189]
click at [142, 200] on app-date-cell "Draft 12:00-20:00 (8h) 1/1 CARIBIA GIN ACTIVATION pin standerd chattered 1 Role…" at bounding box center [141, 168] width 94 height 87
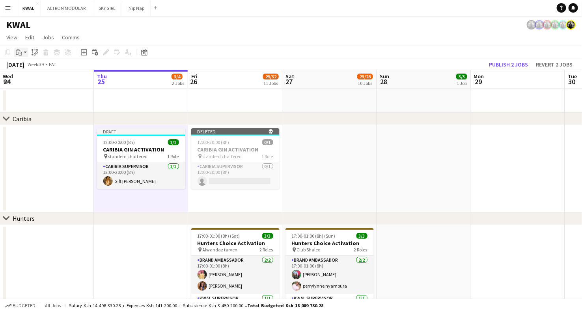
click at [23, 52] on div "Paste" at bounding box center [18, 52] width 9 height 9
click at [30, 80] on link "Paste with crew Ctrl+Shift+V" at bounding box center [58, 80] width 74 height 7
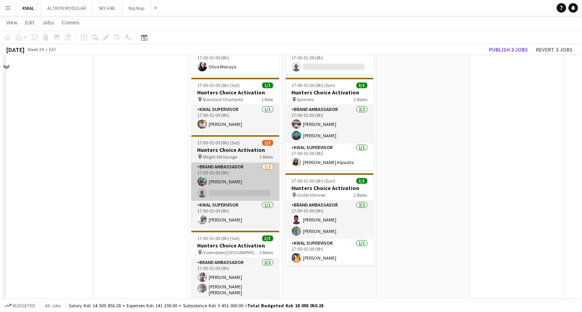
scroll to position [656, 0]
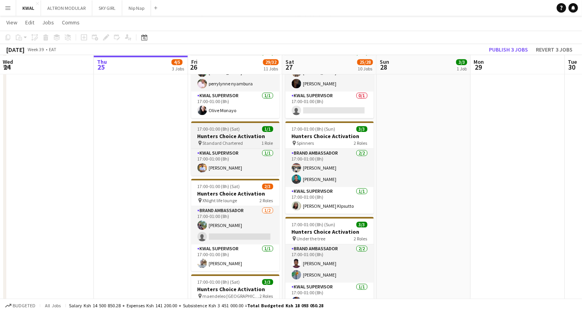
click at [230, 141] on span "Standard Chartered" at bounding box center [223, 143] width 41 height 6
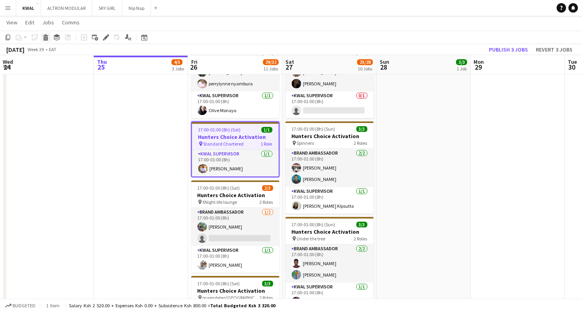
click at [44, 41] on div "Delete" at bounding box center [45, 37] width 9 height 9
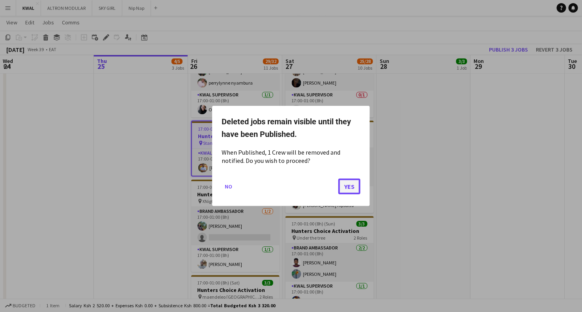
click at [344, 185] on button "Yes" at bounding box center [349, 187] width 22 height 16
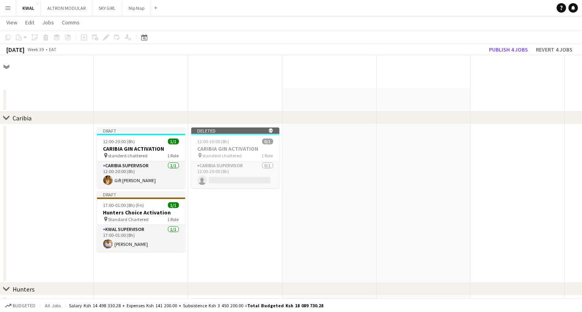
scroll to position [656, 0]
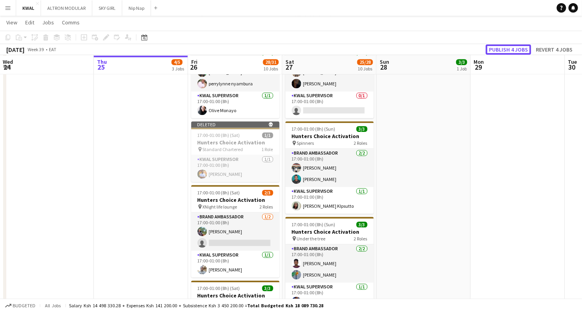
click at [418, 49] on button "Publish 4 jobs" at bounding box center [507, 50] width 45 height 10
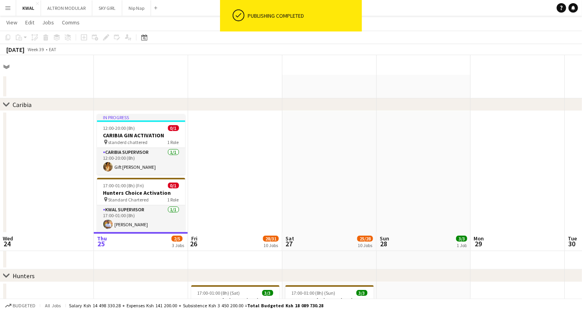
scroll to position [0, 0]
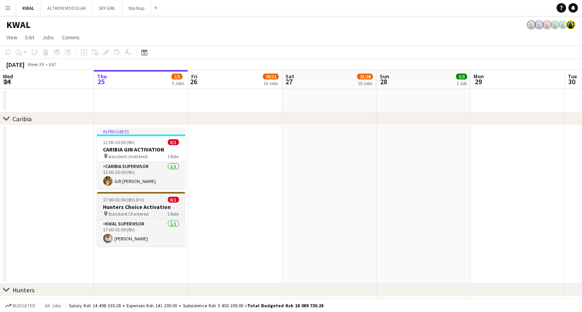
click at [131, 204] on h3 "Hunters Choice Activation" at bounding box center [141, 207] width 88 height 7
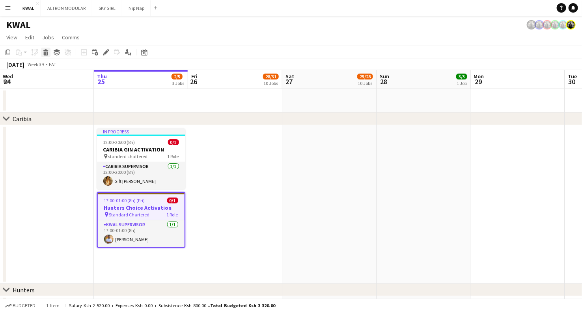
click at [45, 50] on icon at bounding box center [45, 50] width 5 height 2
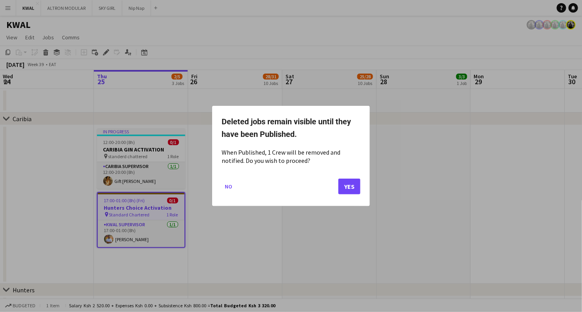
click at [9, 52] on div at bounding box center [291, 156] width 582 height 312
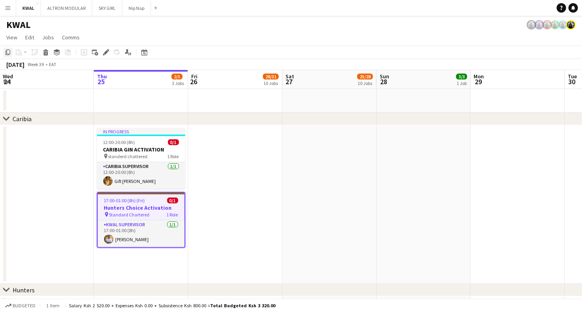
click at [7, 52] on icon "Copy" at bounding box center [8, 52] width 6 height 6
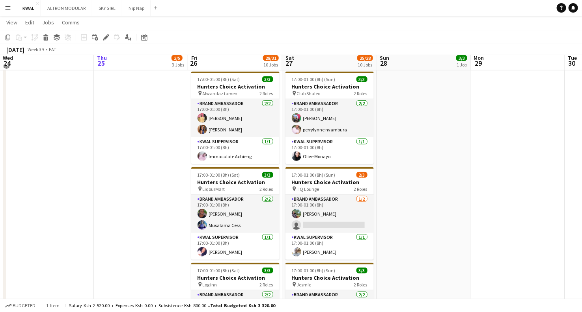
scroll to position [219, 0]
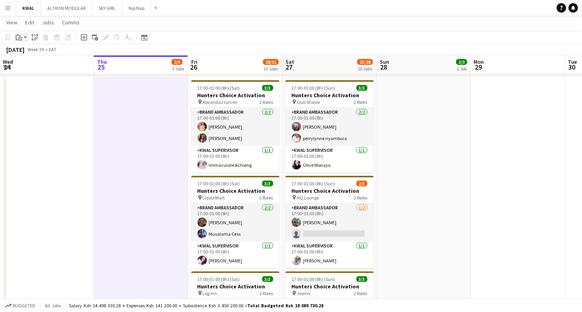
click at [23, 40] on div "Paste" at bounding box center [18, 37] width 9 height 9
click at [33, 64] on link "Paste with crew Ctrl+Shift+V" at bounding box center [58, 65] width 74 height 7
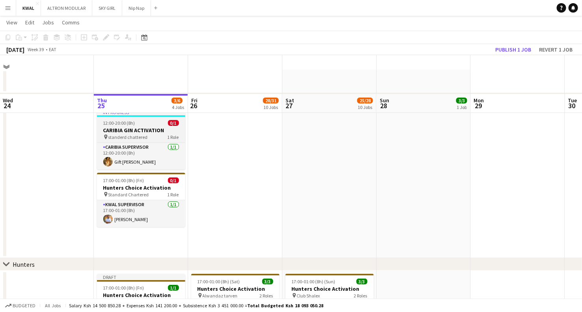
scroll to position [0, 0]
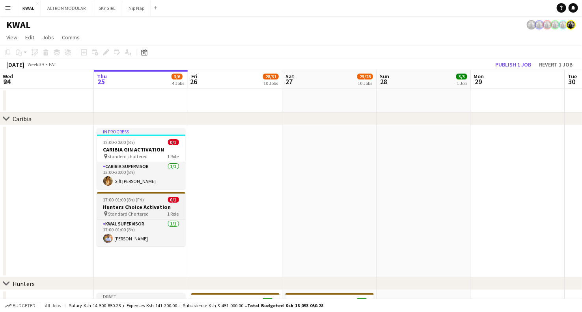
click at [146, 204] on h3 "Hunters Choice Activation" at bounding box center [141, 207] width 88 height 7
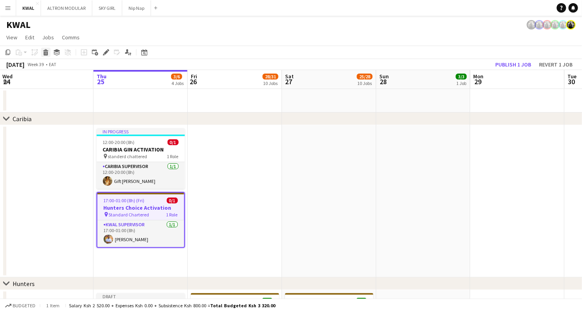
click at [46, 54] on icon "Delete" at bounding box center [46, 52] width 6 height 6
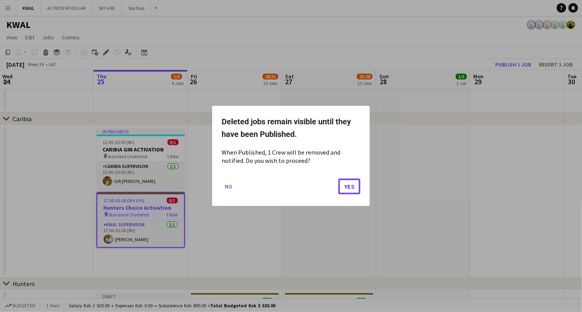
drag, startPoint x: 344, startPoint y: 184, endPoint x: 470, endPoint y: 111, distance: 146.5
click at [344, 184] on button "Yes" at bounding box center [349, 187] width 22 height 16
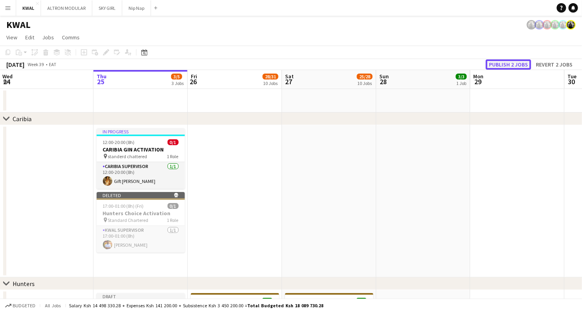
click at [418, 68] on button "Publish 2 jobs" at bounding box center [507, 64] width 45 height 10
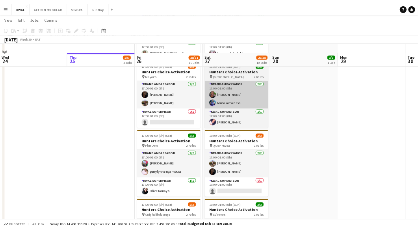
scroll to position [481, 0]
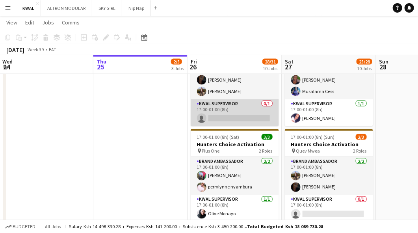
click at [247, 119] on app-card-role "KWAL SUPERVISOR 0/1 17:00-01:00 (8h) single-neutral-actions" at bounding box center [235, 112] width 88 height 27
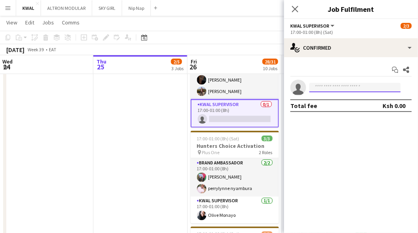
paste input "**********"
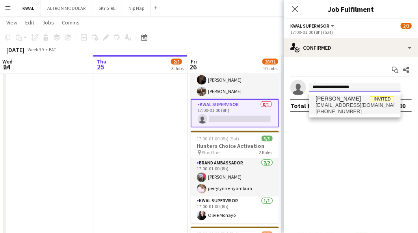
type input "**********"
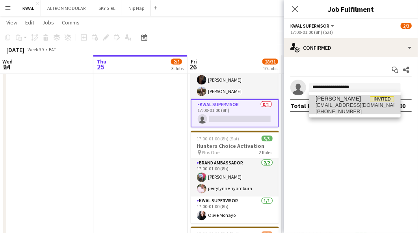
click at [344, 99] on span "[PERSON_NAME]" at bounding box center [338, 98] width 45 height 7
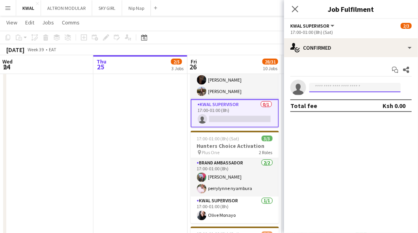
scroll to position [0, 0]
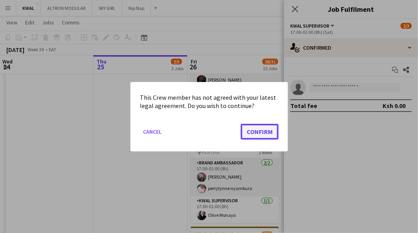
click at [260, 132] on button "Confirm" at bounding box center [260, 131] width 38 height 16
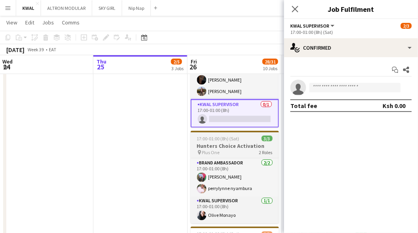
scroll to position [481, 0]
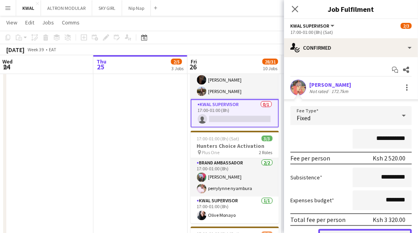
click at [372, 231] on button "Confirm" at bounding box center [364, 237] width 93 height 16
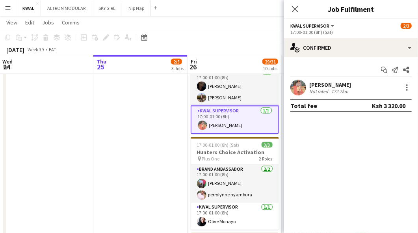
click at [131, 164] on app-date-cell "17:00-01:00 (8h) (Fri) 0/1 Hunters Choice Activation pin Standard Chartered 1 R…" at bounding box center [140, 116] width 94 height 746
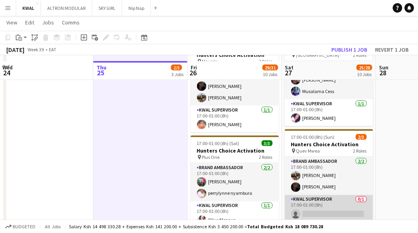
scroll to position [525, 0]
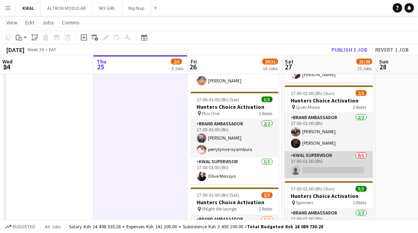
click at [326, 170] on app-card-role "KWAL SUPERVISOR 0/1 17:00-01:00 (8h) single-neutral-actions" at bounding box center [329, 164] width 88 height 27
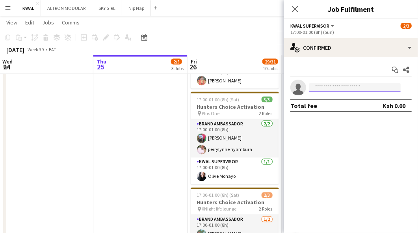
paste input "**********"
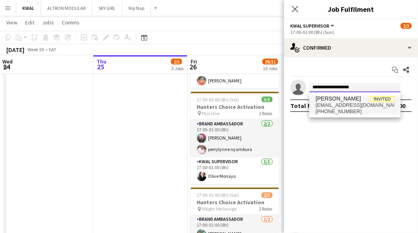
type input "**********"
click at [335, 101] on span "[PERSON_NAME]" at bounding box center [338, 98] width 45 height 7
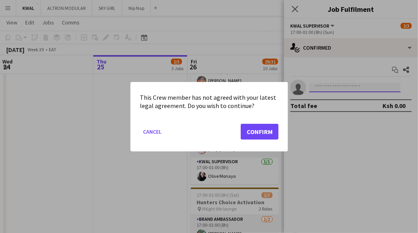
scroll to position [0, 0]
click at [268, 135] on button "Confirm" at bounding box center [260, 131] width 38 height 16
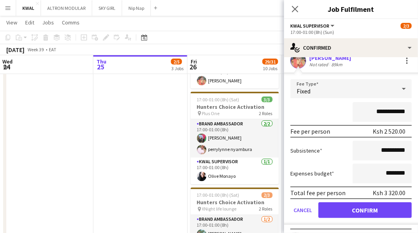
scroll to position [41, 0]
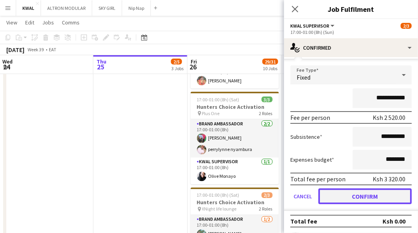
click at [359, 202] on button "Confirm" at bounding box center [364, 196] width 93 height 16
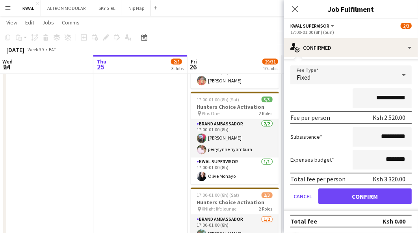
scroll to position [0, 0]
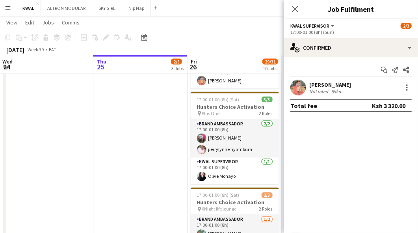
click at [145, 143] on app-date-cell "17:00-01:00 (8h) (Fri) 0/1 Hunters Choice Activation pin Standard Chartered 1 R…" at bounding box center [140, 72] width 94 height 746
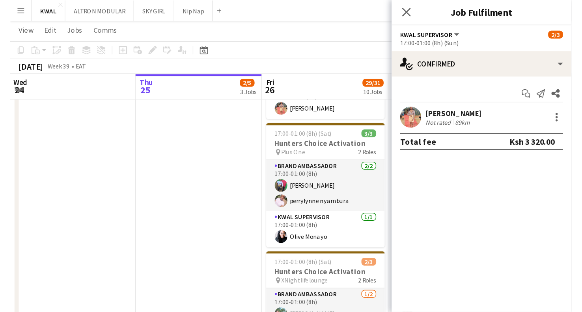
scroll to position [0, 190]
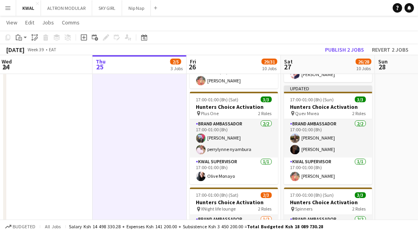
click at [348, 42] on app-toolbar "Copy Paste Paste Ctrl+V Paste with crew Ctrl+Shift+V Paste linked Job [GEOGRAPH…" at bounding box center [209, 37] width 418 height 13
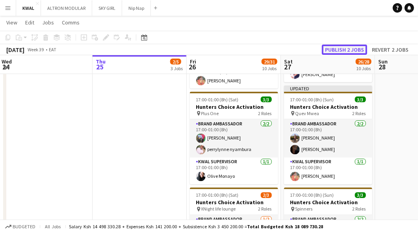
click at [346, 49] on button "Publish 2 jobs" at bounding box center [344, 50] width 45 height 10
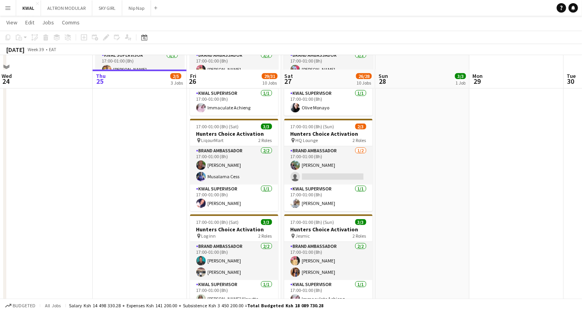
scroll to position [219, 0]
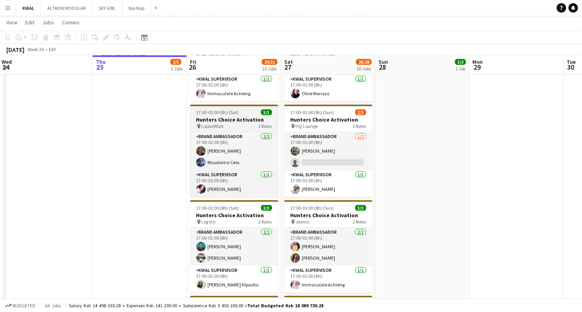
click at [233, 125] on div "pin LiqourMart 2 Roles" at bounding box center [234, 126] width 88 height 6
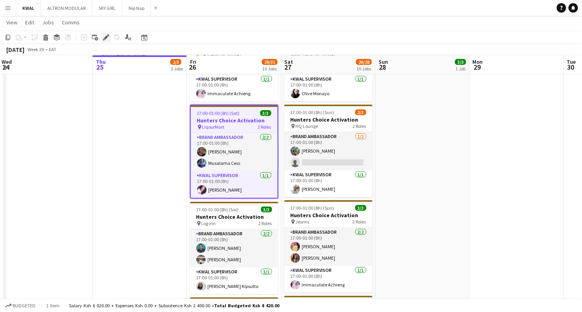
click at [104, 40] on icon "Edit" at bounding box center [106, 37] width 6 height 6
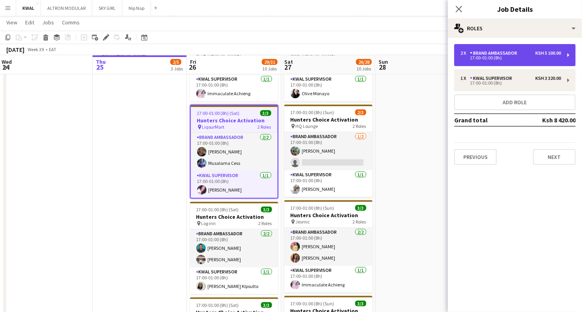
click at [418, 54] on div "Brand Ambassador" at bounding box center [495, 53] width 50 height 6
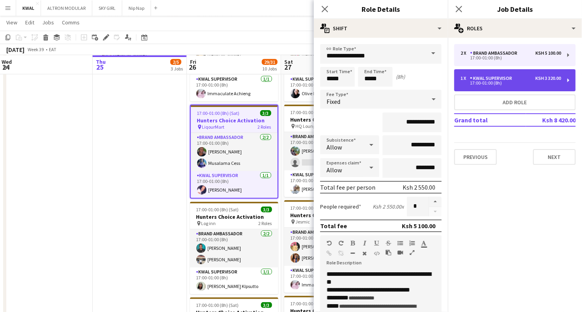
click at [418, 83] on div "17:00-01:00 (8h)" at bounding box center [510, 83] width 100 height 4
type input "**********"
type input "*"
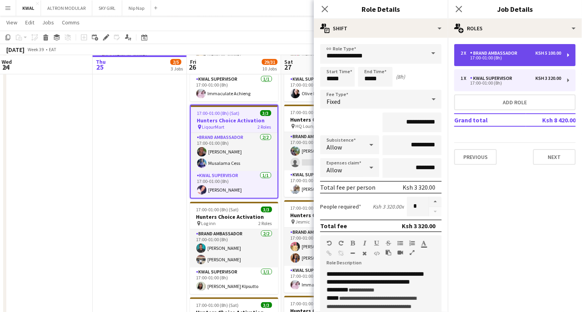
click at [418, 52] on div "Brand Ambassador" at bounding box center [495, 53] width 50 height 6
type input "**********"
type input "*"
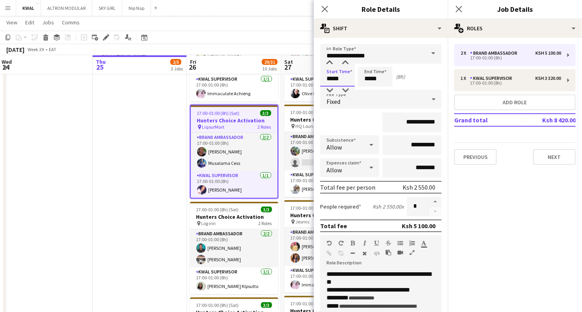
drag, startPoint x: 332, startPoint y: 79, endPoint x: 326, endPoint y: 79, distance: 5.9
click at [326, 79] on input "*****" at bounding box center [337, 77] width 35 height 20
type input "*****"
drag, startPoint x: 369, startPoint y: 78, endPoint x: 361, endPoint y: 81, distance: 7.9
click at [361, 81] on input "*****" at bounding box center [375, 77] width 35 height 20
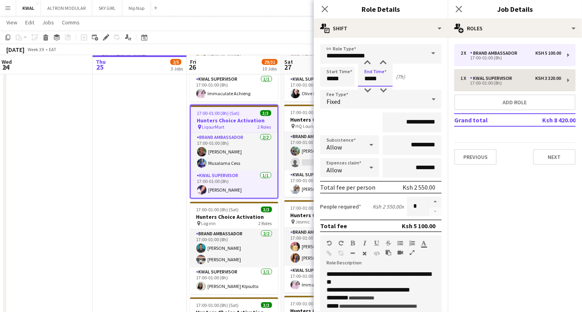
type input "*****"
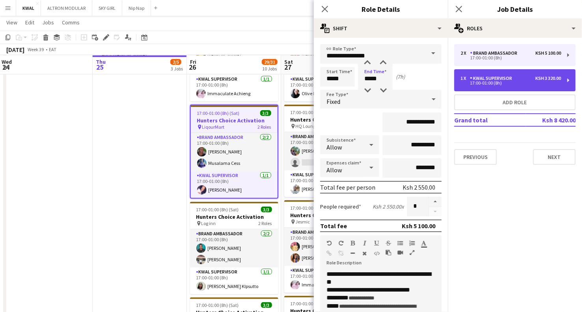
click at [418, 82] on div "17:00-01:00 (8h)" at bounding box center [510, 83] width 100 height 4
type input "**********"
type input "*****"
type input "**********"
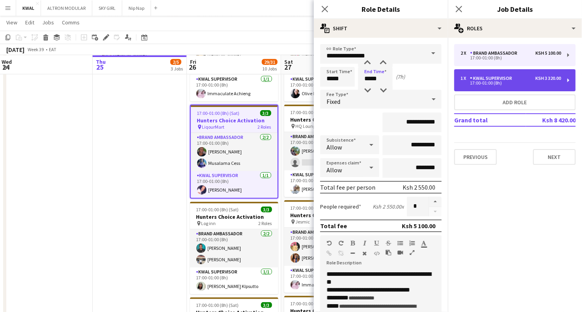
type input "*"
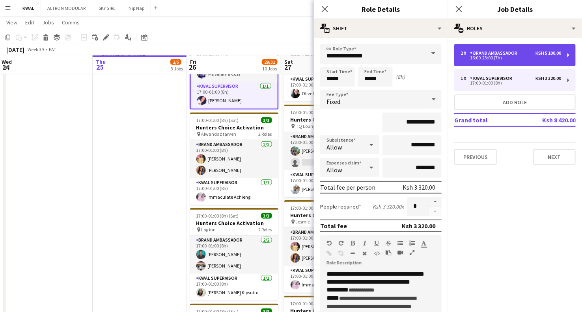
click at [418, 58] on div "16:00-23:00 (7h)" at bounding box center [510, 58] width 100 height 4
type input "**********"
type input "*****"
type input "**********"
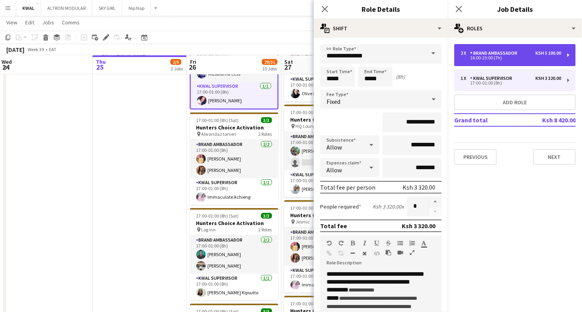
type input "*"
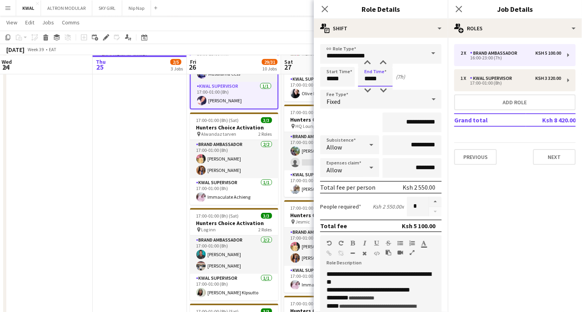
drag, startPoint x: 370, startPoint y: 79, endPoint x: 359, endPoint y: 79, distance: 10.6
click at [359, 79] on input "*****" at bounding box center [375, 77] width 35 height 20
type input "*****"
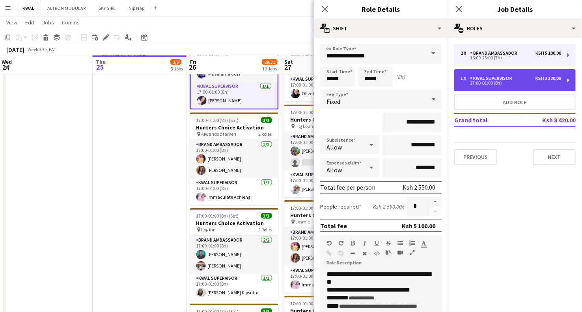
drag, startPoint x: 481, startPoint y: 83, endPoint x: 440, endPoint y: 84, distance: 41.4
click at [418, 83] on div "17:00-01:00 (8h)" at bounding box center [510, 83] width 100 height 4
type input "**********"
type input "*****"
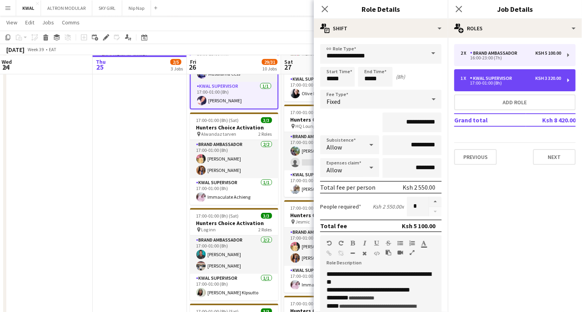
type input "**********"
type input "*"
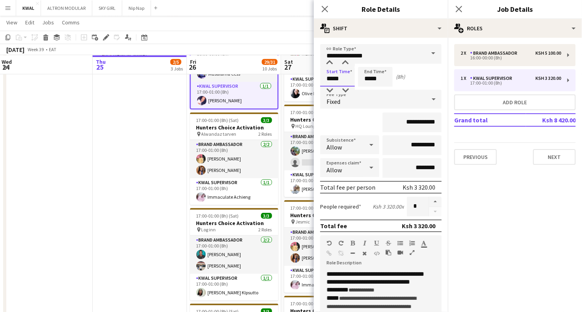
drag, startPoint x: 333, startPoint y: 79, endPoint x: 319, endPoint y: 78, distance: 13.8
click at [319, 78] on form "**********" at bounding box center [381, 269] width 134 height 451
type input "*****"
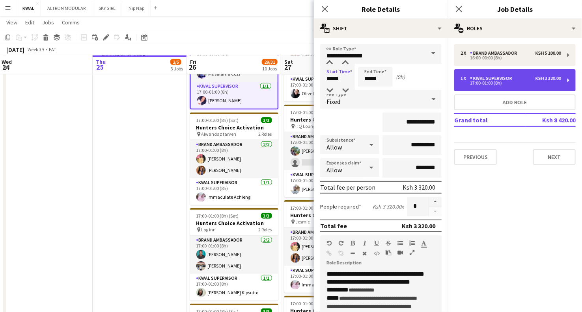
click at [418, 82] on div "17:00-01:00 (8h)" at bounding box center [510, 83] width 100 height 4
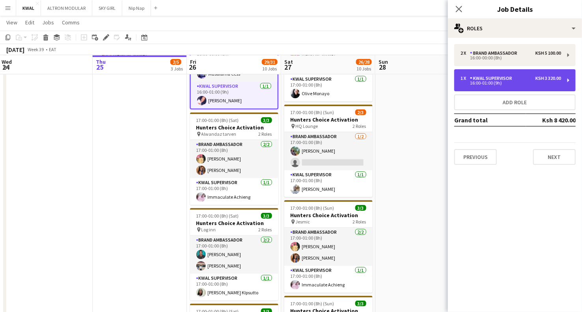
click at [418, 80] on div "KWAL SUPERVISOR" at bounding box center [492, 79] width 45 height 6
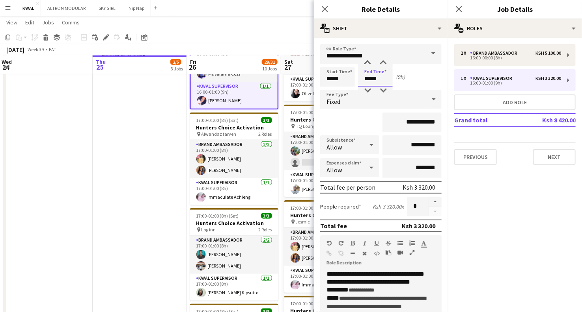
drag, startPoint x: 369, startPoint y: 79, endPoint x: 355, endPoint y: 80, distance: 14.2
click at [357, 80] on div "Start Time ***** End Time ***** (9h)" at bounding box center [380, 77] width 121 height 20
type input "*****"
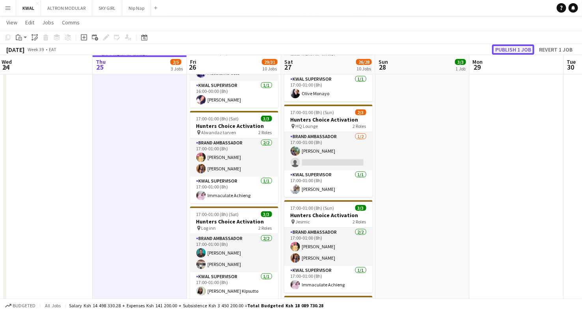
click at [418, 51] on button "Publish 1 job" at bounding box center [513, 50] width 42 height 10
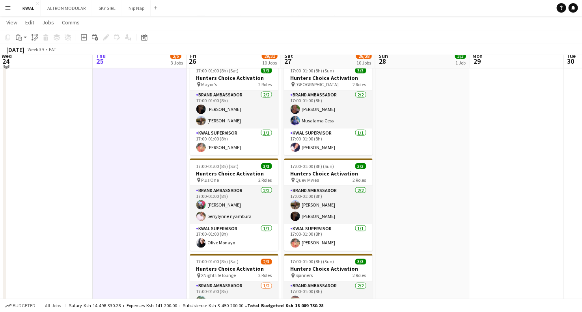
scroll to position [438, 0]
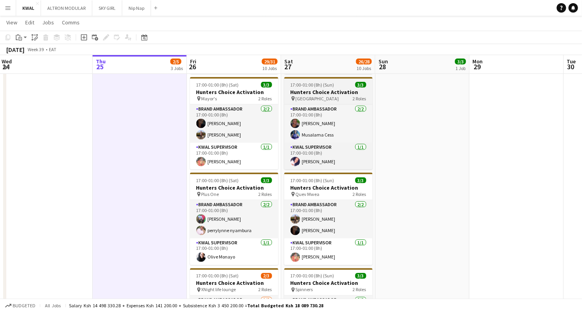
click at [315, 98] on span "[GEOGRAPHIC_DATA]" at bounding box center [316, 99] width 43 height 6
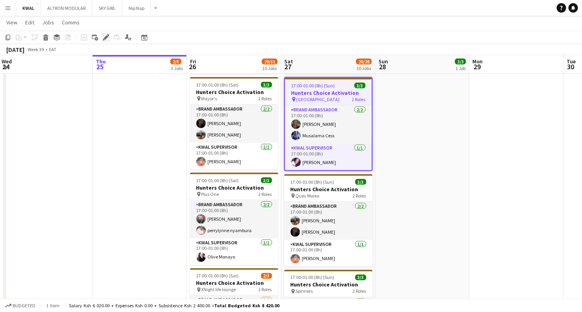
click at [105, 38] on icon at bounding box center [106, 37] width 4 height 4
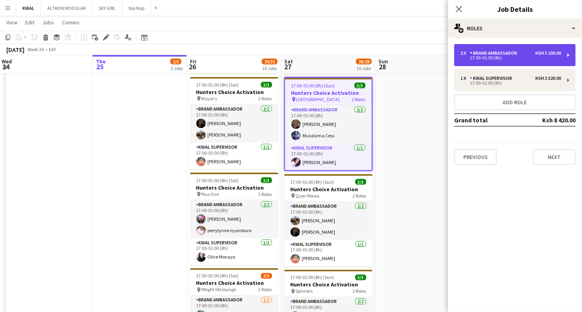
click at [418, 55] on div "Brand Ambassador" at bounding box center [495, 53] width 50 height 6
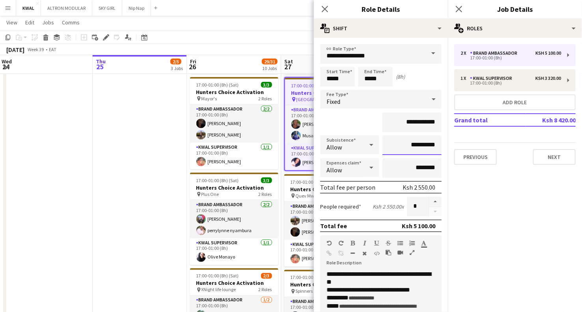
click at [416, 146] on input "**********" at bounding box center [411, 146] width 59 height 20
drag, startPoint x: 415, startPoint y: 145, endPoint x: 411, endPoint y: 145, distance: 4.0
click at [411, 145] on input "**********" at bounding box center [411, 146] width 59 height 20
type input "**********"
drag, startPoint x: 331, startPoint y: 78, endPoint x: 326, endPoint y: 79, distance: 5.2
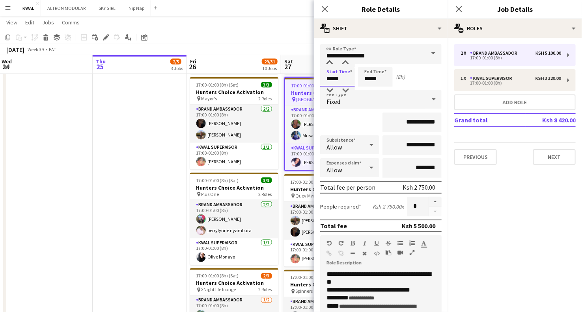
click at [326, 79] on input "*****" at bounding box center [337, 77] width 35 height 20
type input "*****"
drag, startPoint x: 369, startPoint y: 80, endPoint x: 362, endPoint y: 80, distance: 6.3
click at [362, 80] on input "*****" at bounding box center [375, 77] width 35 height 20
type input "*****"
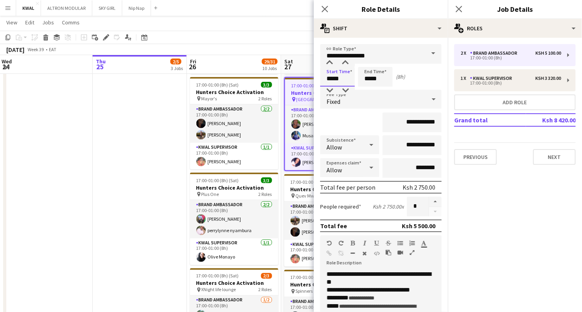
drag, startPoint x: 331, startPoint y: 79, endPoint x: 325, endPoint y: 79, distance: 6.3
click at [325, 79] on input "*****" at bounding box center [337, 77] width 35 height 20
type input "*****"
drag, startPoint x: 369, startPoint y: 78, endPoint x: 364, endPoint y: 79, distance: 5.1
click at [364, 79] on input "*****" at bounding box center [375, 77] width 35 height 20
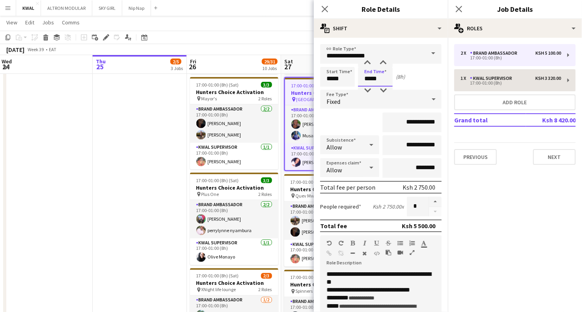
type input "*****"
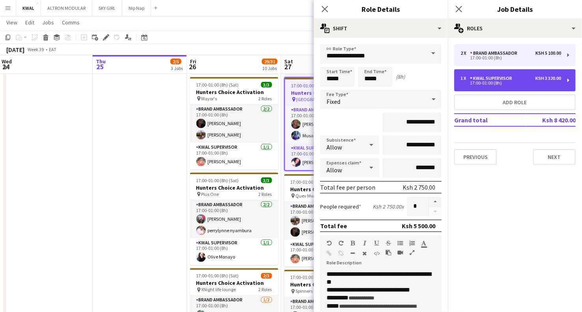
click at [418, 82] on div "17:00-01:00 (8h)" at bounding box center [510, 83] width 100 height 4
type input "**********"
type input "*****"
type input "**********"
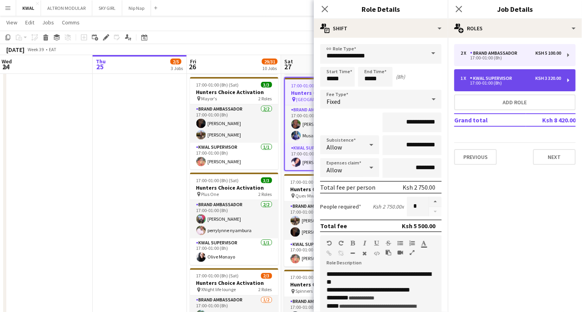
type input "**********"
type input "*"
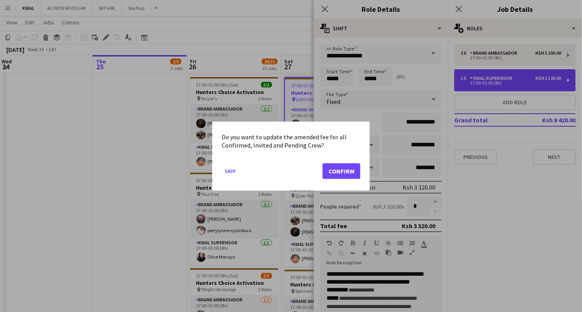
scroll to position [0, 0]
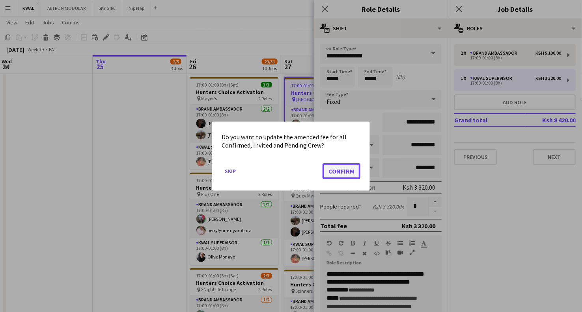
click at [342, 172] on button "Confirm" at bounding box center [341, 171] width 38 height 16
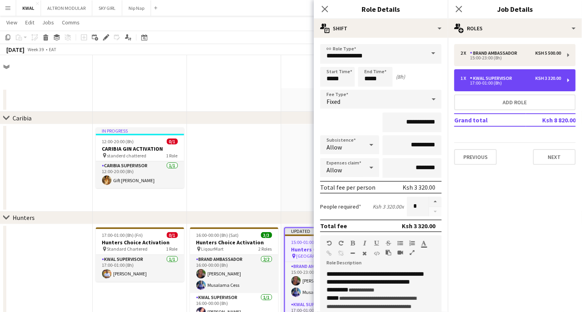
scroll to position [438, 0]
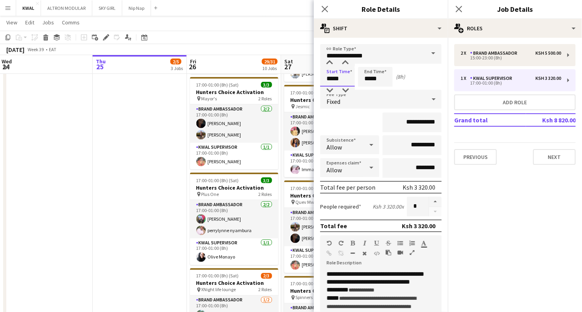
drag, startPoint x: 332, startPoint y: 79, endPoint x: 320, endPoint y: 78, distance: 12.2
click at [320, 78] on input "*****" at bounding box center [337, 77] width 35 height 20
type input "*****"
drag, startPoint x: 370, startPoint y: 80, endPoint x: 362, endPoint y: 79, distance: 7.9
click at [362, 79] on input "*****" at bounding box center [375, 77] width 35 height 20
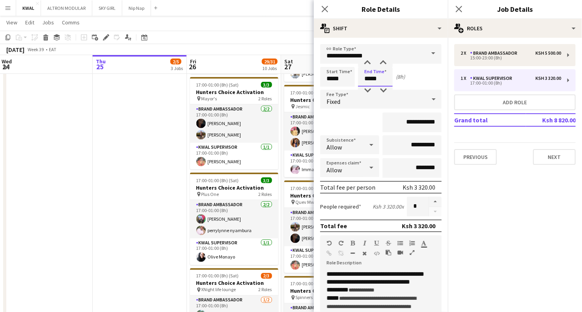
type input "*****"
click at [173, 201] on app-date-cell "17:00-01:00 (8h) (Fri) 0/1 Hunters Choice Activation pin Standard Chartered 1 R…" at bounding box center [140, 160] width 94 height 746
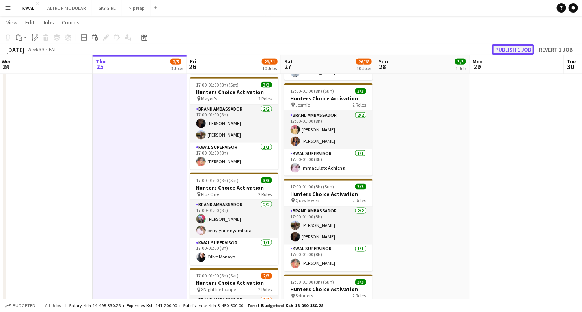
click at [418, 48] on button "Publish 1 job" at bounding box center [513, 50] width 42 height 10
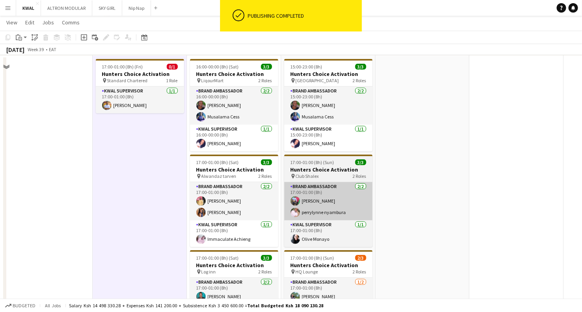
scroll to position [131, 0]
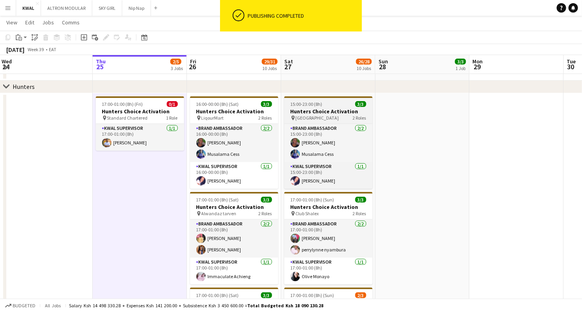
click at [318, 111] on h3 "Hunters Choice Activation" at bounding box center [328, 111] width 88 height 7
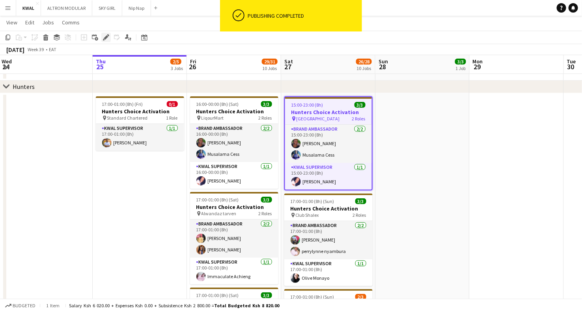
click at [106, 36] on icon at bounding box center [106, 37] width 4 height 4
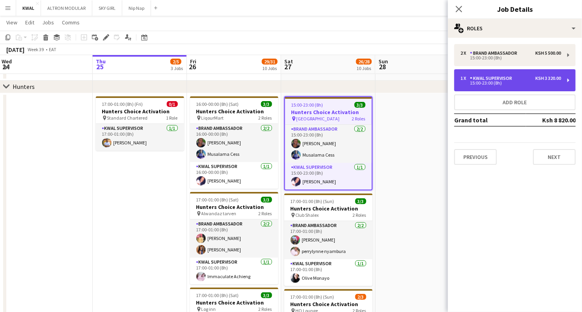
click at [418, 80] on div "KWAL SUPERVISOR" at bounding box center [492, 79] width 45 height 6
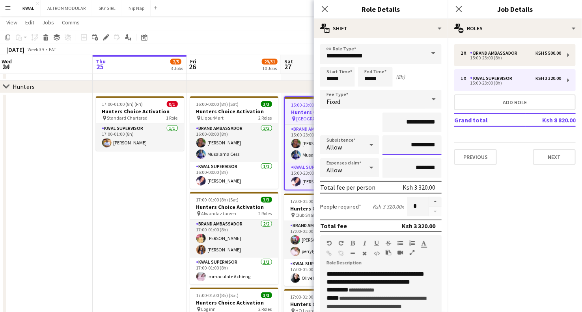
click at [411, 145] on input "**********" at bounding box center [411, 146] width 59 height 20
type input "**********"
click at [418, 156] on button "Next" at bounding box center [554, 157] width 43 height 16
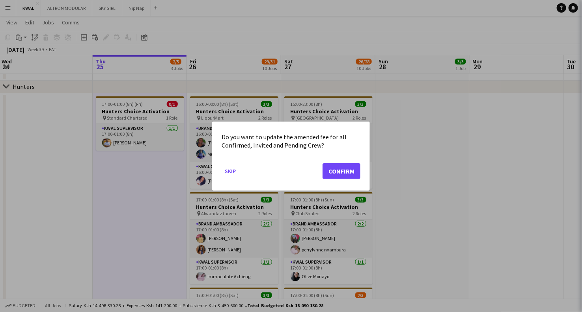
scroll to position [0, 0]
click at [338, 171] on button "Confirm" at bounding box center [341, 171] width 38 height 16
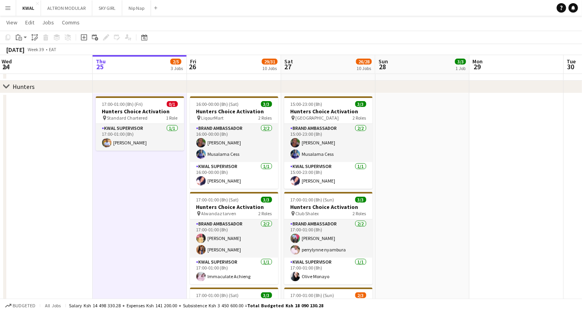
scroll to position [131, 0]
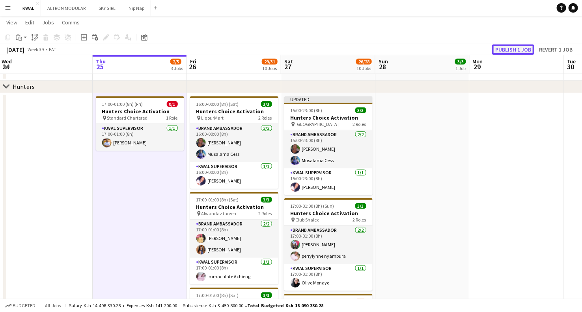
click at [418, 50] on button "Publish 1 job" at bounding box center [513, 50] width 42 height 10
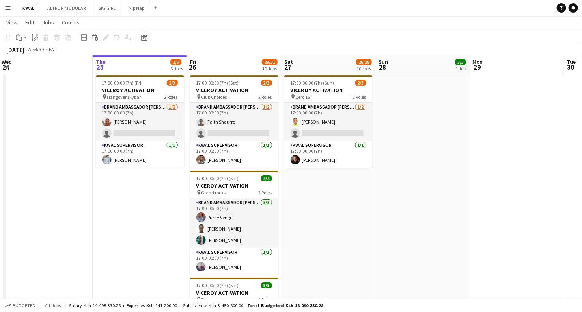
scroll to position [1132, 0]
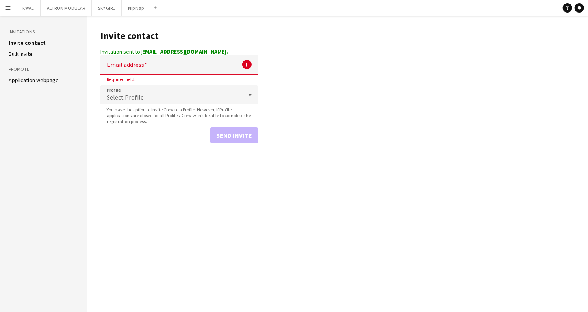
click at [136, 66] on input "Email address" at bounding box center [179, 65] width 158 height 20
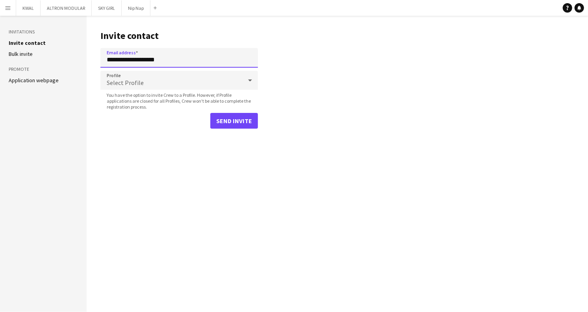
click at [210, 113] on button "Send invite" at bounding box center [234, 121] width 48 height 16
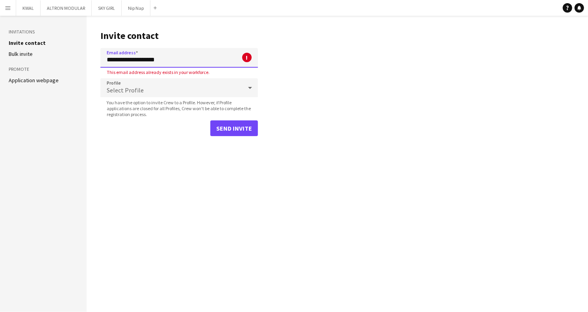
click at [176, 59] on input "**********" at bounding box center [179, 58] width 158 height 20
drag, startPoint x: 135, startPoint y: 59, endPoint x: 112, endPoint y: 60, distance: 22.9
click at [111, 61] on input "**********" at bounding box center [179, 58] width 158 height 20
drag, startPoint x: 137, startPoint y: 60, endPoint x: 94, endPoint y: 68, distance: 43.7
click at [94, 68] on main "**********" at bounding box center [338, 164] width 502 height 297
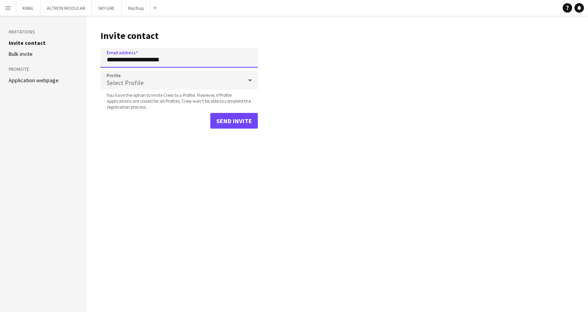
type input "**********"
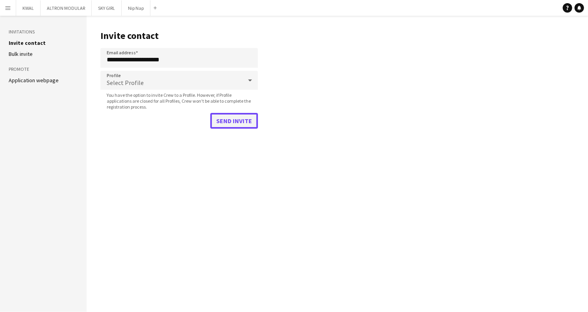
click at [230, 115] on button "Send invite" at bounding box center [234, 121] width 48 height 16
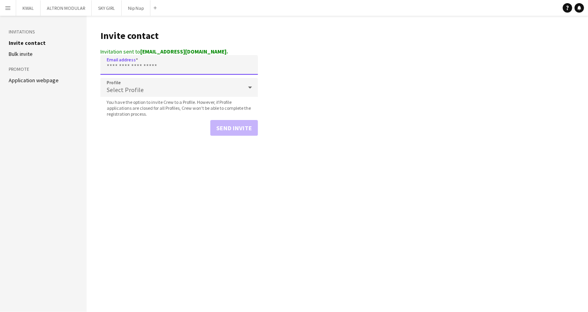
click at [130, 68] on input "Email address" at bounding box center [179, 65] width 158 height 20
click at [141, 67] on input "Email address" at bounding box center [179, 65] width 158 height 20
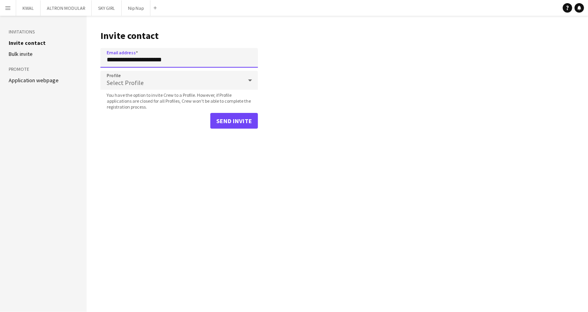
type input "**********"
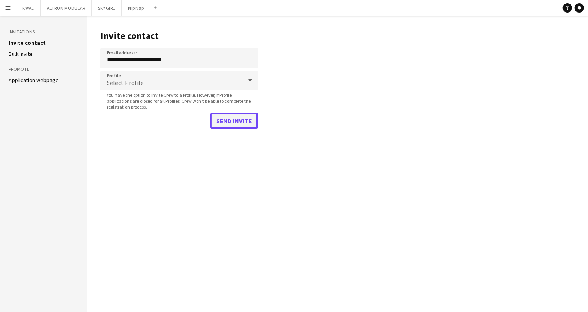
click at [227, 122] on button "Send invite" at bounding box center [234, 121] width 48 height 16
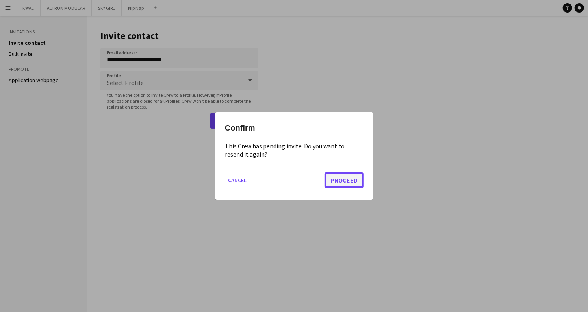
click at [345, 183] on button "Proceed" at bounding box center [344, 181] width 39 height 16
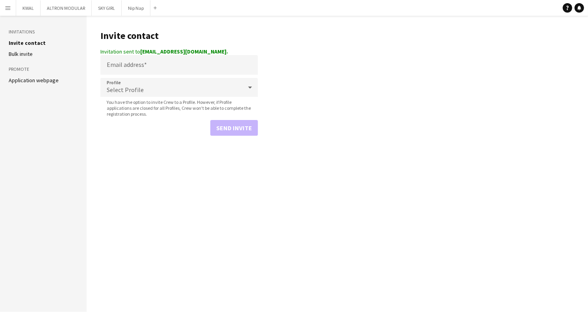
click at [5, 7] on app-icon "Menu" at bounding box center [8, 8] width 6 height 6
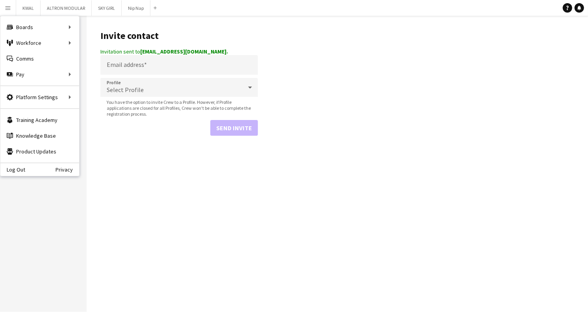
click at [7, 7] on app-icon "Menu" at bounding box center [8, 8] width 6 height 6
